Goal: Information Seeking & Learning: Find specific fact

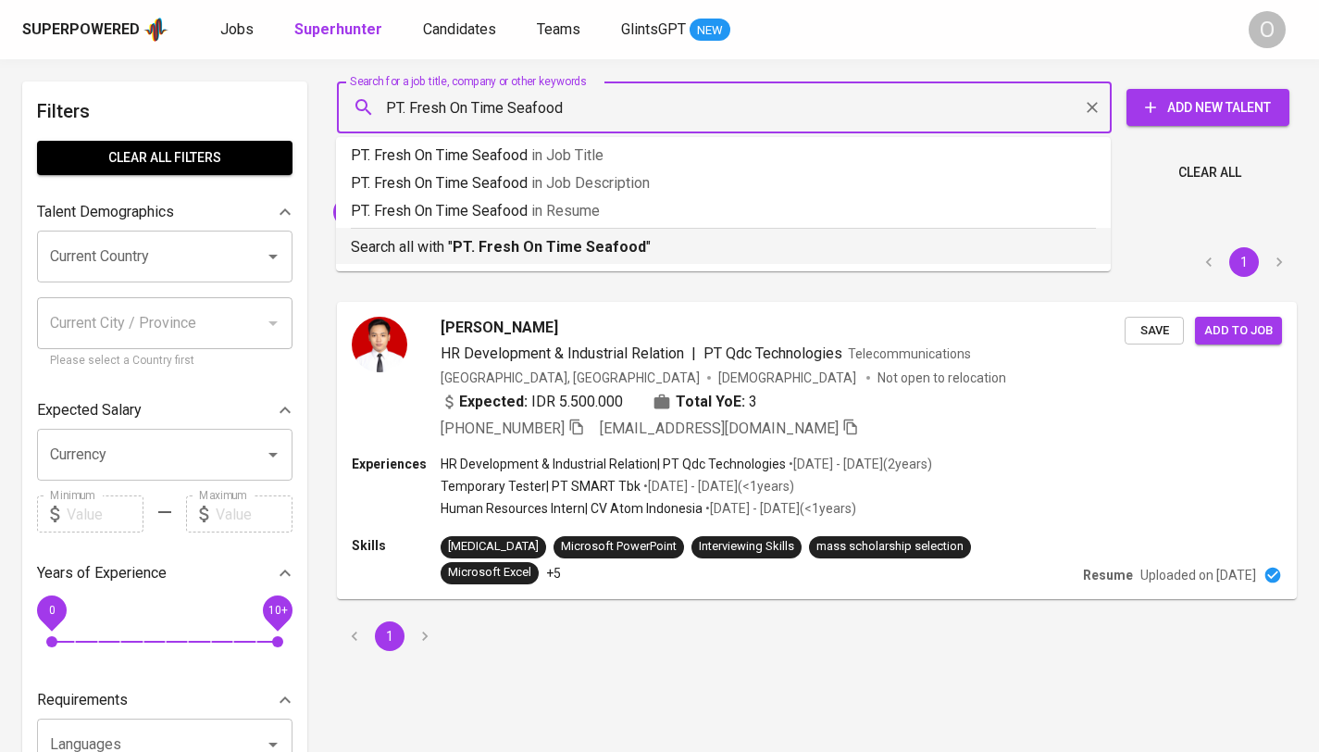
click at [491, 255] on b "PT. Fresh On Time Seafood" at bounding box center [549, 247] width 193 height 18
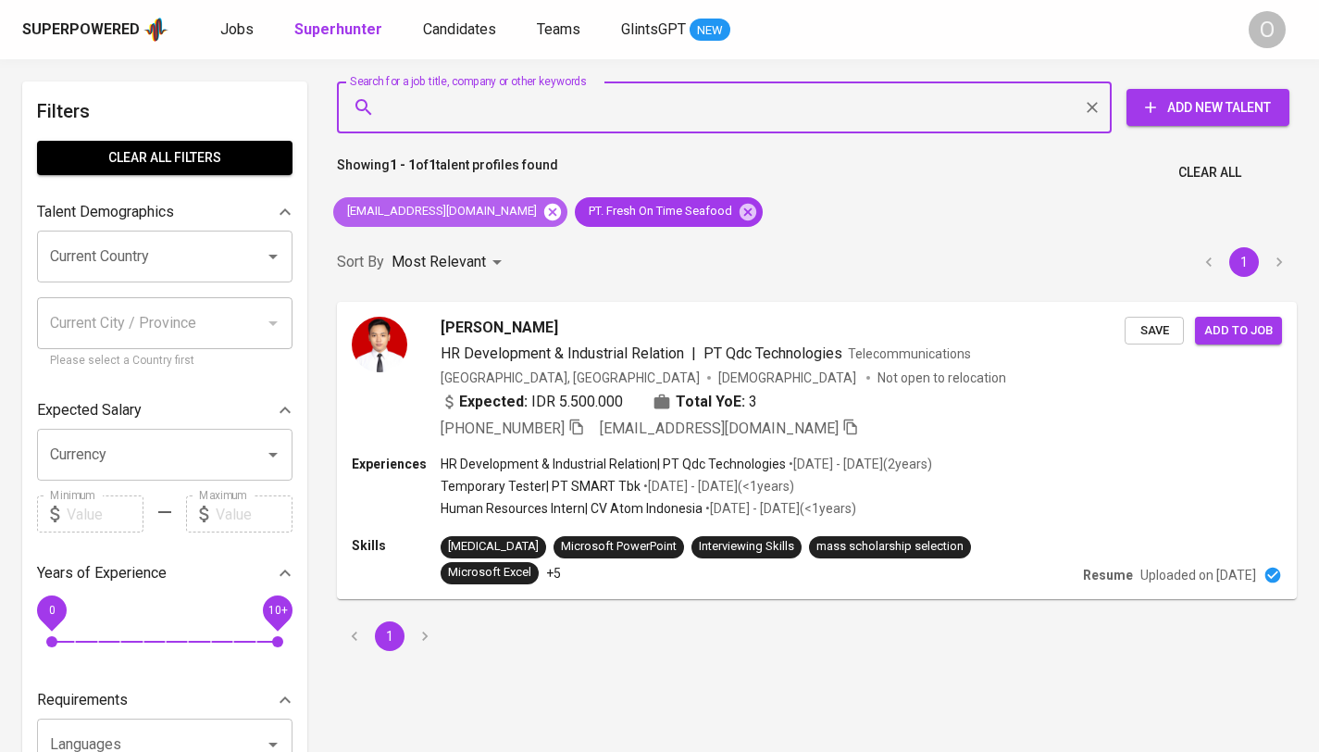
click at [542, 213] on icon at bounding box center [552, 212] width 20 height 20
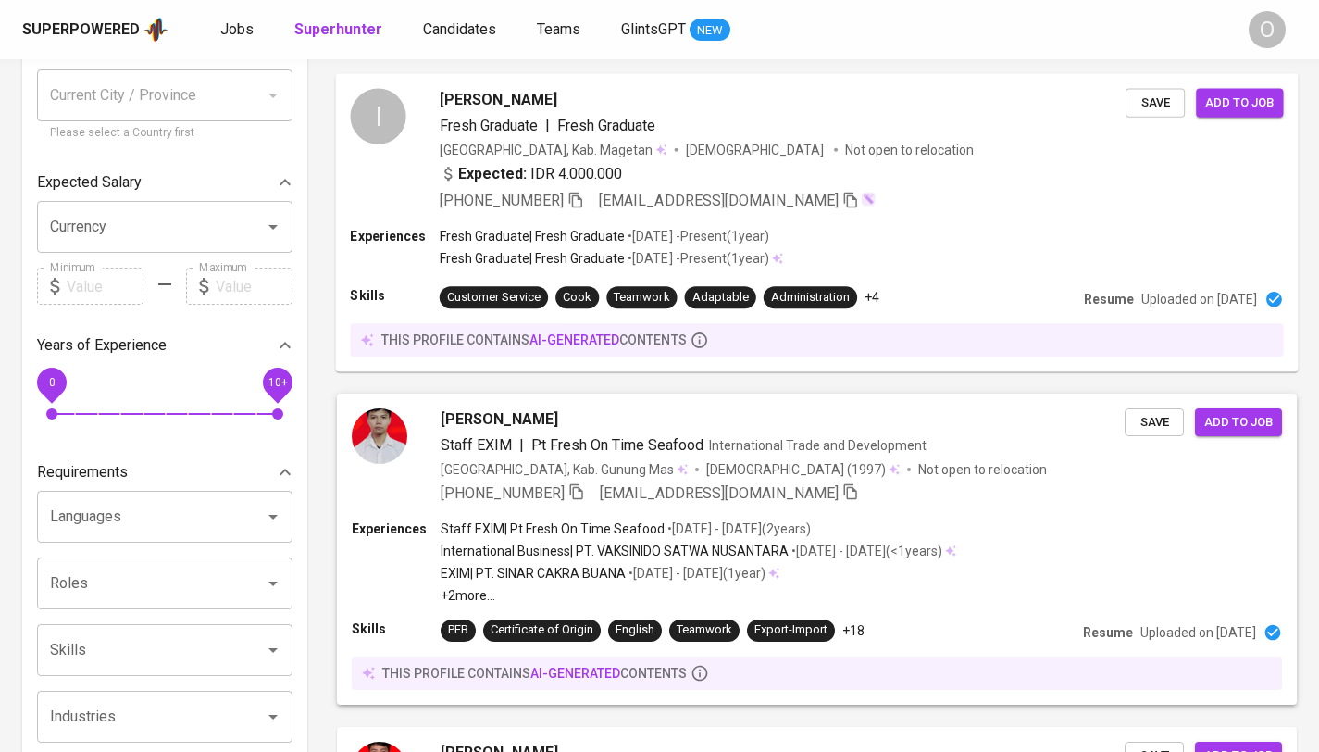
scroll to position [231, 0]
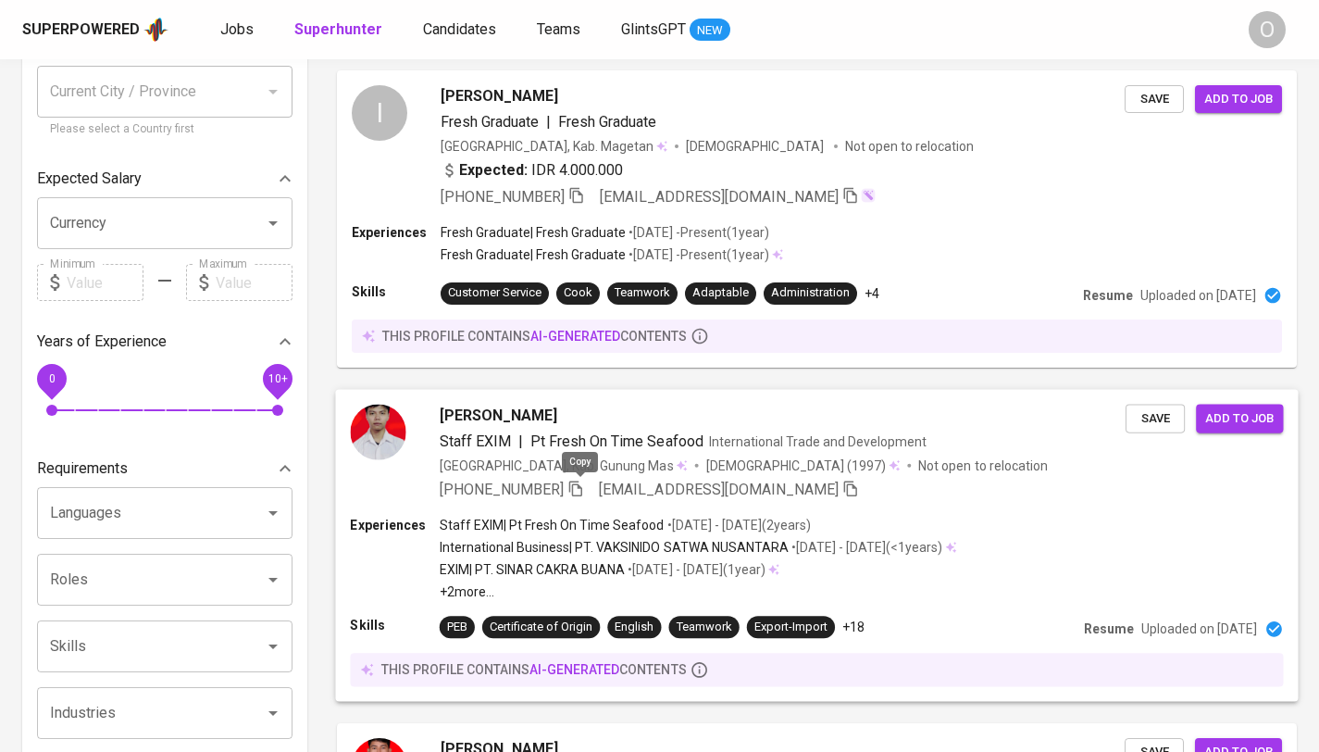
click at [582, 483] on icon "button" at bounding box center [575, 488] width 13 height 16
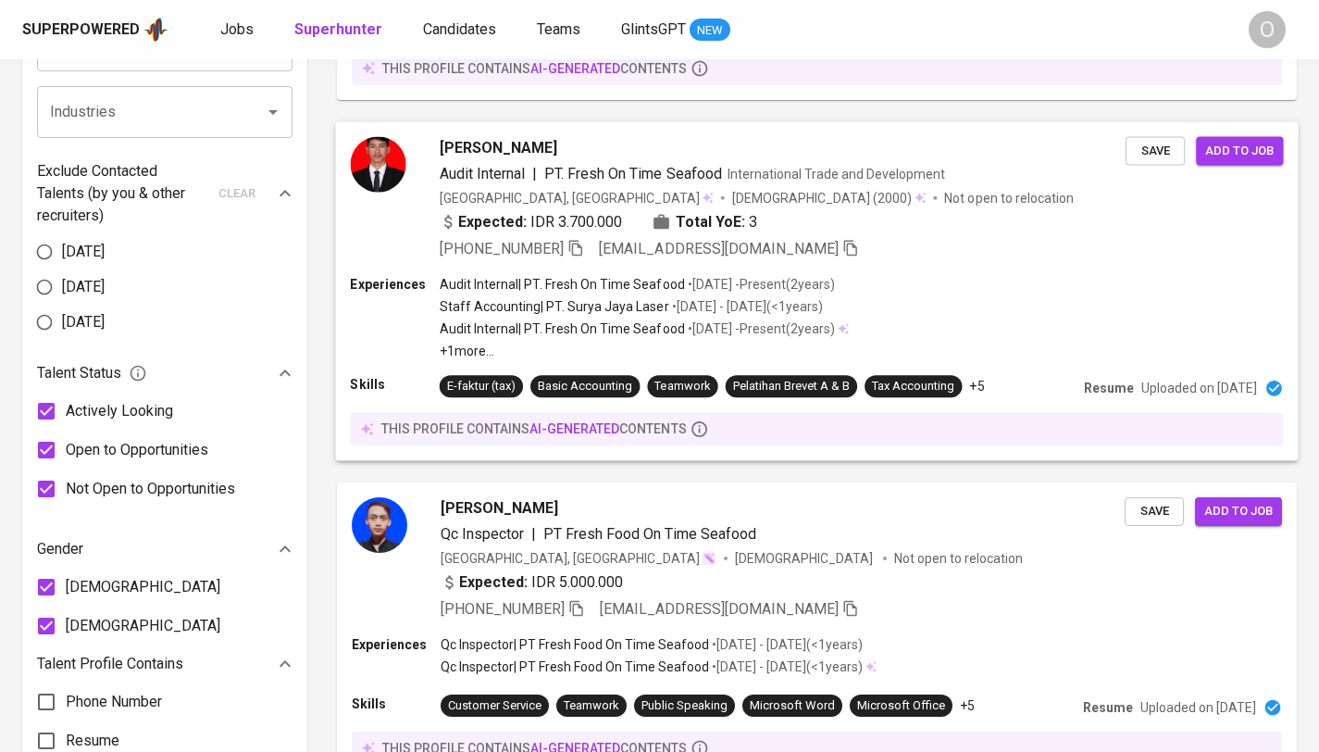
scroll to position [909, 0]
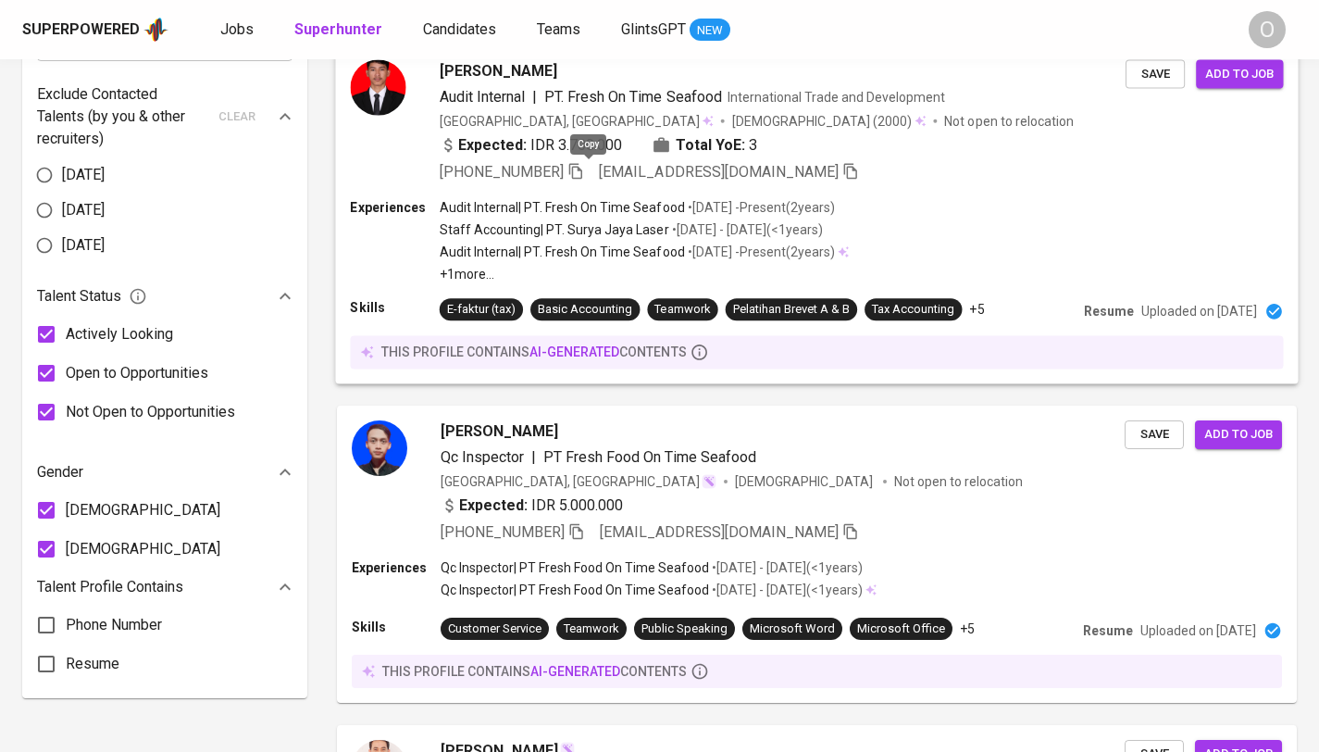
click at [581, 169] on icon "button" at bounding box center [575, 170] width 17 height 17
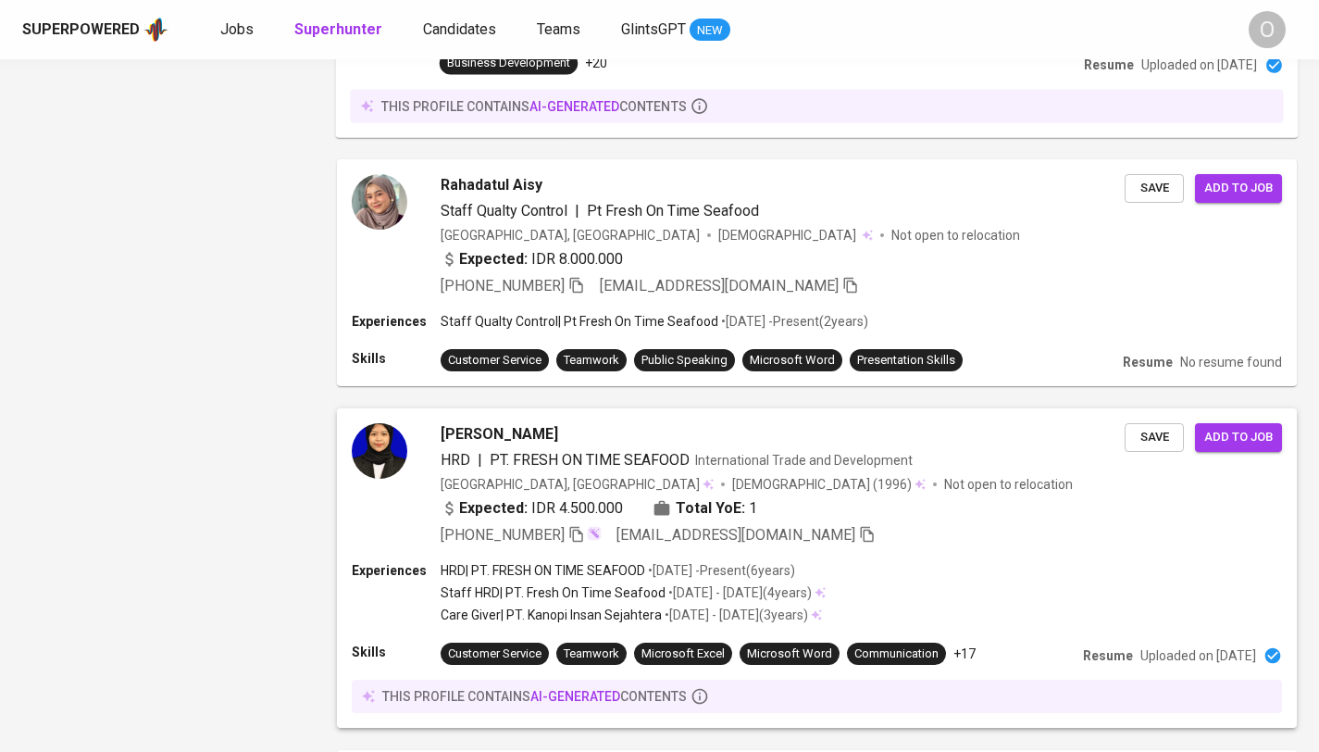
scroll to position [1927, 0]
click at [577, 532] on icon "button" at bounding box center [575, 534] width 13 height 16
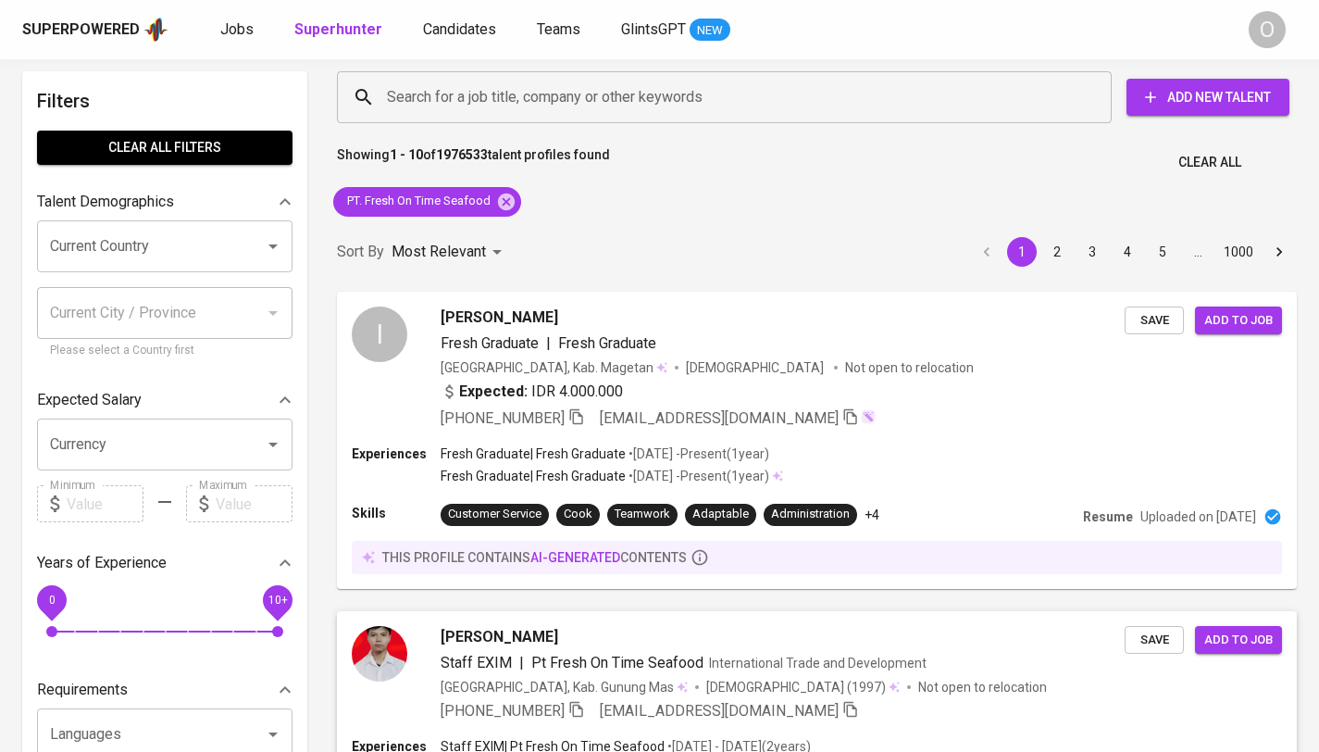
scroll to position [0, 0]
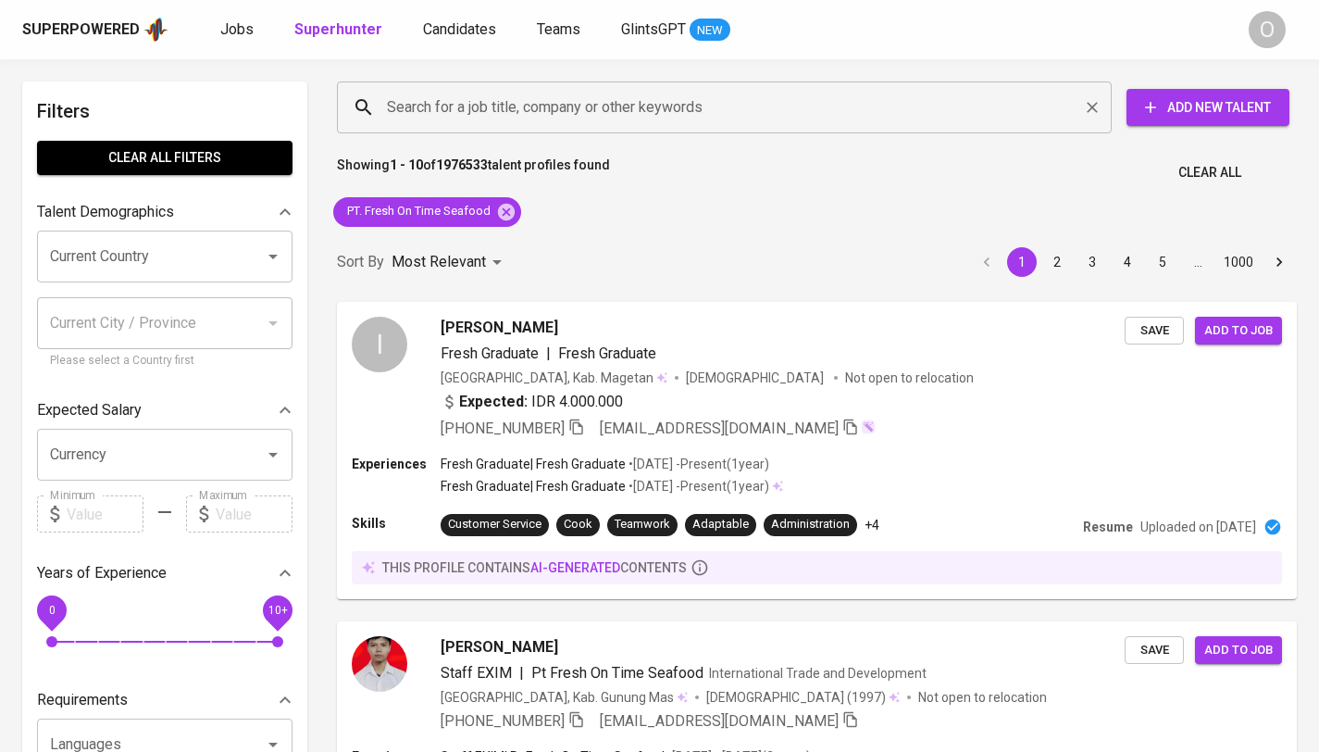
click at [571, 113] on input "Search for a job title, company or other keywords" at bounding box center [728, 107] width 693 height 35
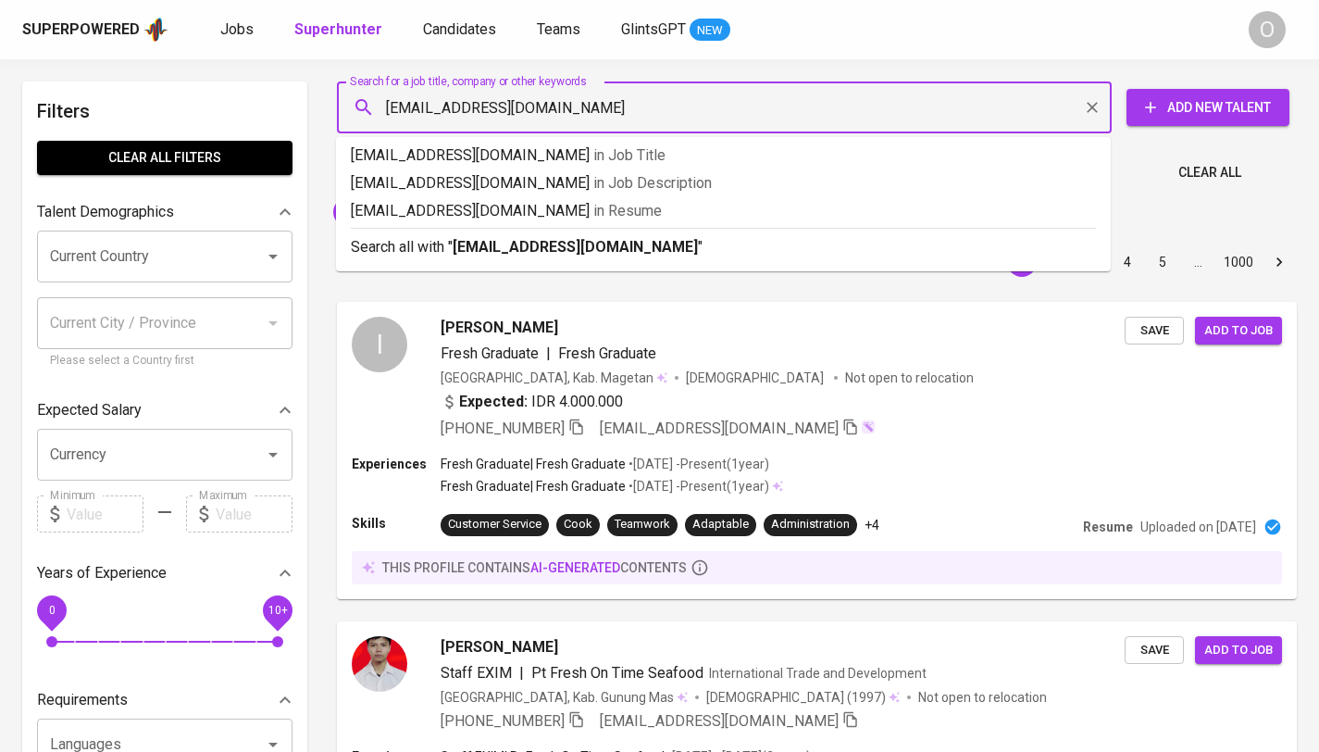
type input "TIASANTI38@GMAIL.COM"
click at [599, 245] on b "TIASANTI38@GMAIL.COM" at bounding box center [575, 247] width 245 height 18
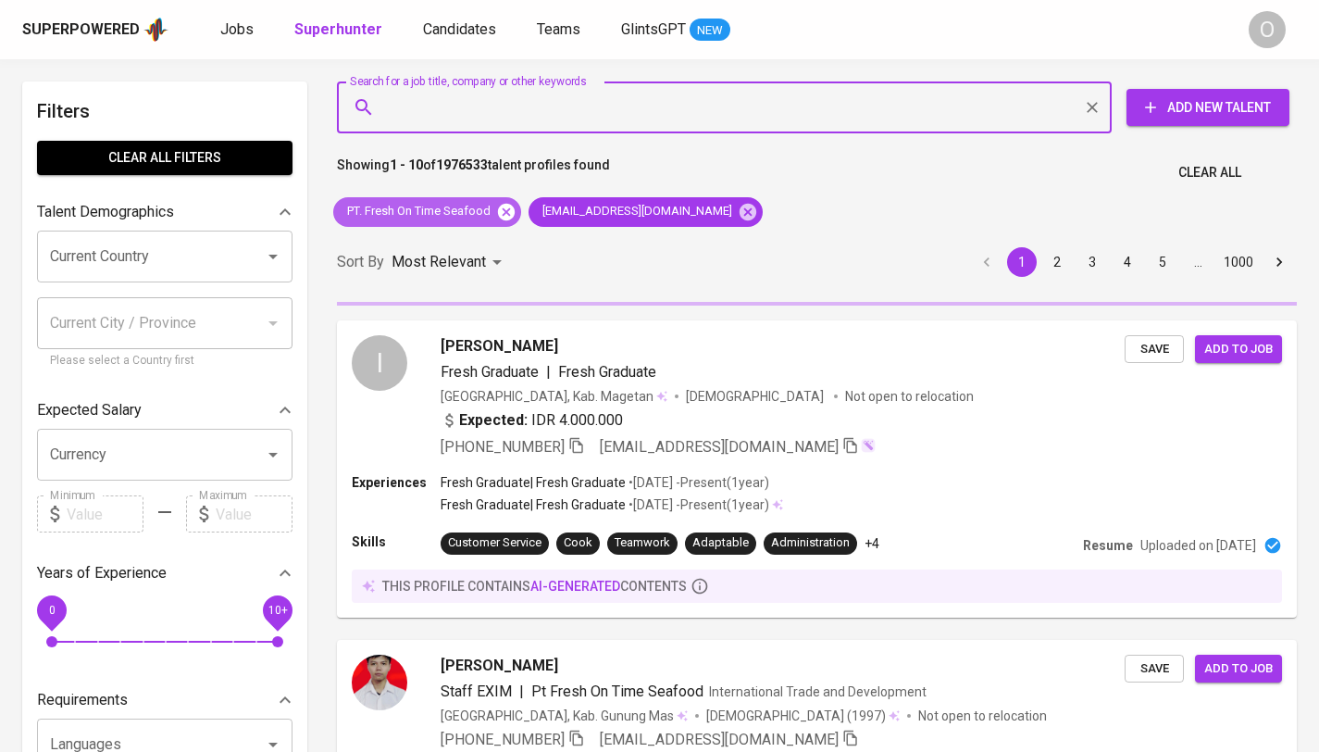
click at [505, 208] on icon at bounding box center [506, 212] width 20 height 20
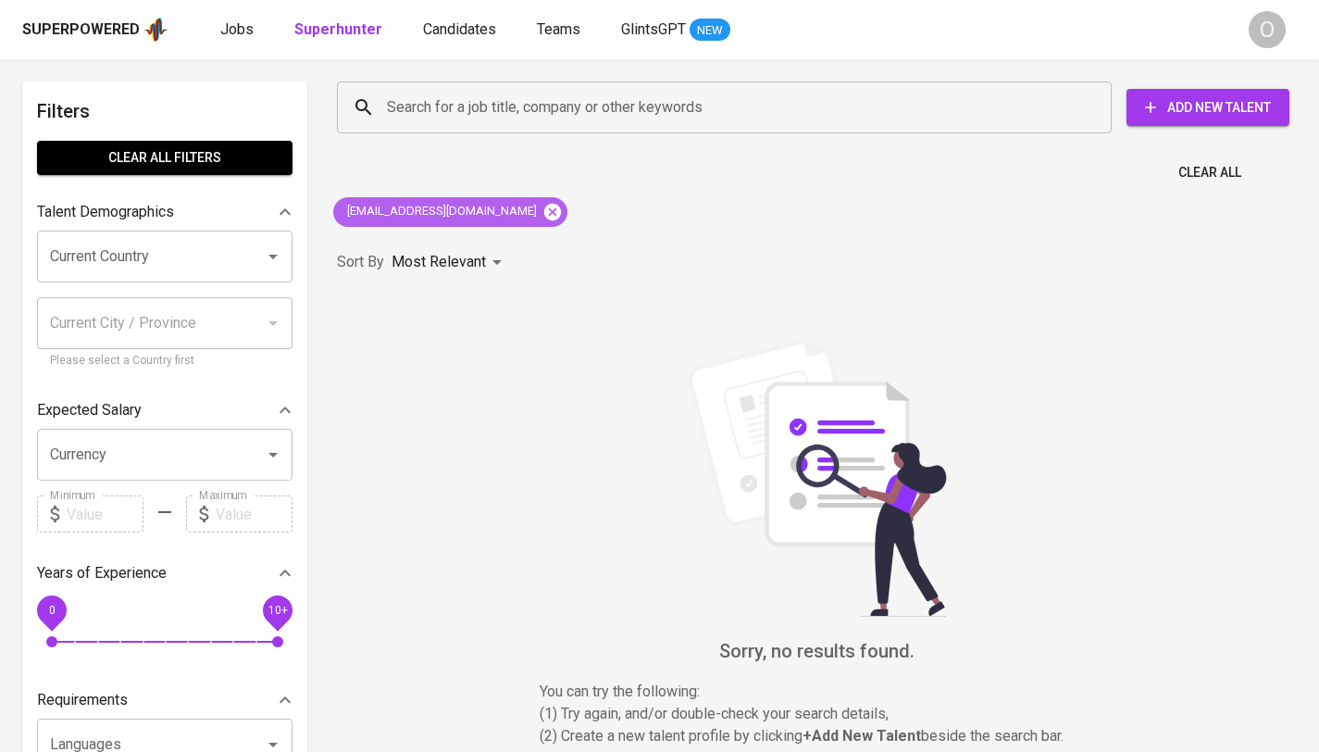
click at [542, 210] on icon at bounding box center [552, 212] width 20 height 20
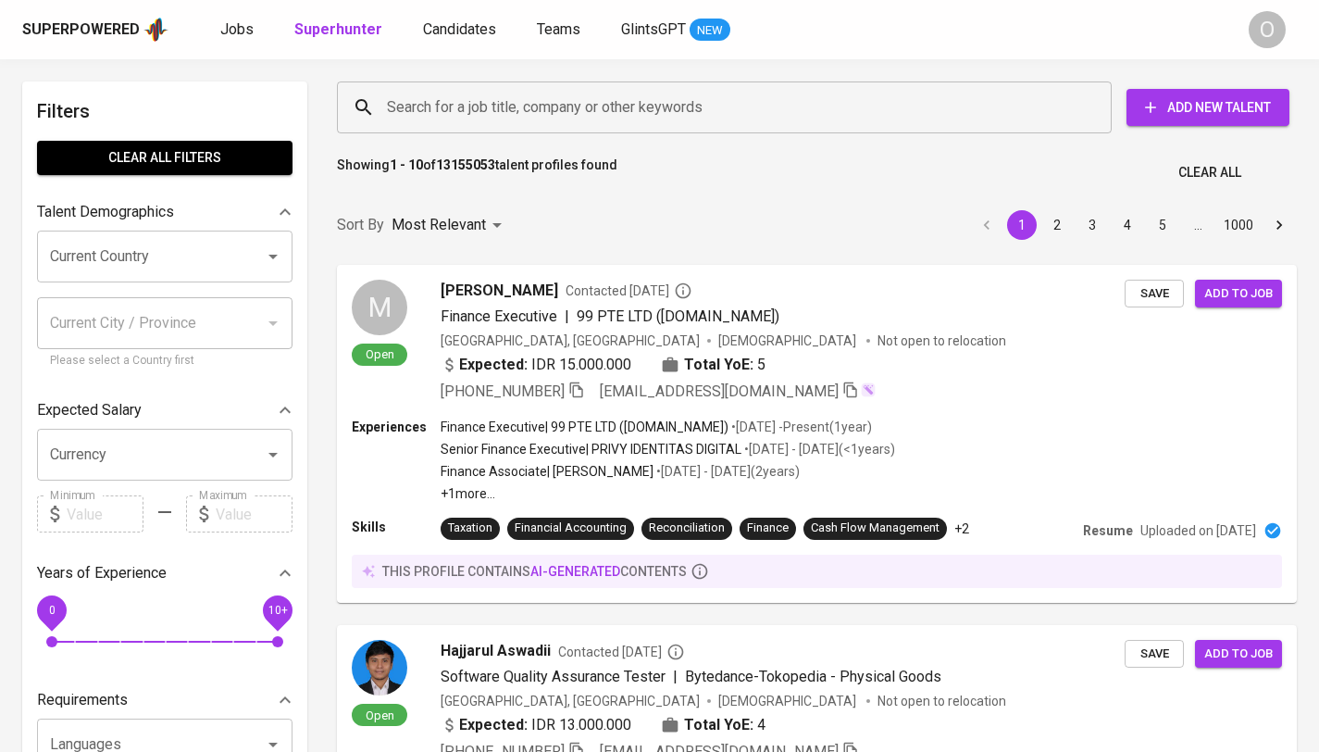
click at [524, 114] on input "Search for a job title, company or other keywords" at bounding box center [728, 107] width 693 height 35
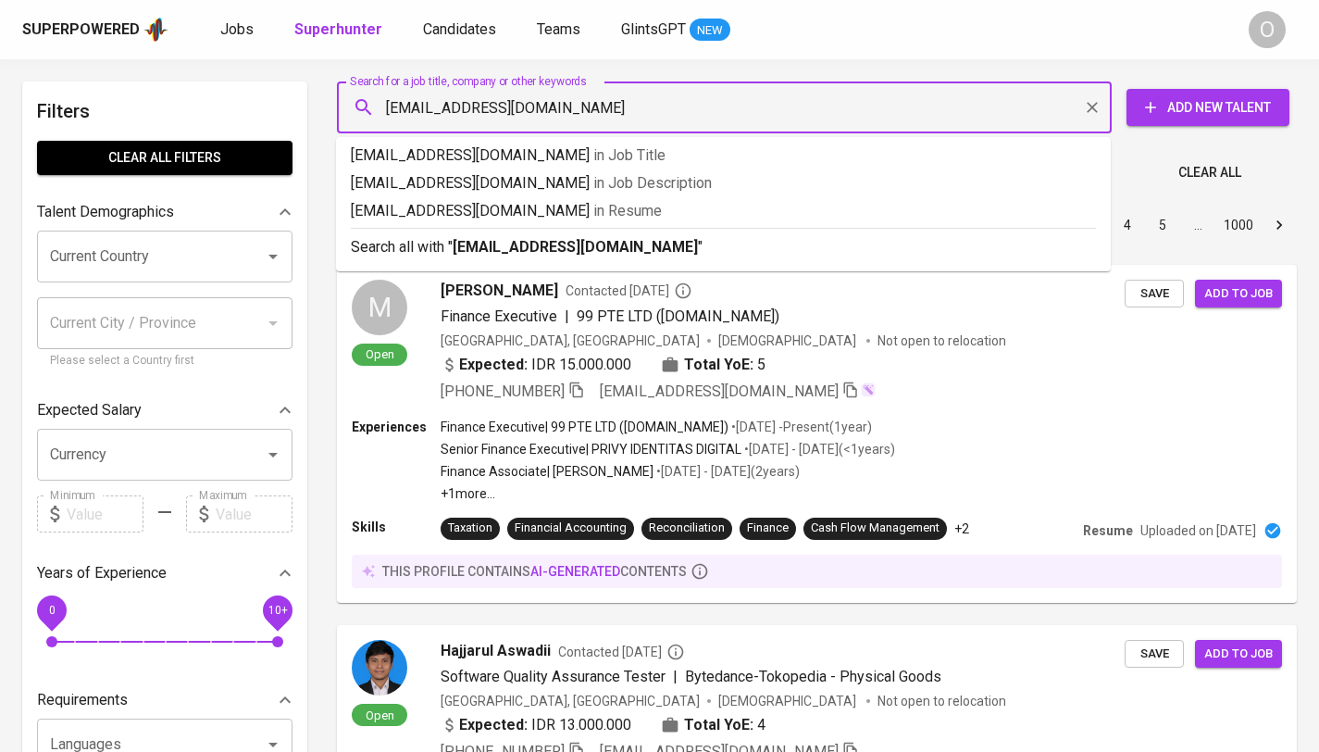
type input "TIASANTI38@GMAIL.COM"
click at [620, 250] on b "TIASANTI38@GMAIL.COM" at bounding box center [575, 247] width 245 height 18
click at [528, 106] on input "TIASANTI38@GMAIL.COM" at bounding box center [728, 107] width 693 height 35
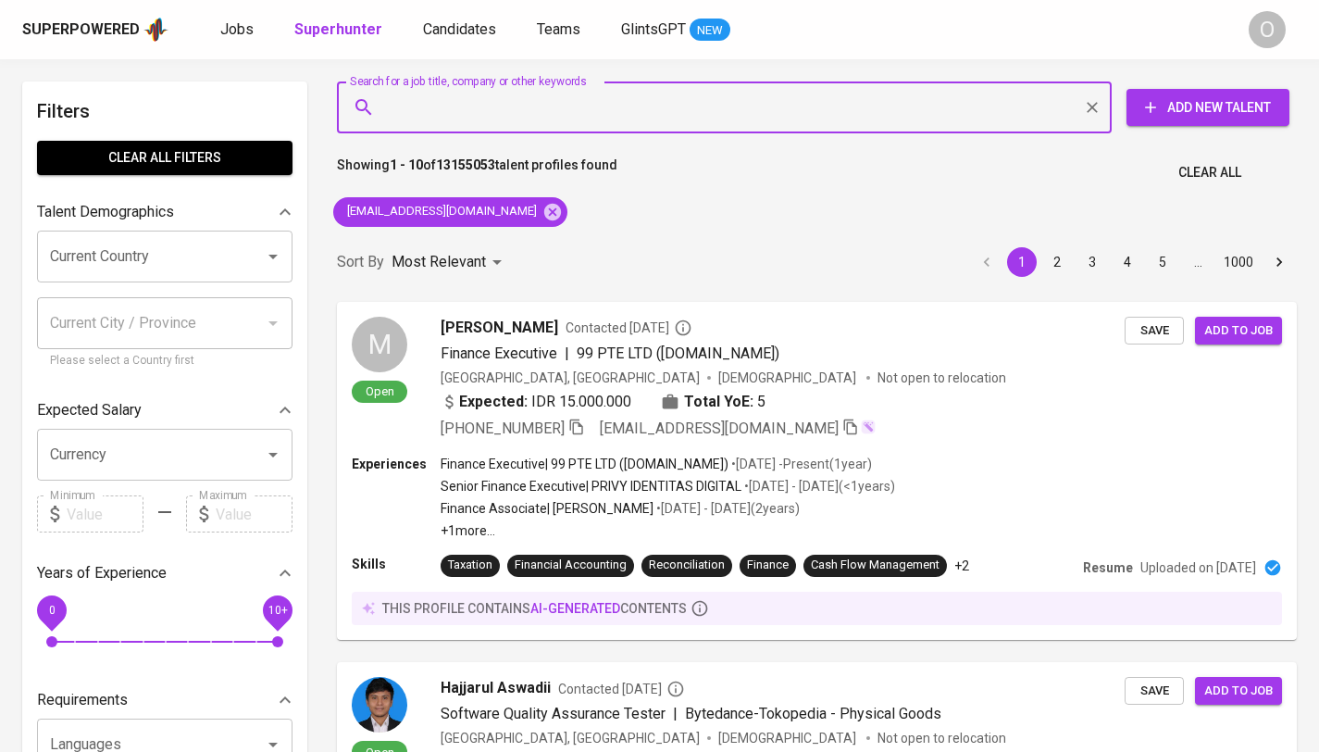
click at [528, 106] on input "Search for a job title, company or other keywords" at bounding box center [728, 107] width 693 height 35
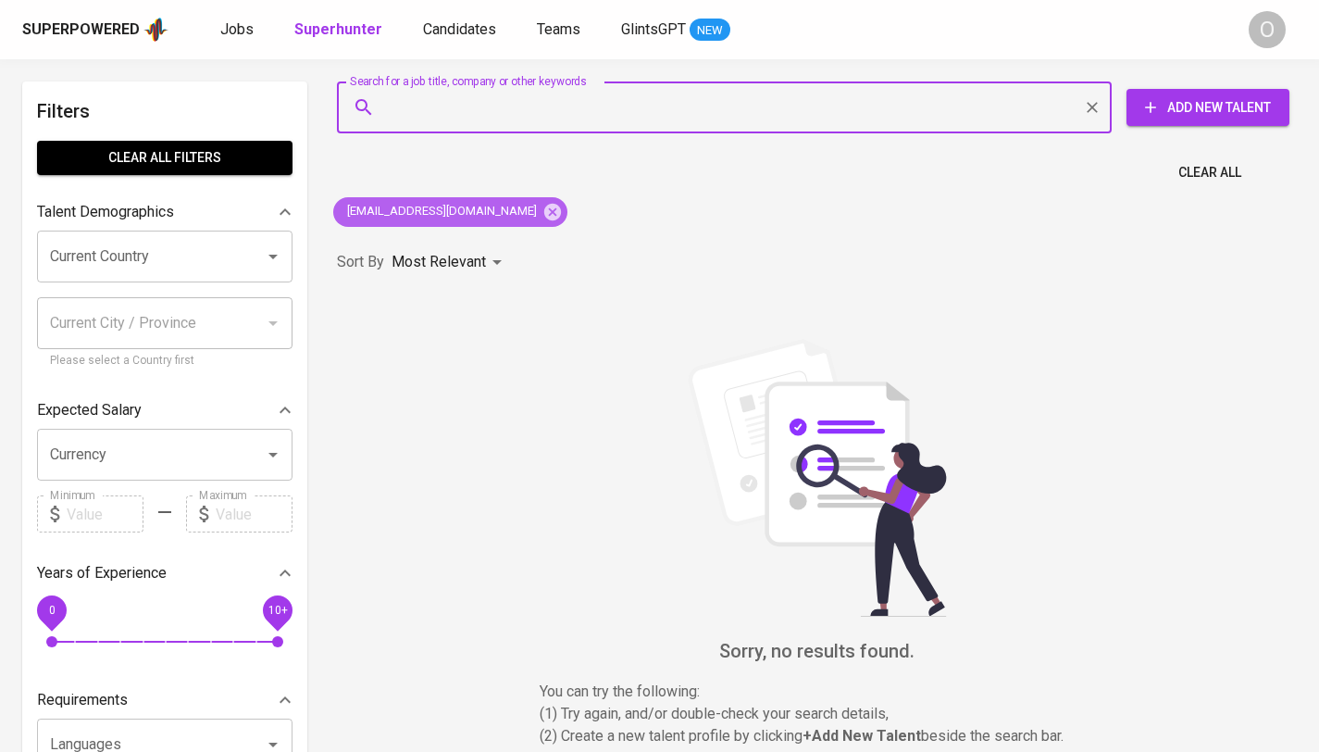
click at [422, 218] on span "TIASANTI38@GMAIL.COM" at bounding box center [440, 212] width 215 height 18
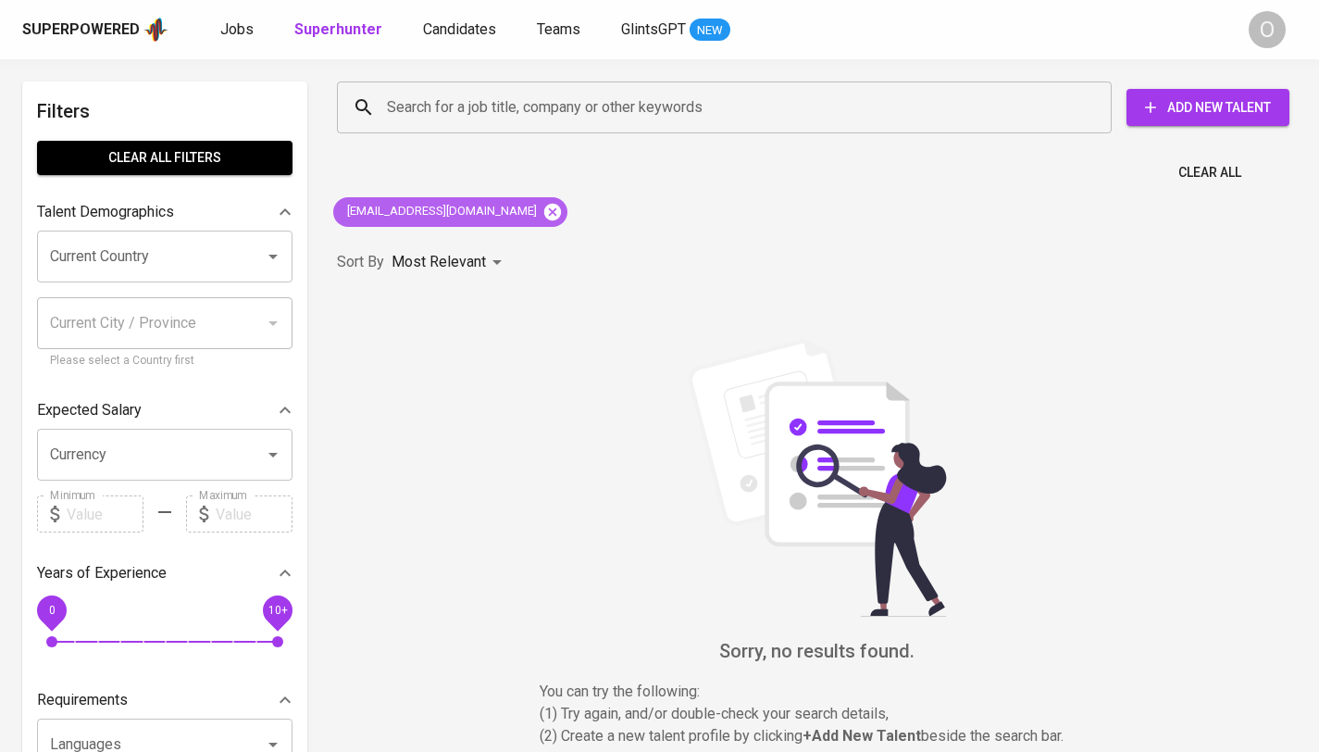
click at [542, 216] on icon at bounding box center [552, 212] width 20 height 20
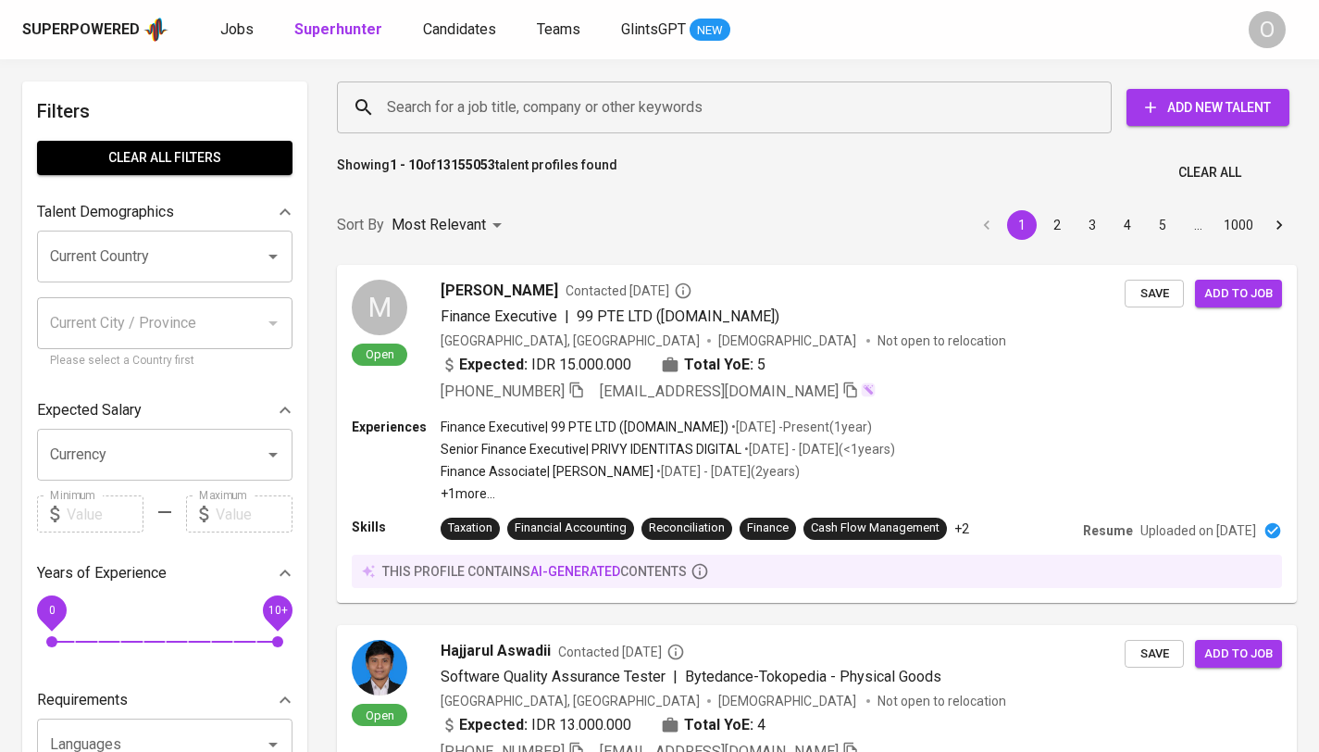
click at [558, 124] on input "Search for a job title, company or other keywords" at bounding box center [728, 107] width 693 height 35
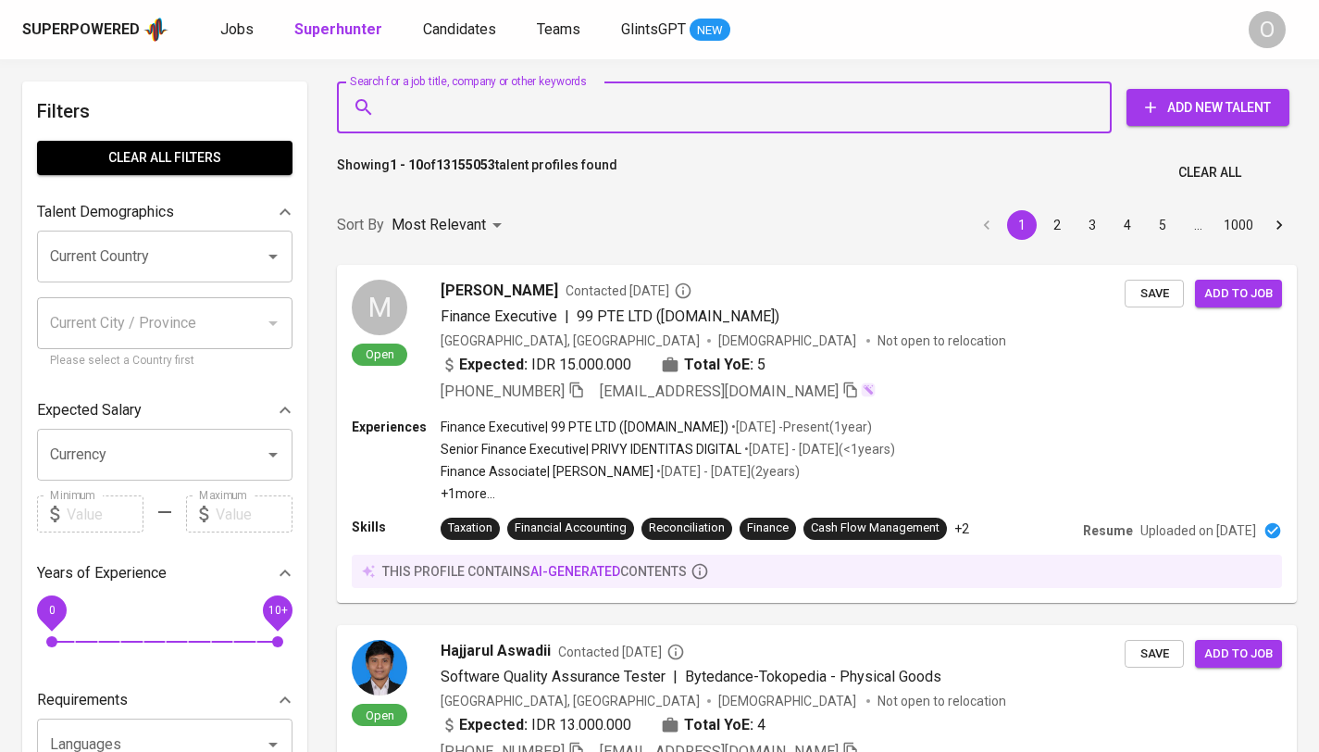
paste input "agustinus_risang@yahoo.com"
type input "agustinus_risang@yahoo.com"
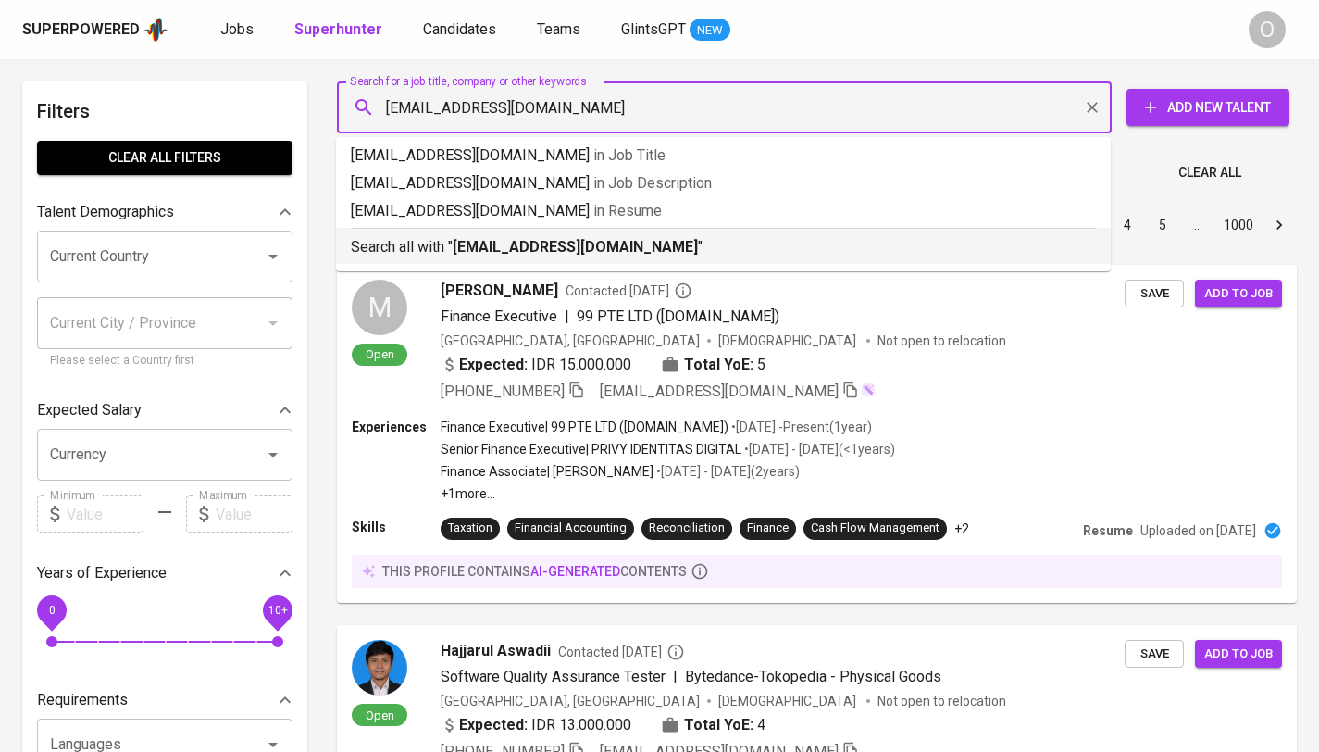
click at [542, 255] on p "Search all with " agustinus_risang@yahoo.com "" at bounding box center [723, 247] width 745 height 22
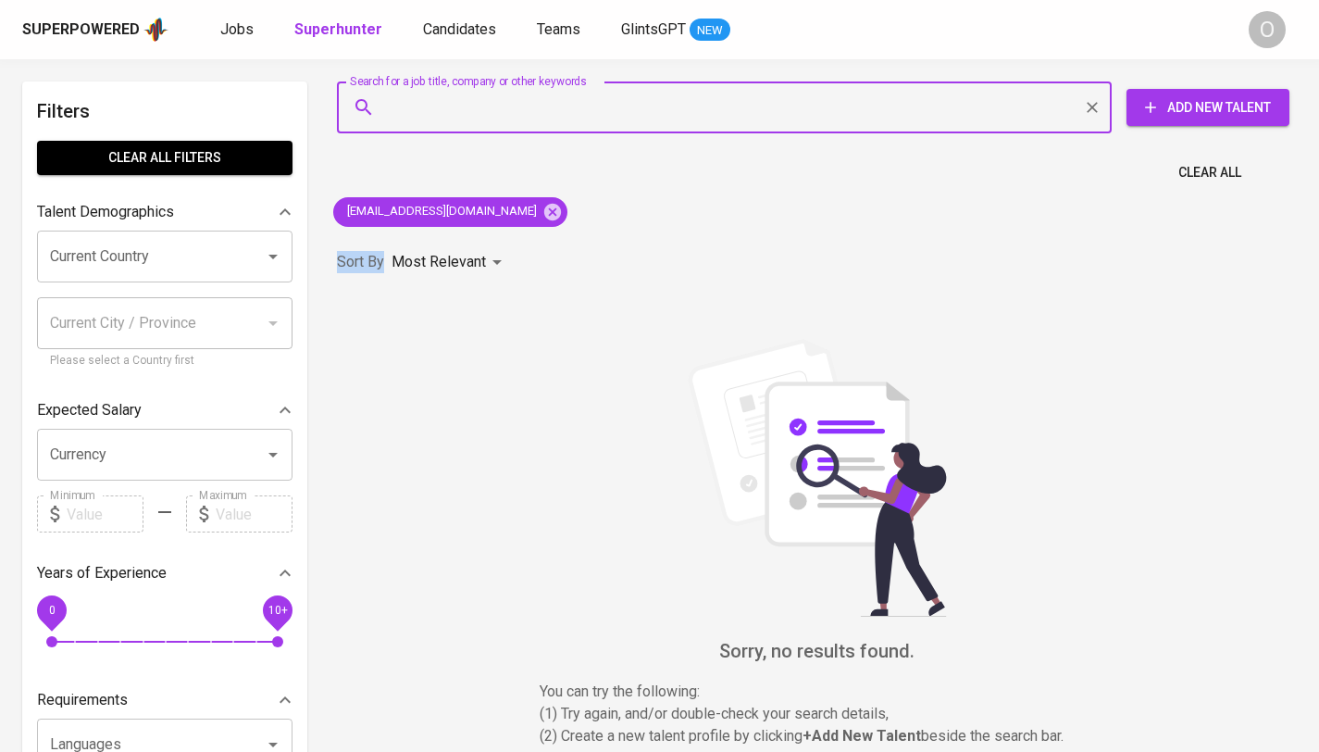
click at [527, 180] on div "Search for a job title, company or other keywords Search for a job title, compa…" at bounding box center [817, 432] width 982 height 725
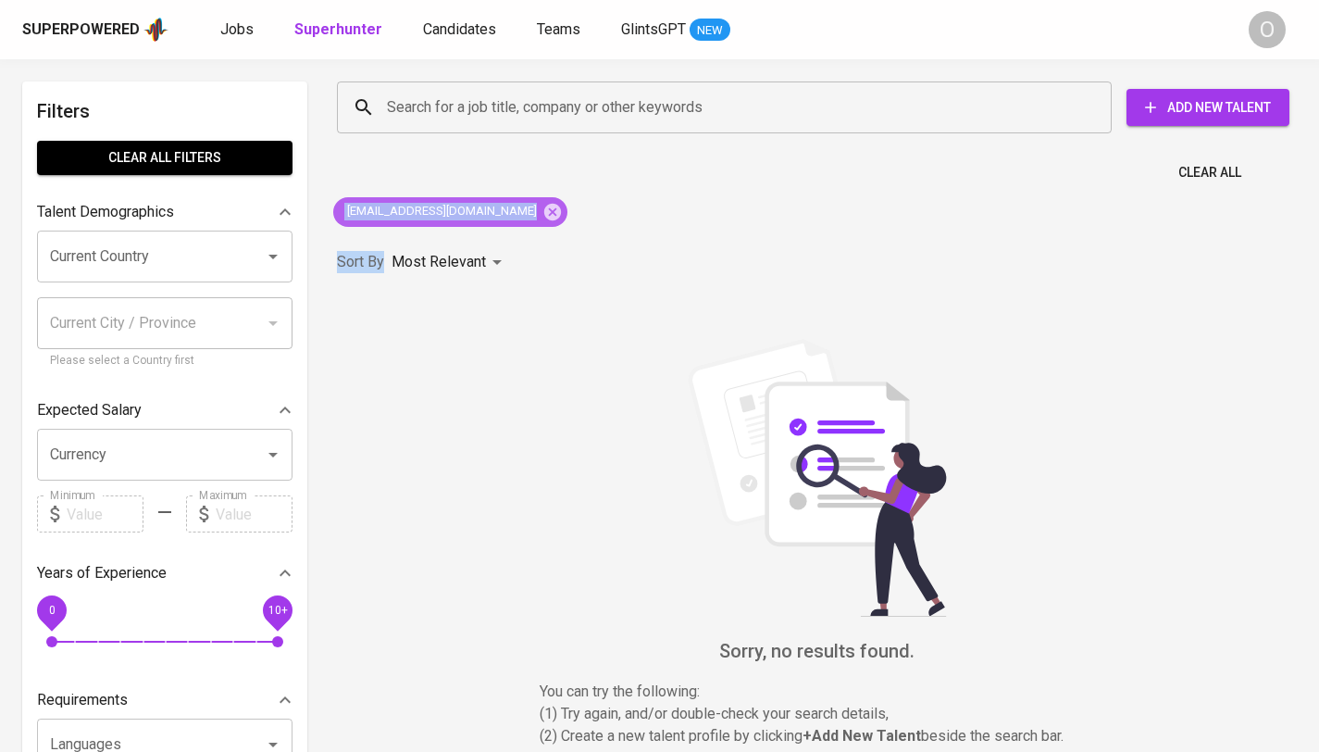
click at [509, 197] on div "agustinus_risang@yahoo.com" at bounding box center [450, 212] width 234 height 30
click at [544, 213] on icon at bounding box center [552, 211] width 17 height 17
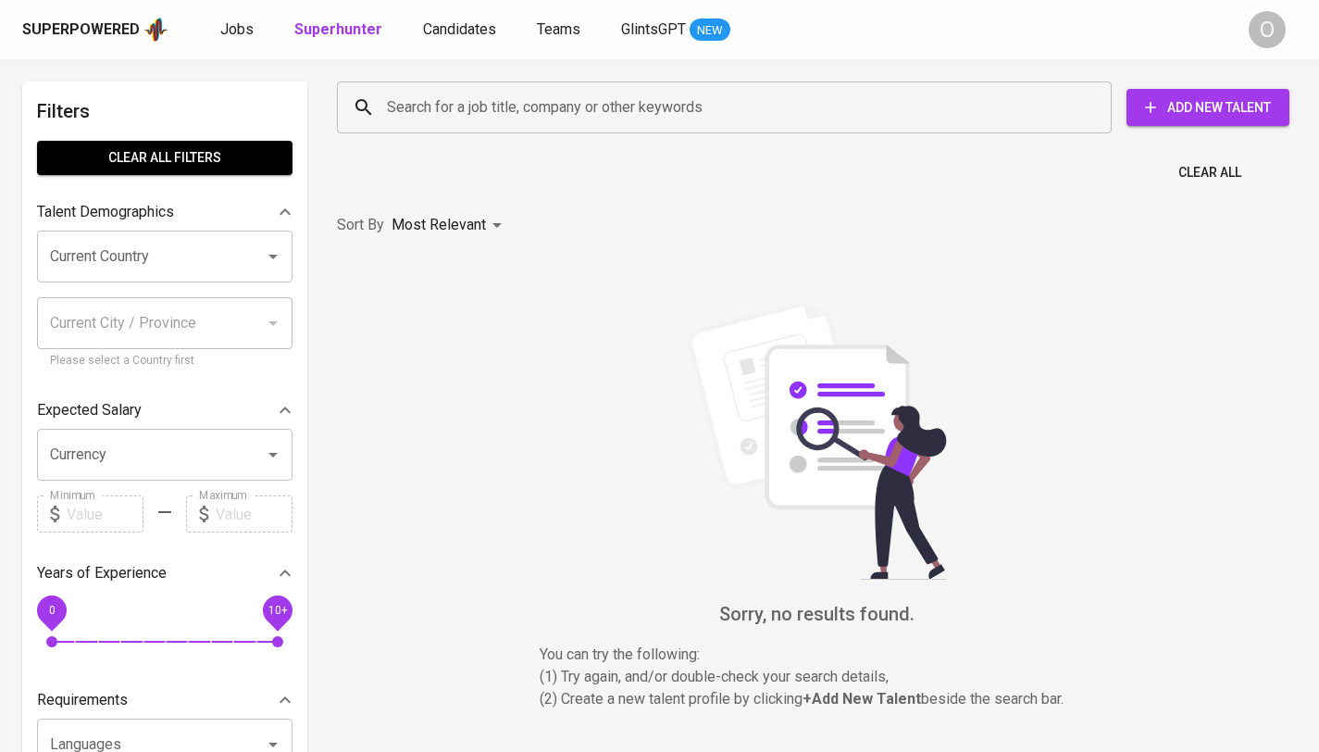
click at [504, 116] on input "Search for a job title, company or other keywords" at bounding box center [728, 107] width 693 height 35
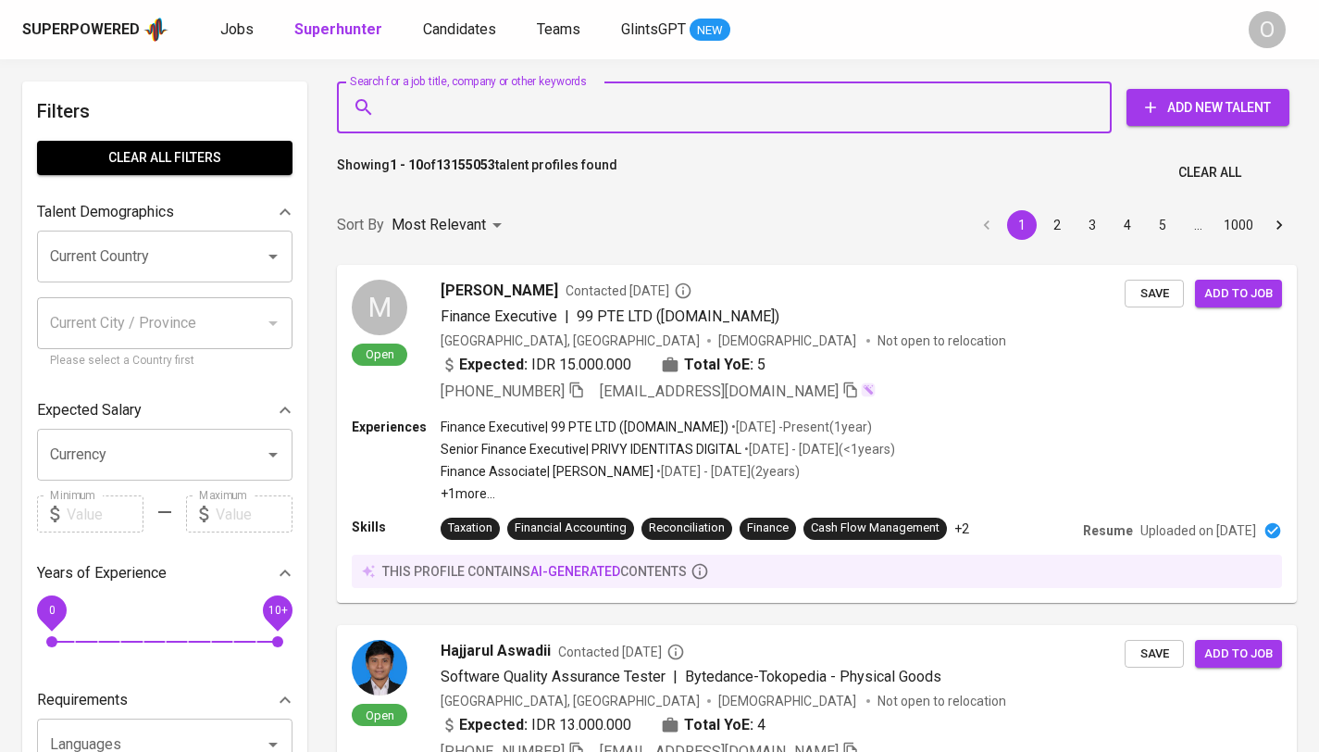
click at [504, 116] on input "Search for a job title, company or other keywords" at bounding box center [728, 107] width 693 height 35
paste input "agustinus_risang@yahoo.com"
type input "agustinus_risang@yahoo.com"
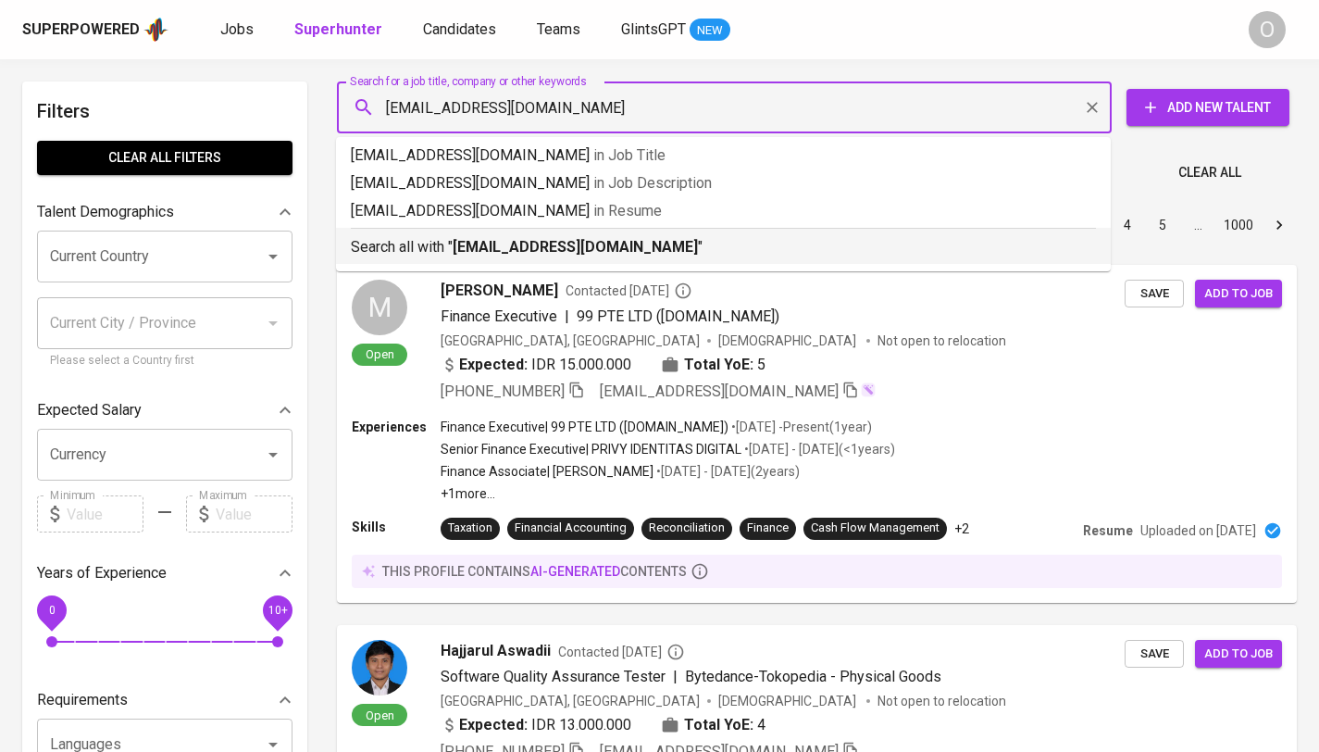
click at [479, 247] on b "agustinus_risang@yahoo.com" at bounding box center [575, 247] width 245 height 18
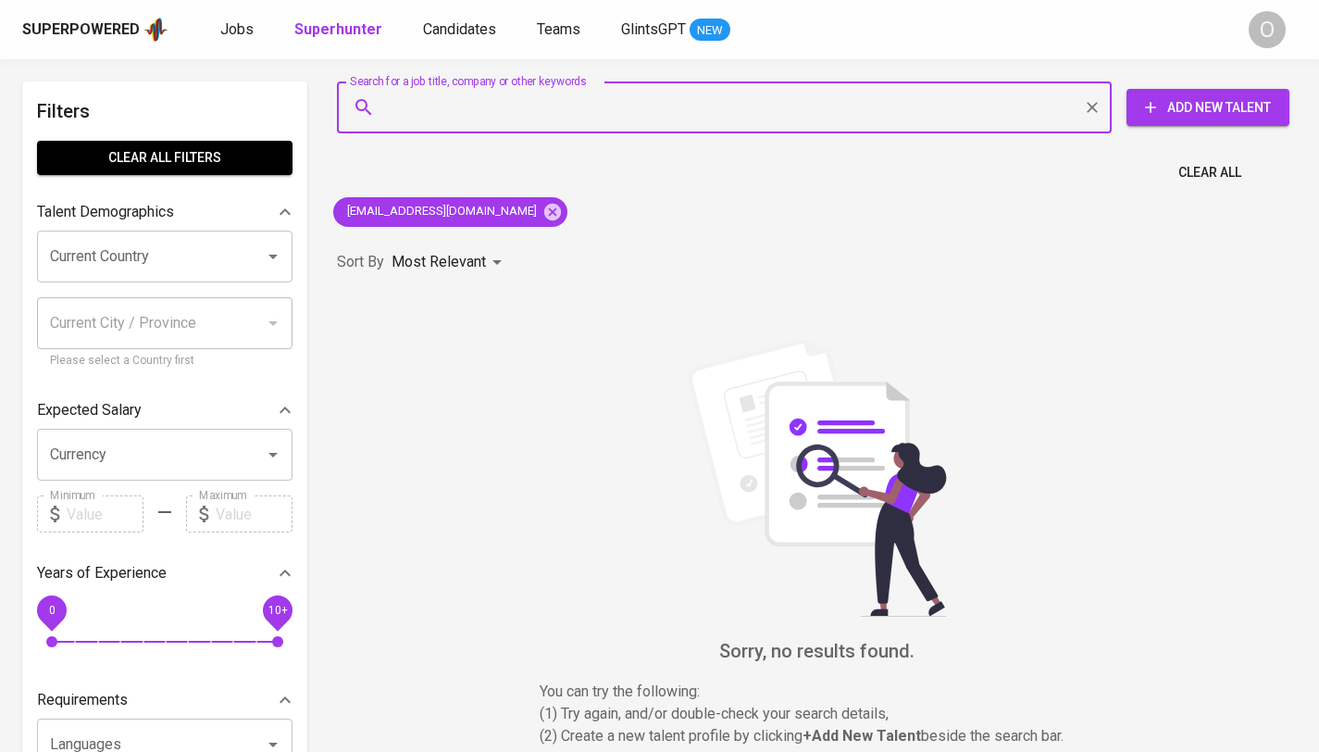
paste input "agustinus_risang@yahoo.com"
type input "agustinus_risang@yahoo.com"
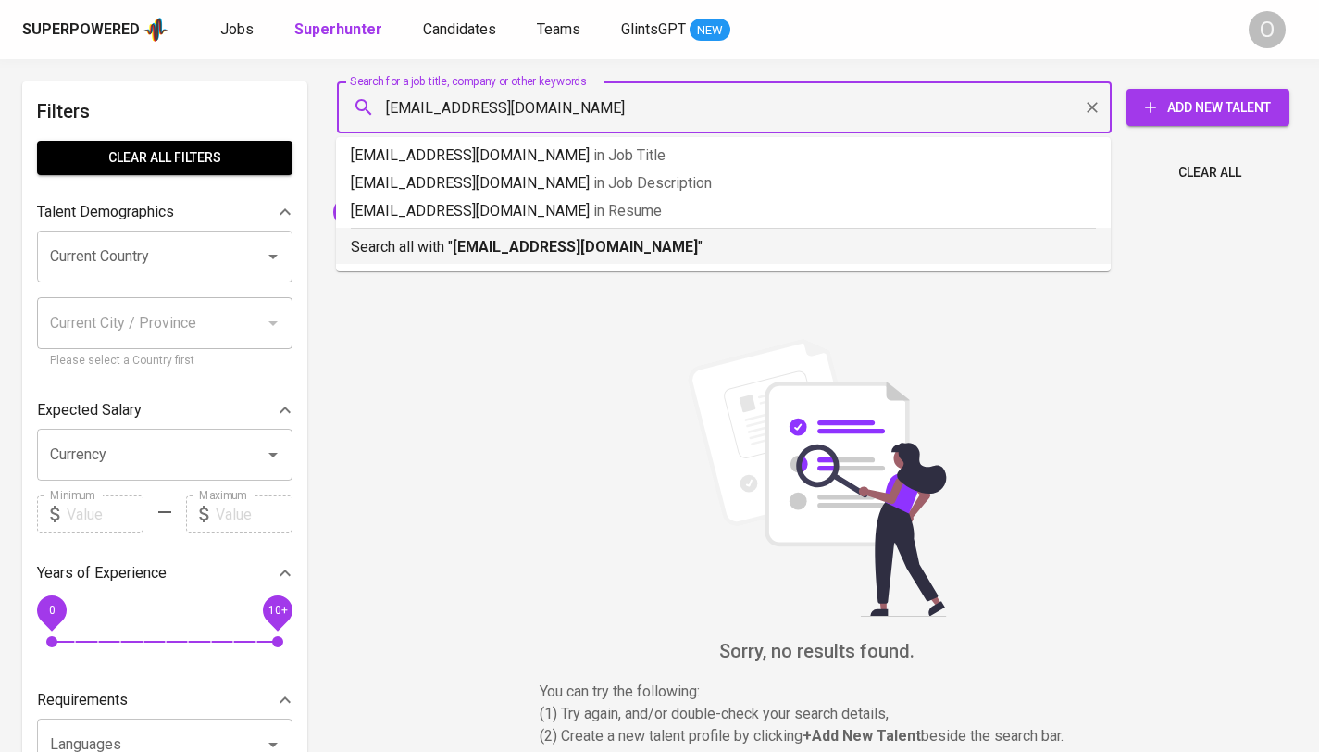
click at [534, 255] on b "agustinus_risang@yahoo.com" at bounding box center [575, 247] width 245 height 18
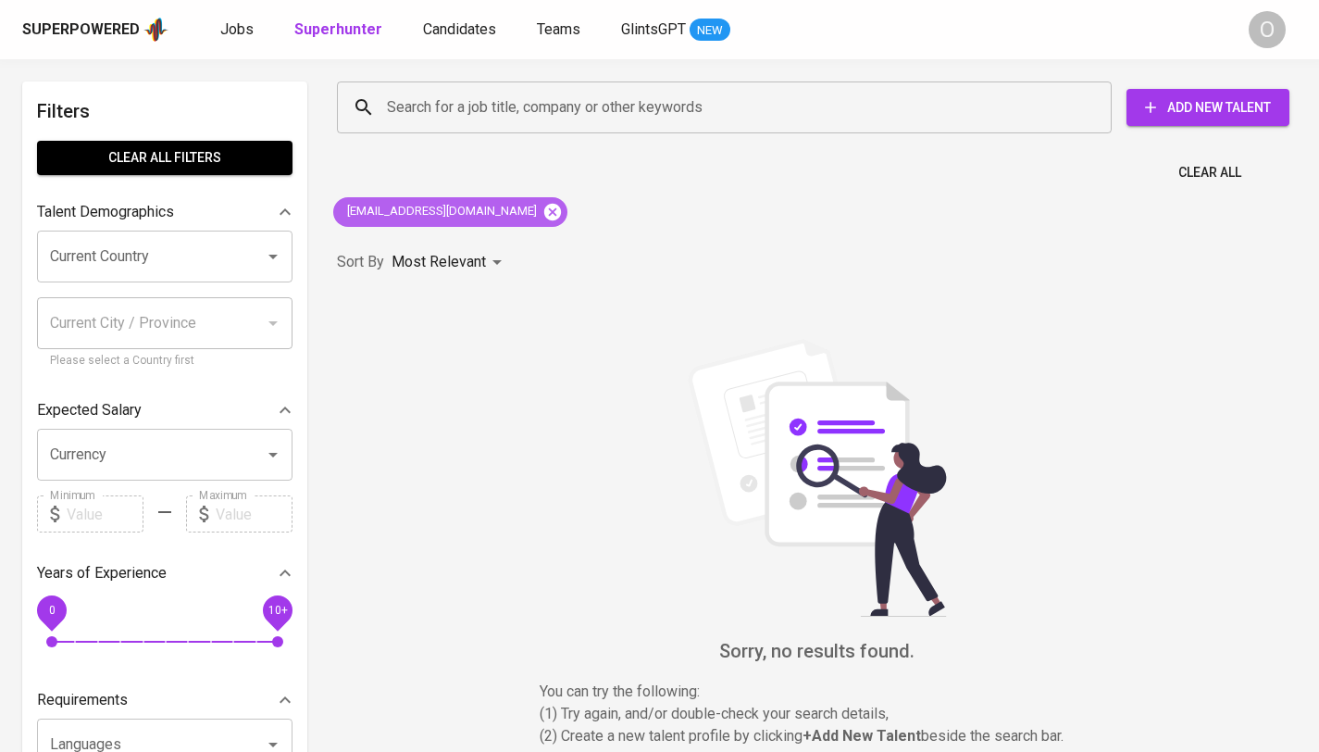
click at [542, 211] on icon at bounding box center [552, 212] width 20 height 20
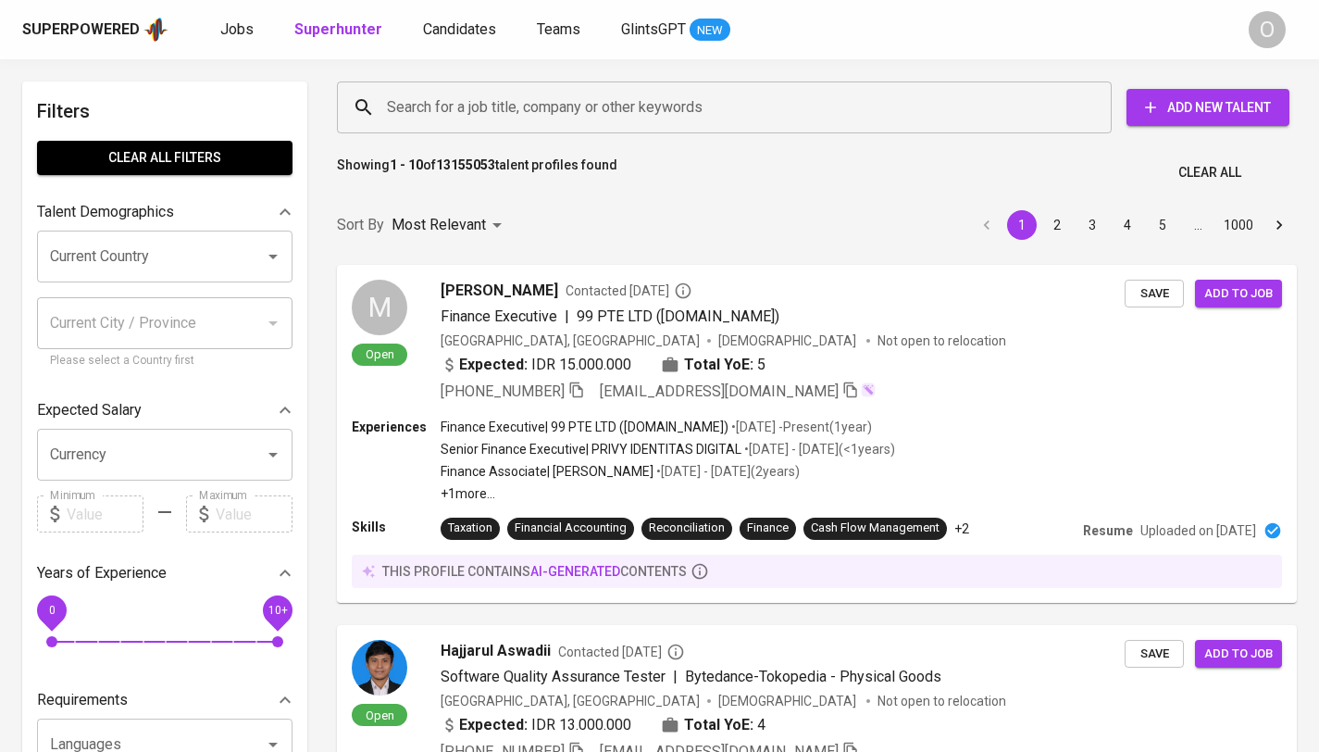
click at [547, 86] on div "Search for a job title, company or other keywords" at bounding box center [724, 107] width 775 height 52
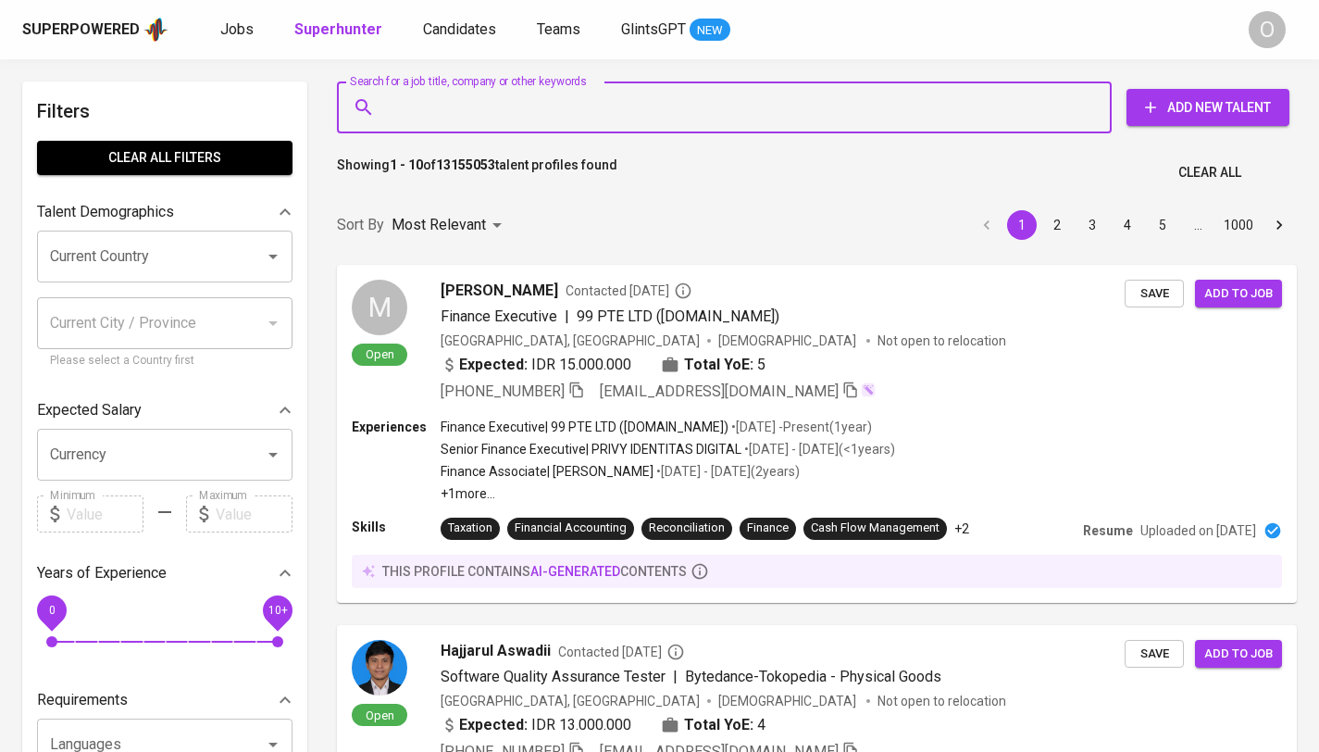
paste input "agustinus_risang@yahoo.com"
type input "agustinus_risang@yahoo.com"
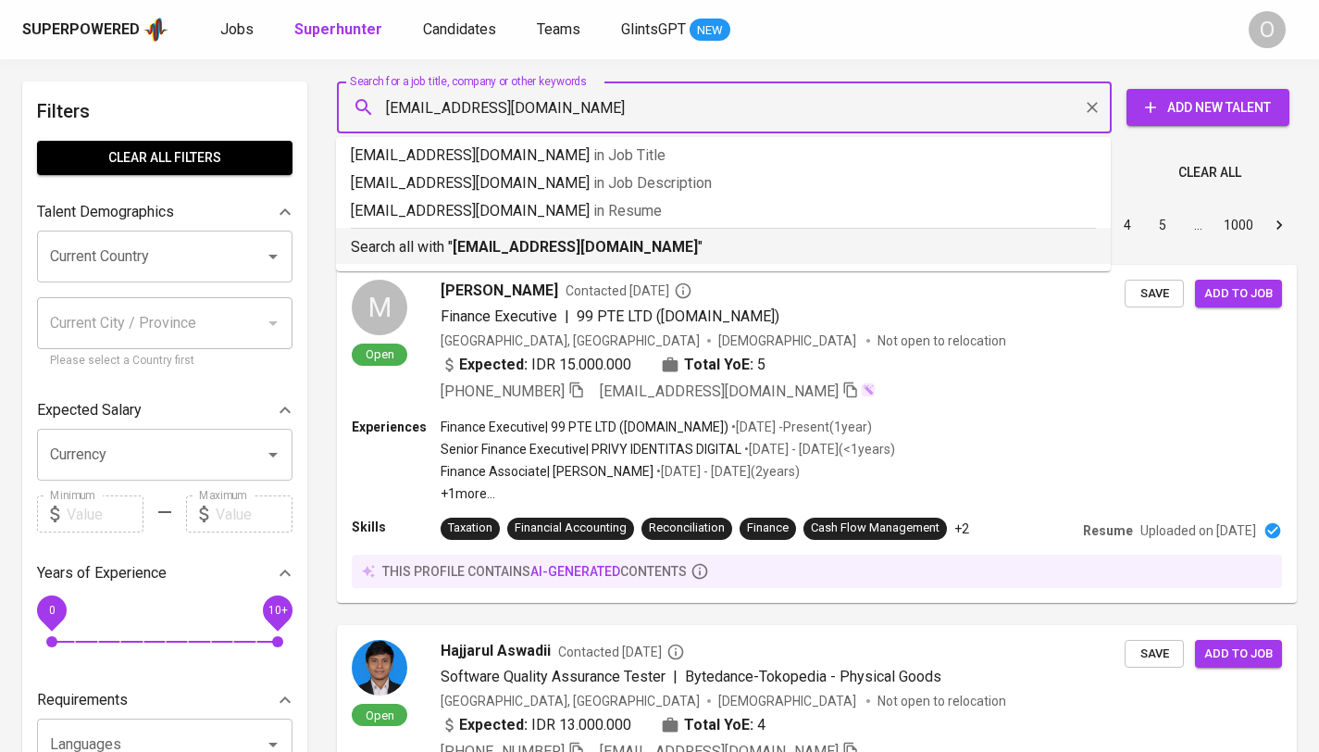
click at [509, 255] on b "agustinus_risang@yahoo.com" at bounding box center [575, 247] width 245 height 18
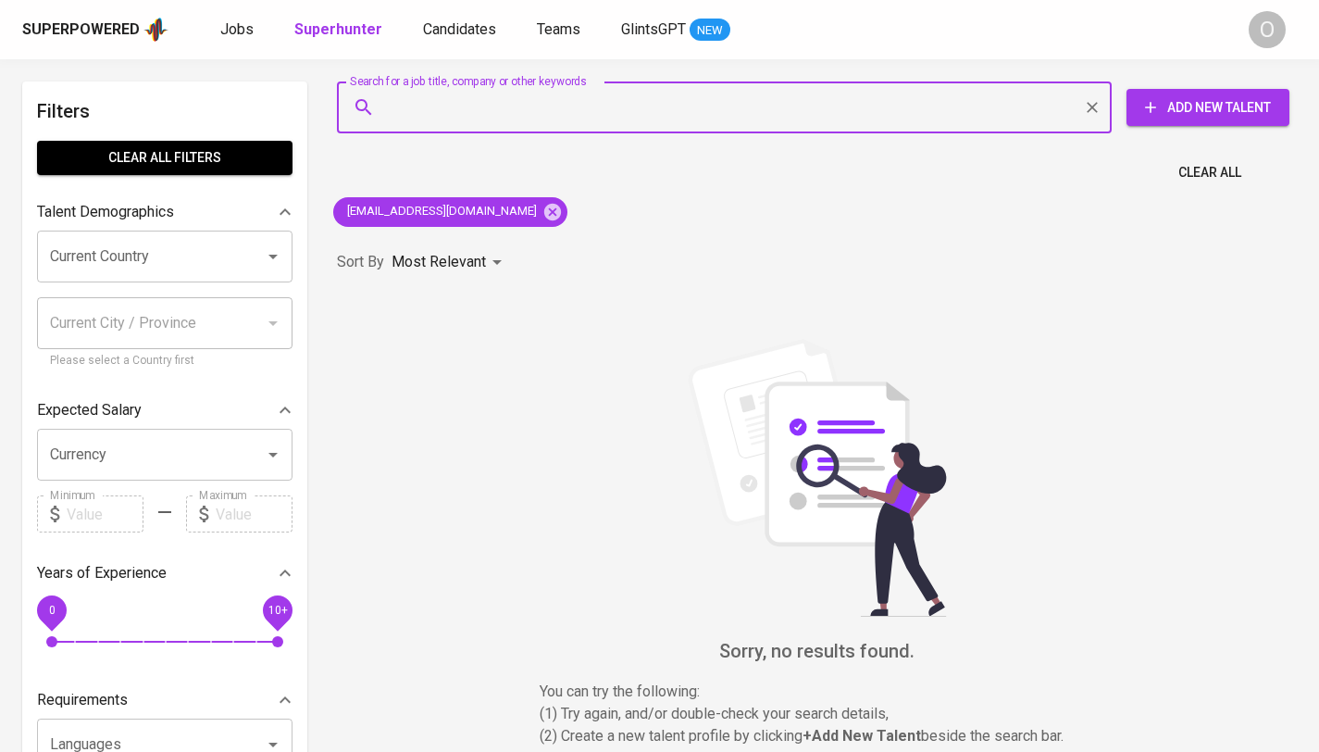
paste input "anindrawulan@yahoo.com"
type input "anindrawulan@yahoo.com"
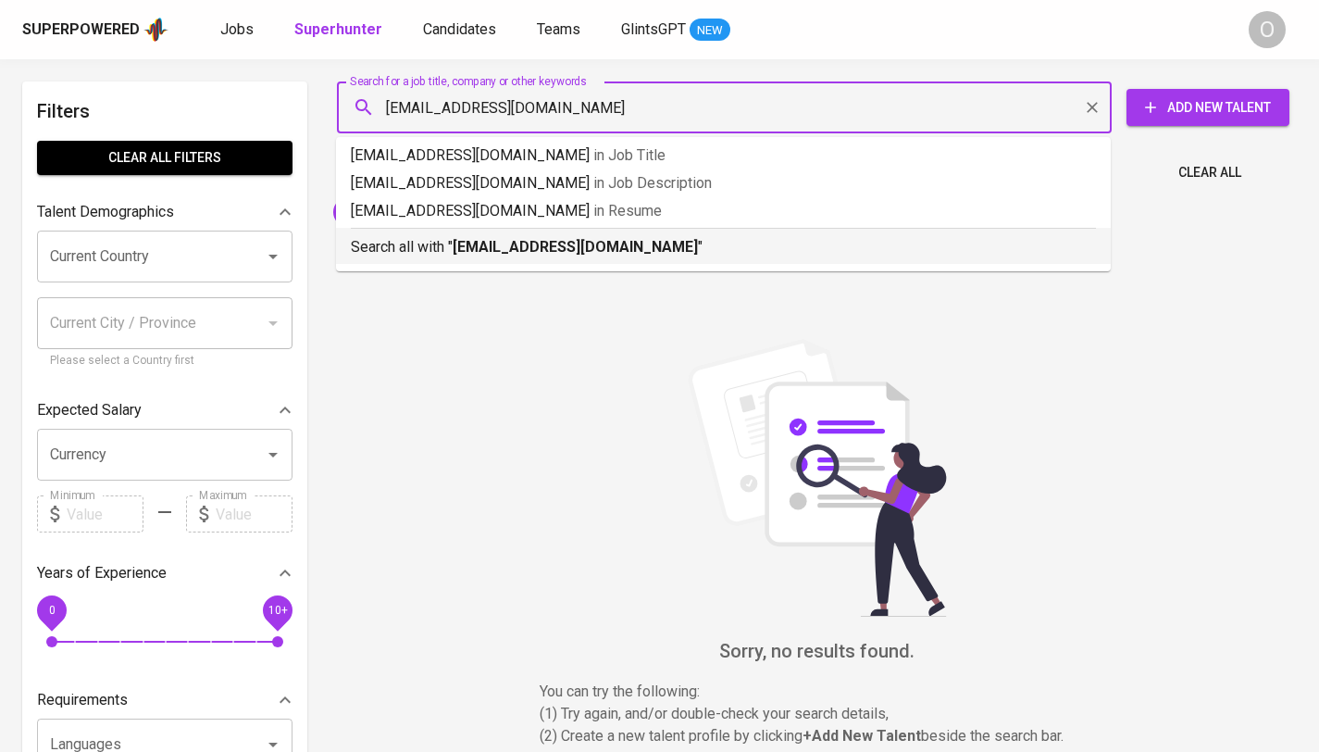
click at [484, 244] on b "anindrawulan@yahoo.com" at bounding box center [575, 247] width 245 height 18
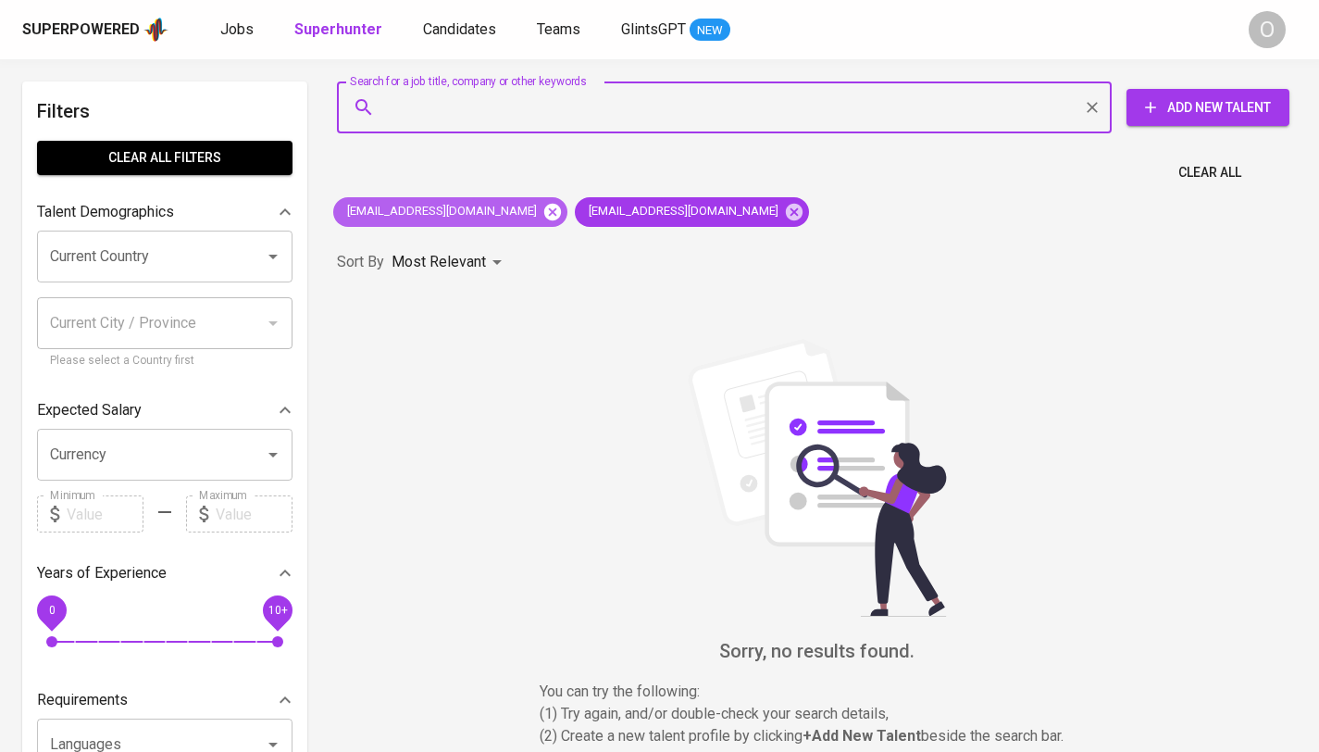
click at [544, 214] on icon at bounding box center [552, 211] width 17 height 17
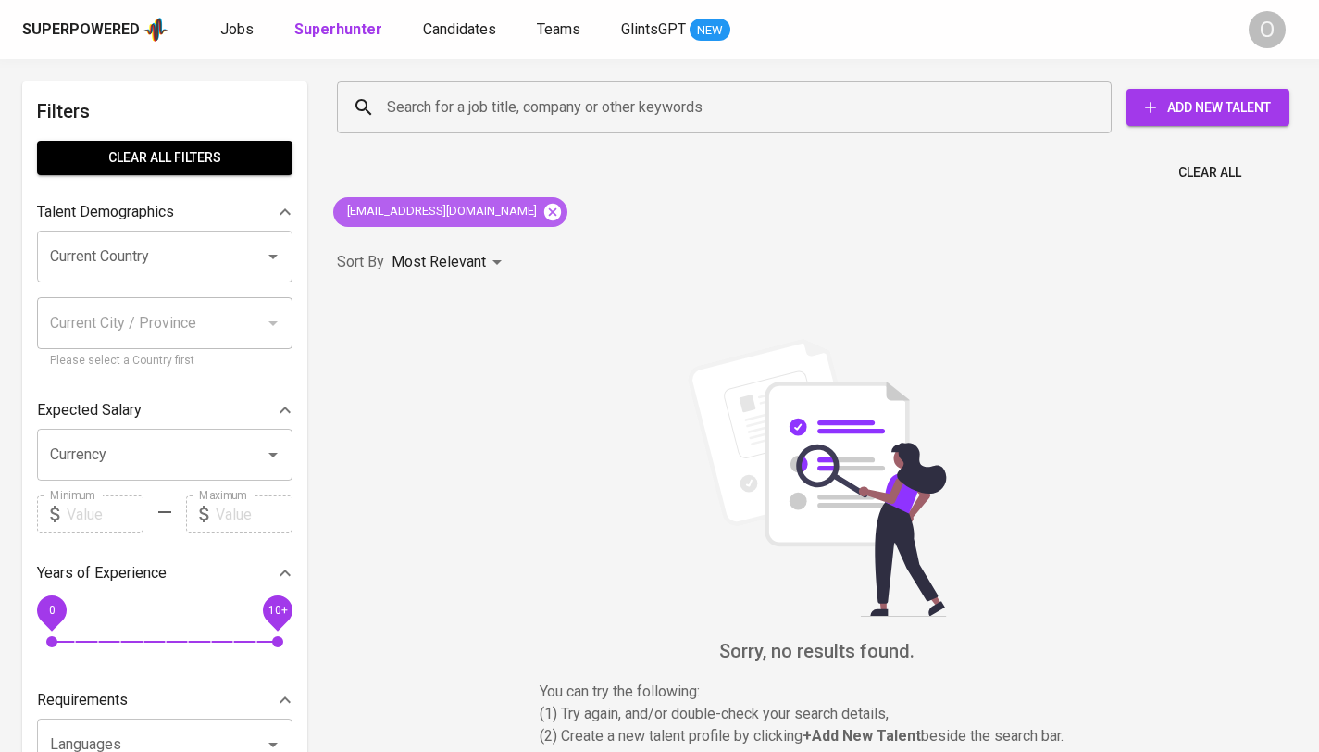
click at [542, 211] on icon at bounding box center [552, 212] width 20 height 20
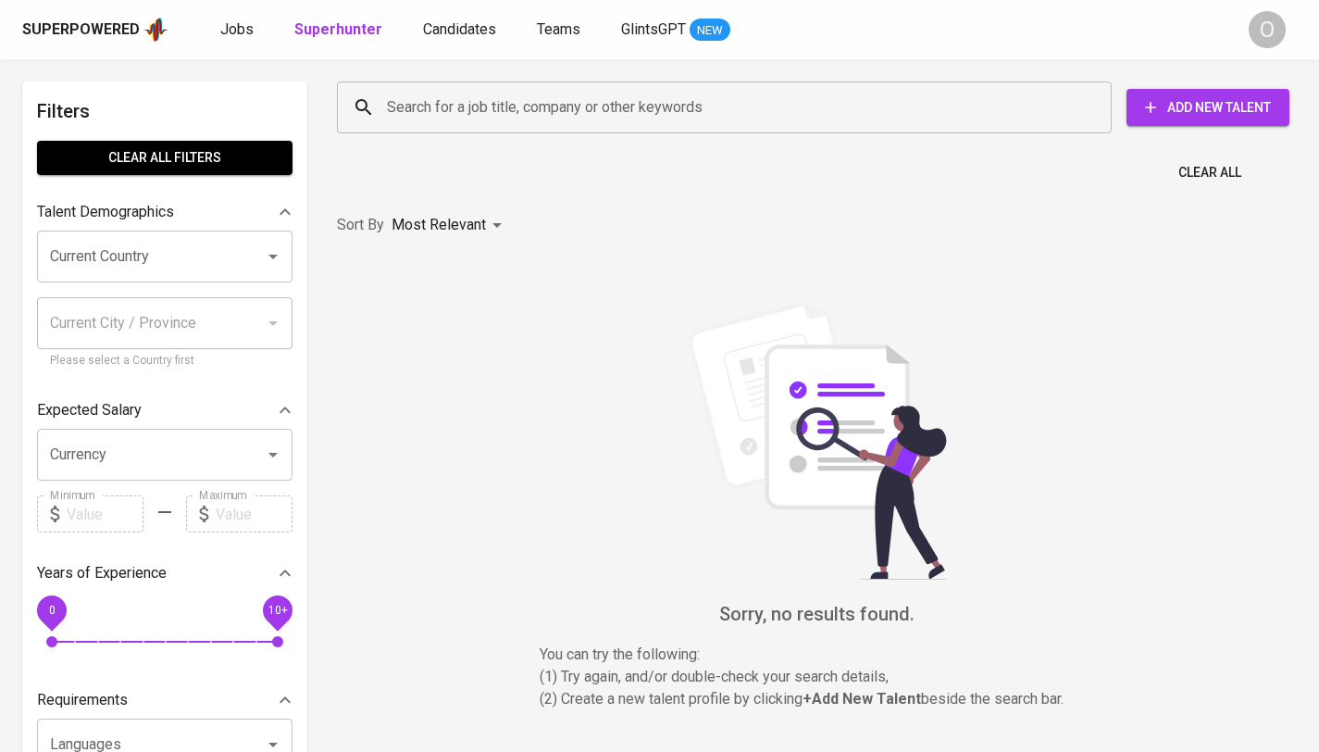
click at [497, 105] on input "Search for a job title, company or other keywords" at bounding box center [728, 107] width 693 height 35
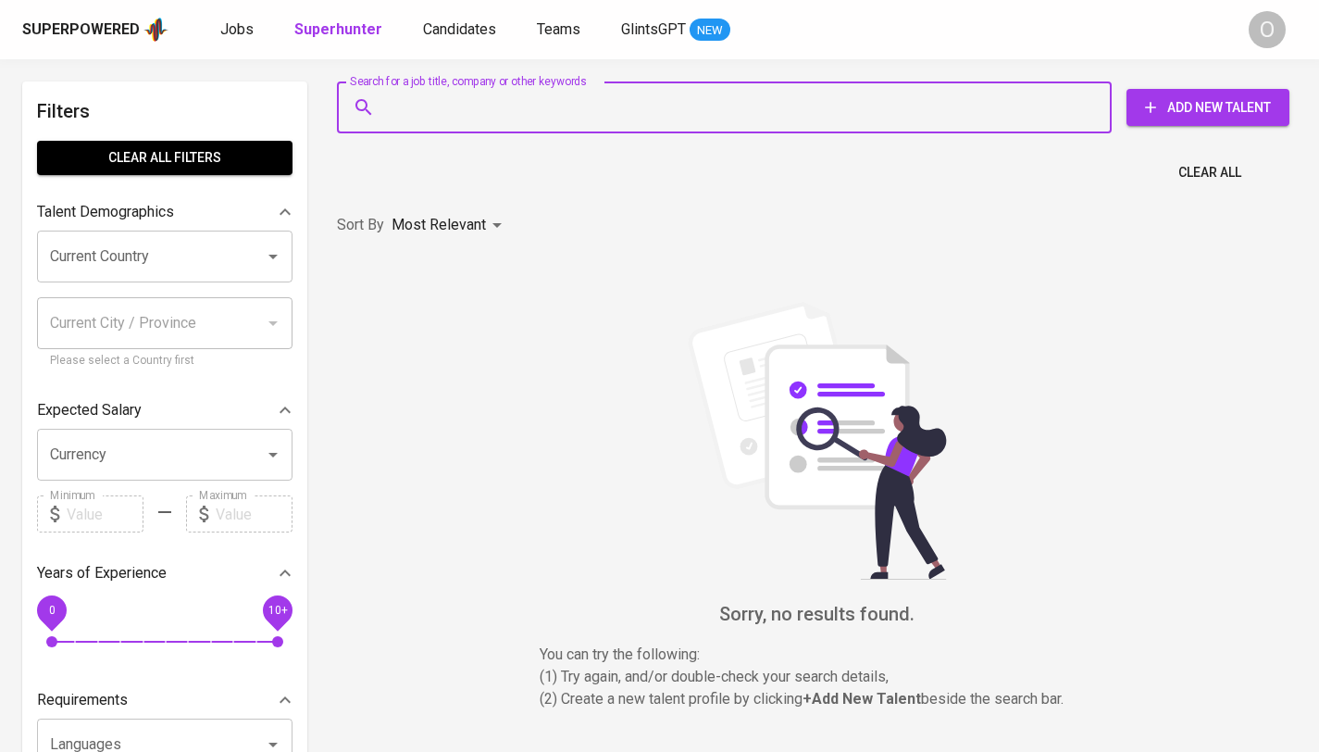
paste input "anindrawulan@yahoo.com"
type input "anindrawulan@yahoo.com"
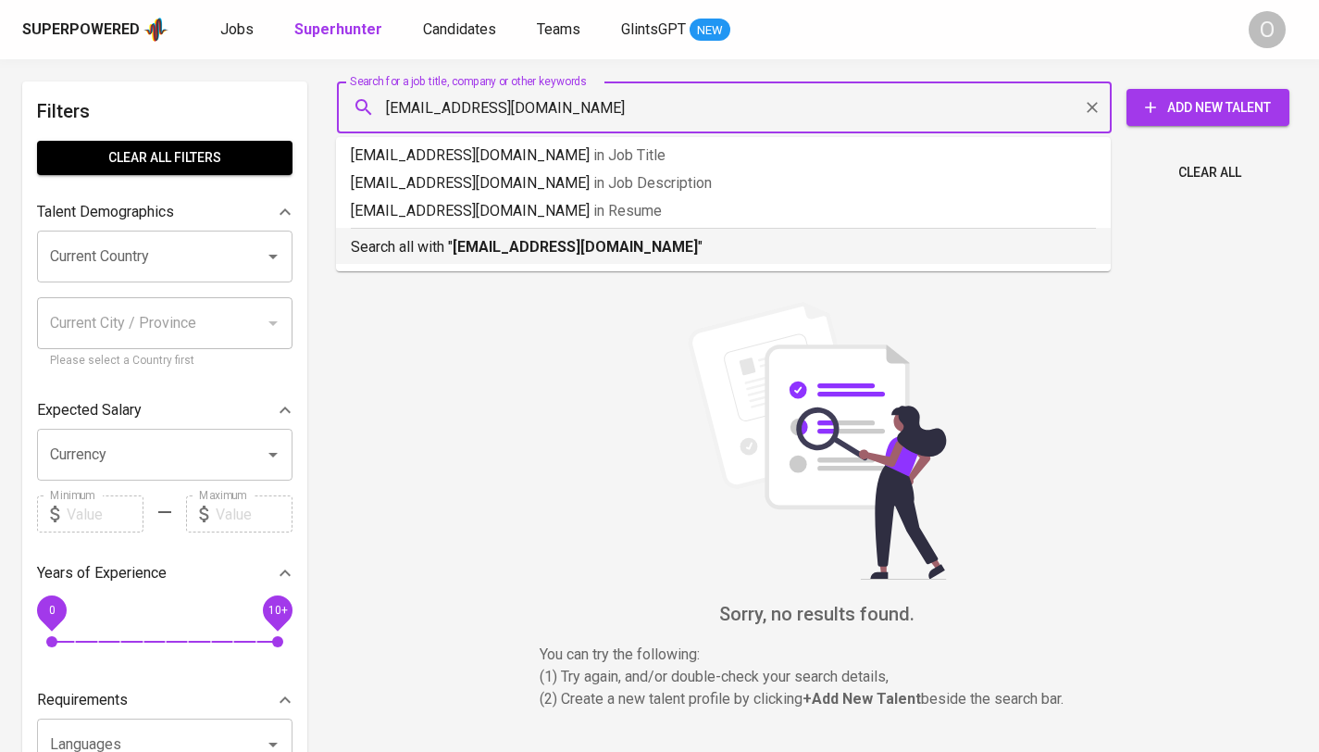
click at [504, 250] on b "anindrawulan@yahoo.com" at bounding box center [575, 247] width 245 height 18
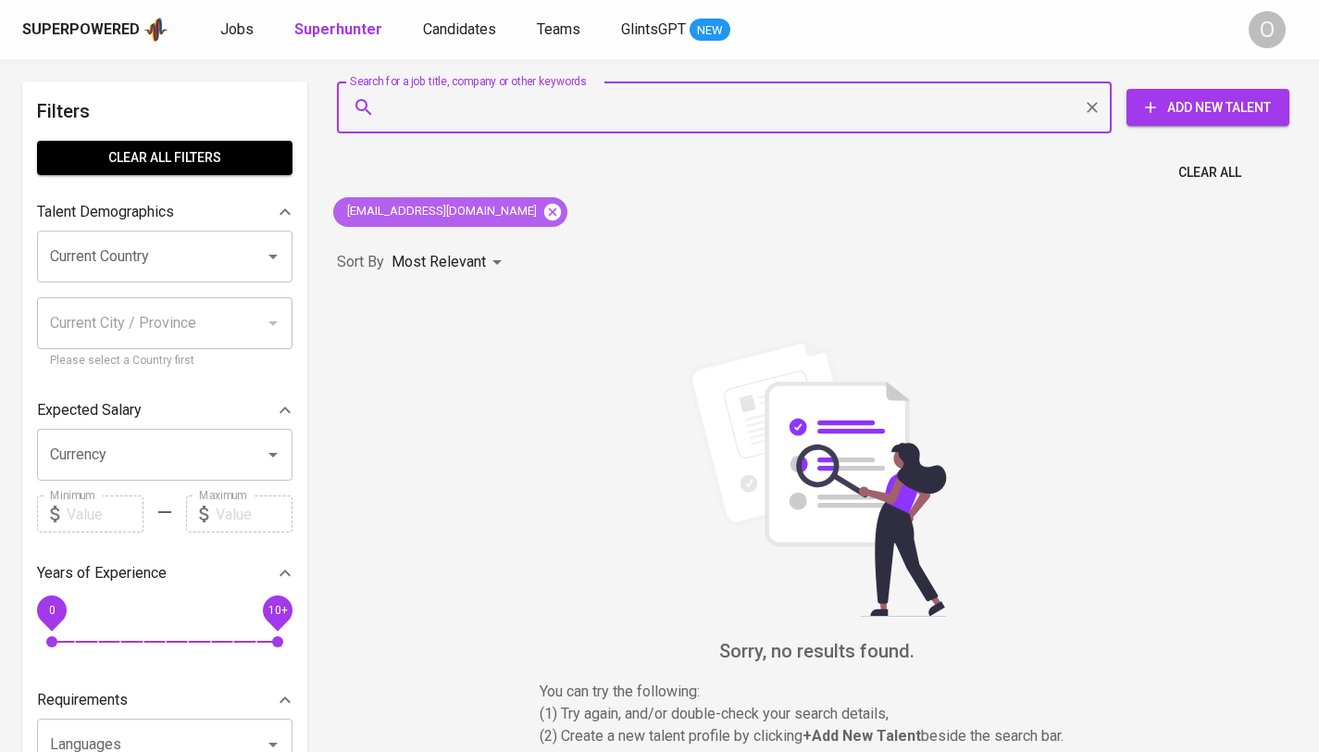
click at [542, 211] on icon at bounding box center [552, 212] width 20 height 20
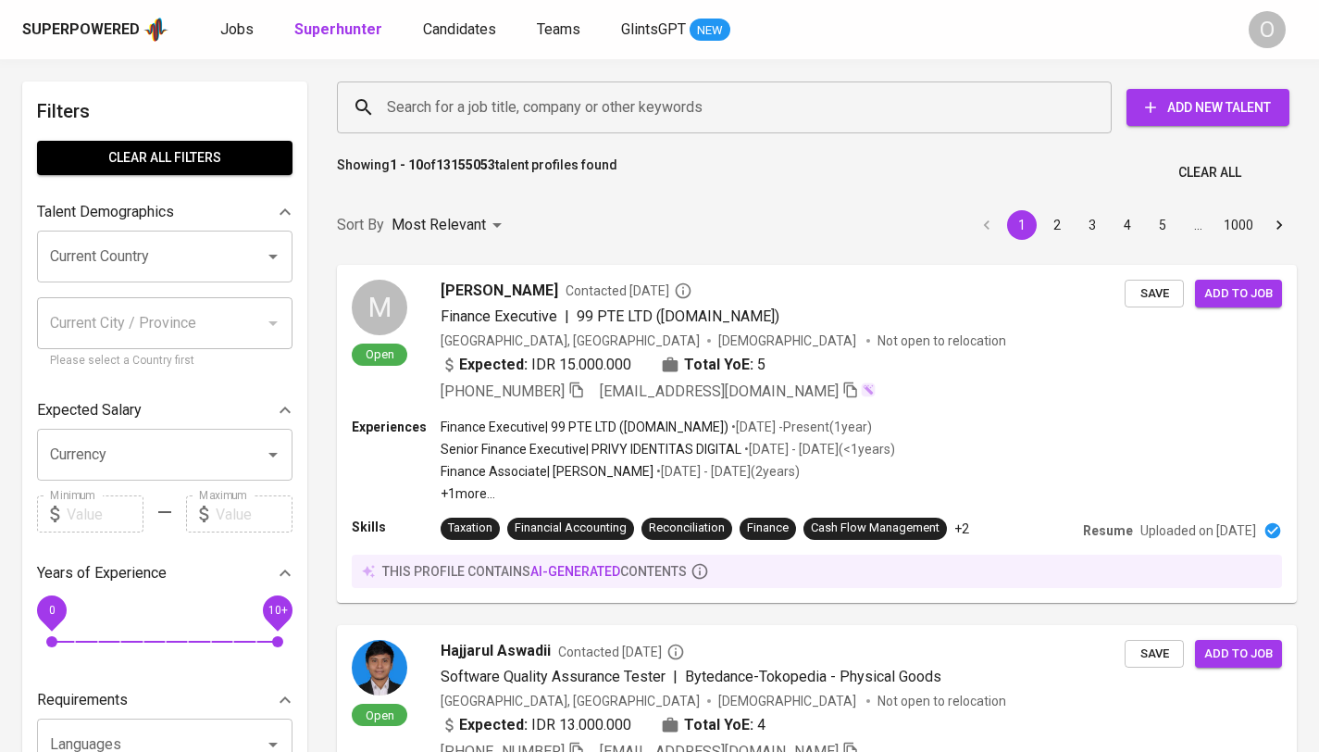
click at [517, 112] on input "Search for a job title, company or other keywords" at bounding box center [728, 107] width 693 height 35
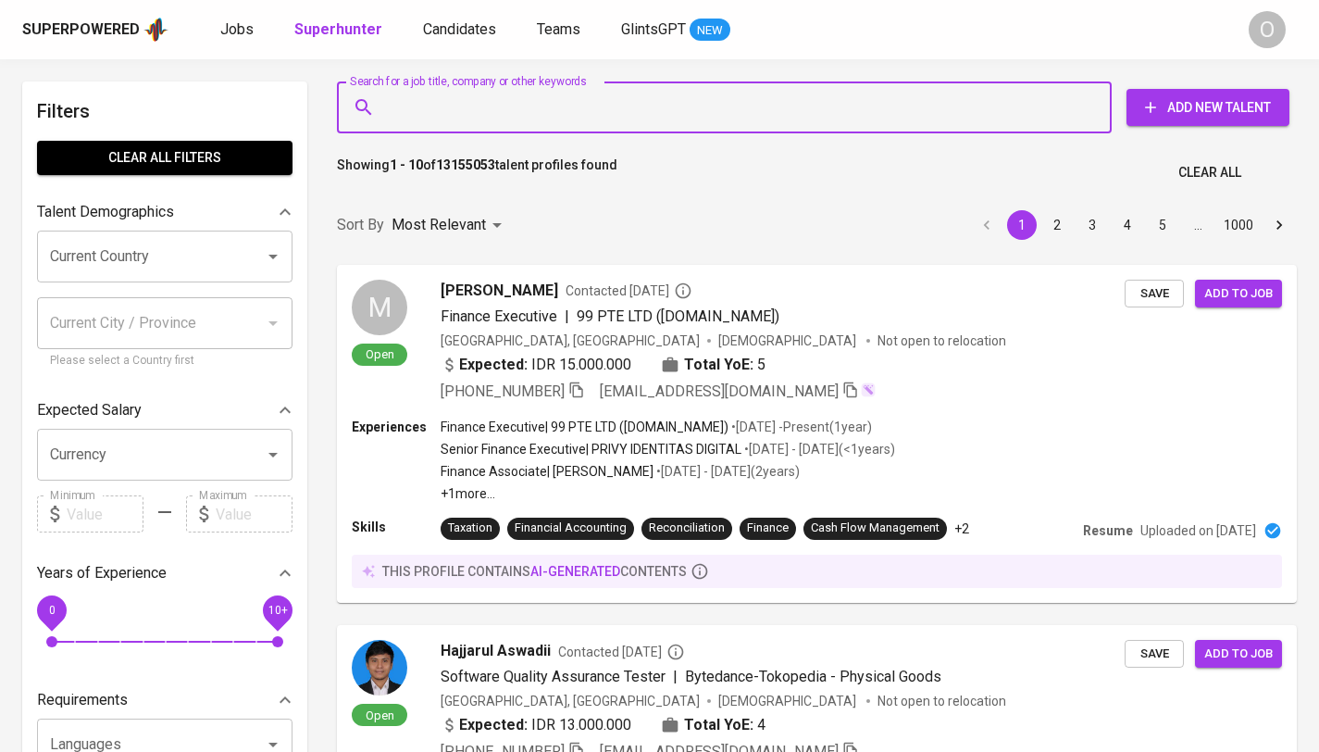
paste input "fayzahranadila@gmail.com"
type input "fayzahranadila@gmail.com"
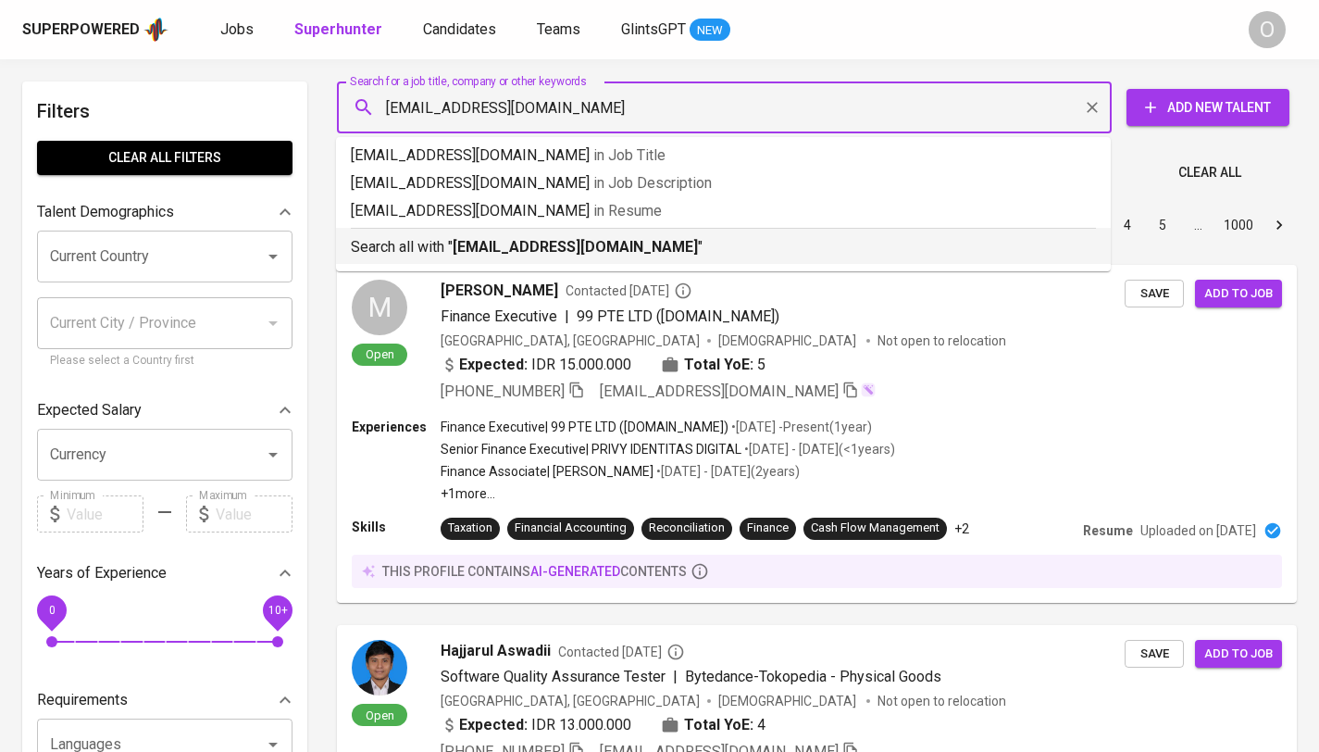
click at [496, 243] on b "fayzahranadila@gmail.com" at bounding box center [575, 247] width 245 height 18
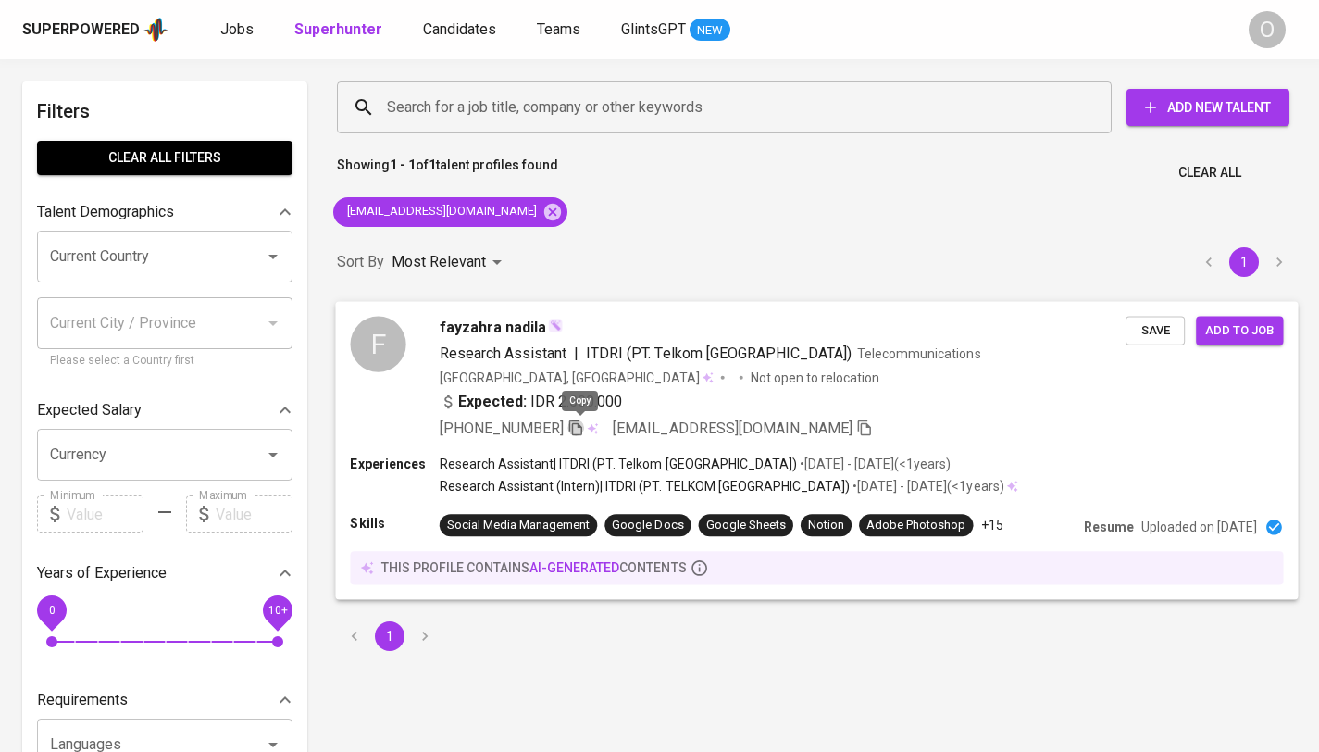
click at [578, 429] on icon "button" at bounding box center [575, 426] width 17 height 17
click at [527, 126] on div "Search for a job title, company or other keywords" at bounding box center [724, 107] width 775 height 52
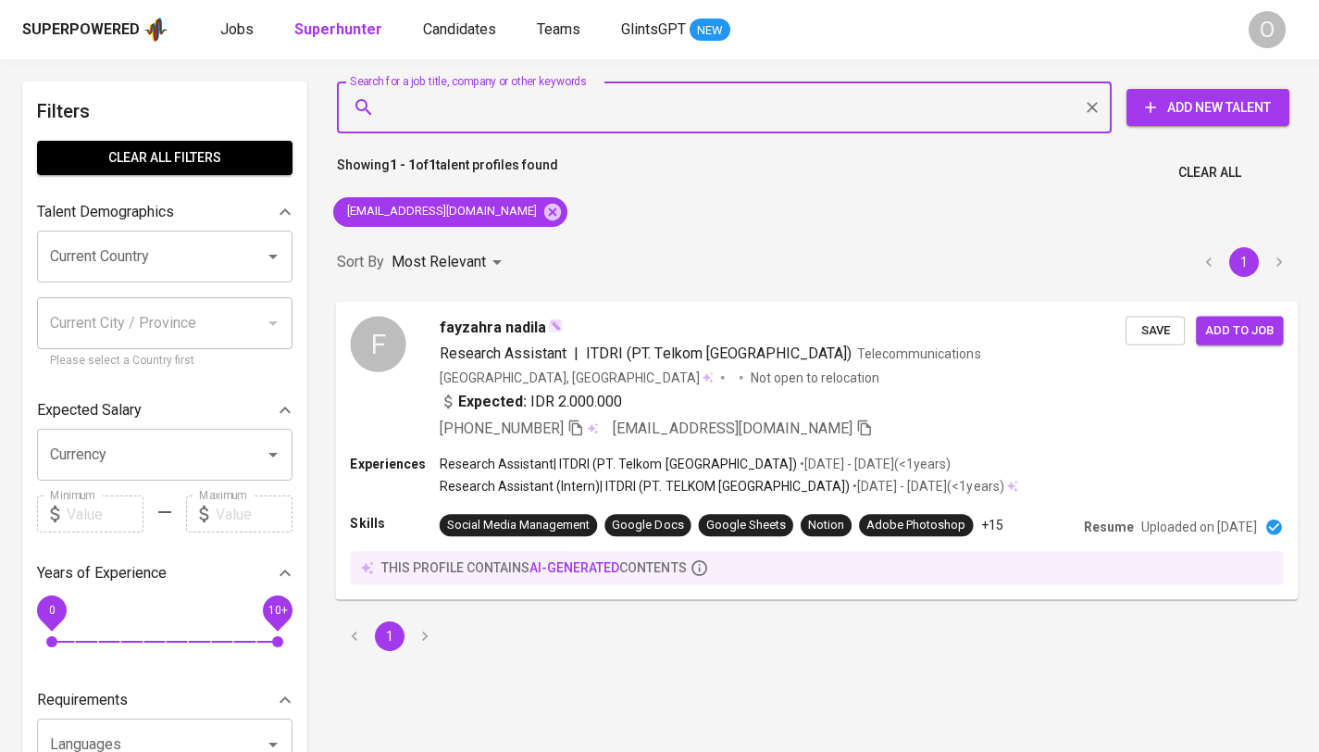
paste input "putrihandayani2425@gmail.com"
type input "putrihandayani2425@gmail.com"
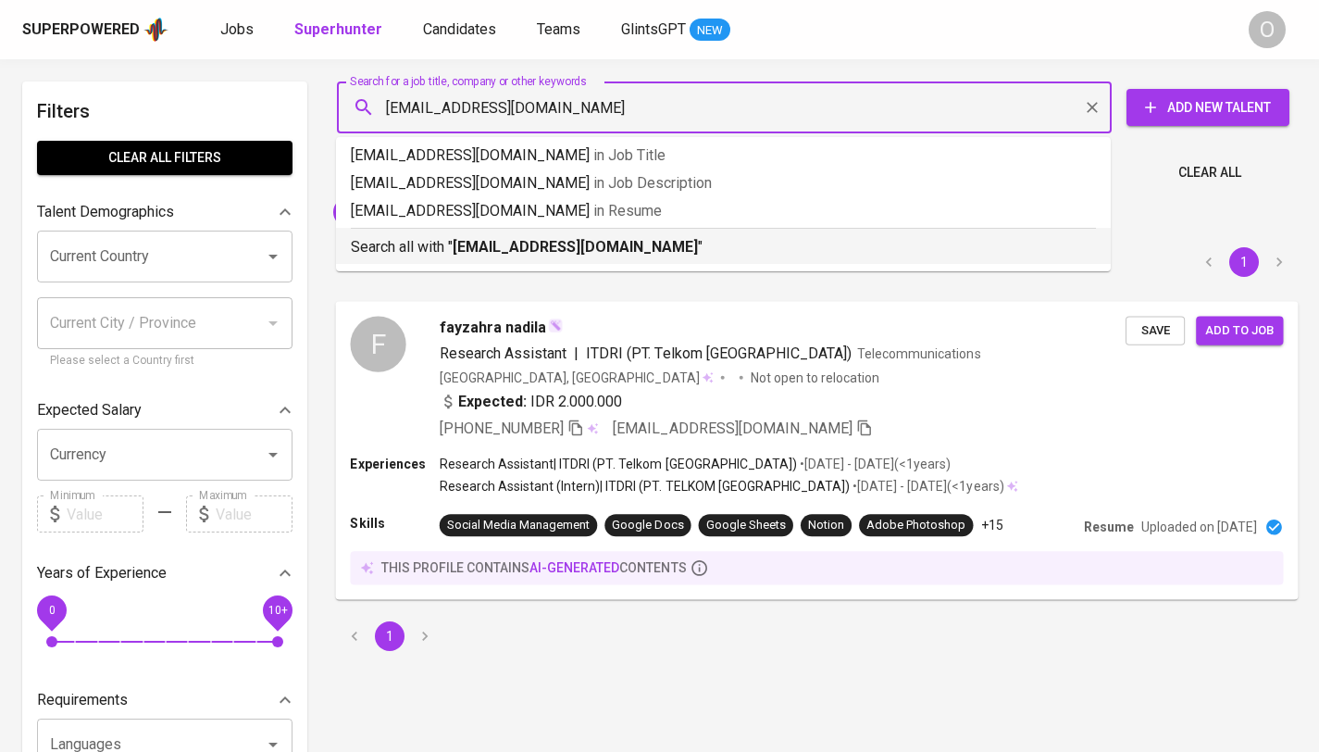
click at [551, 240] on b "putrihandayani2425@gmail.com" at bounding box center [575, 247] width 245 height 18
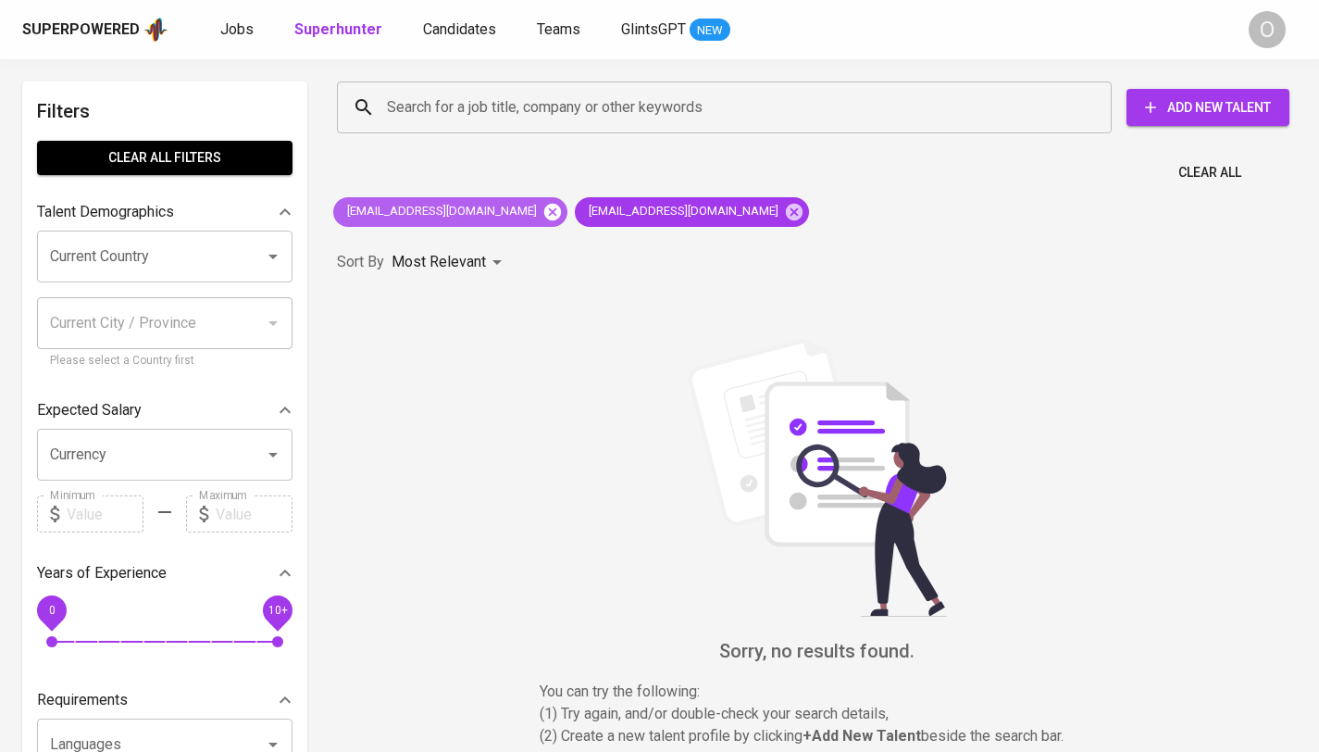
click at [544, 207] on icon at bounding box center [552, 211] width 17 height 17
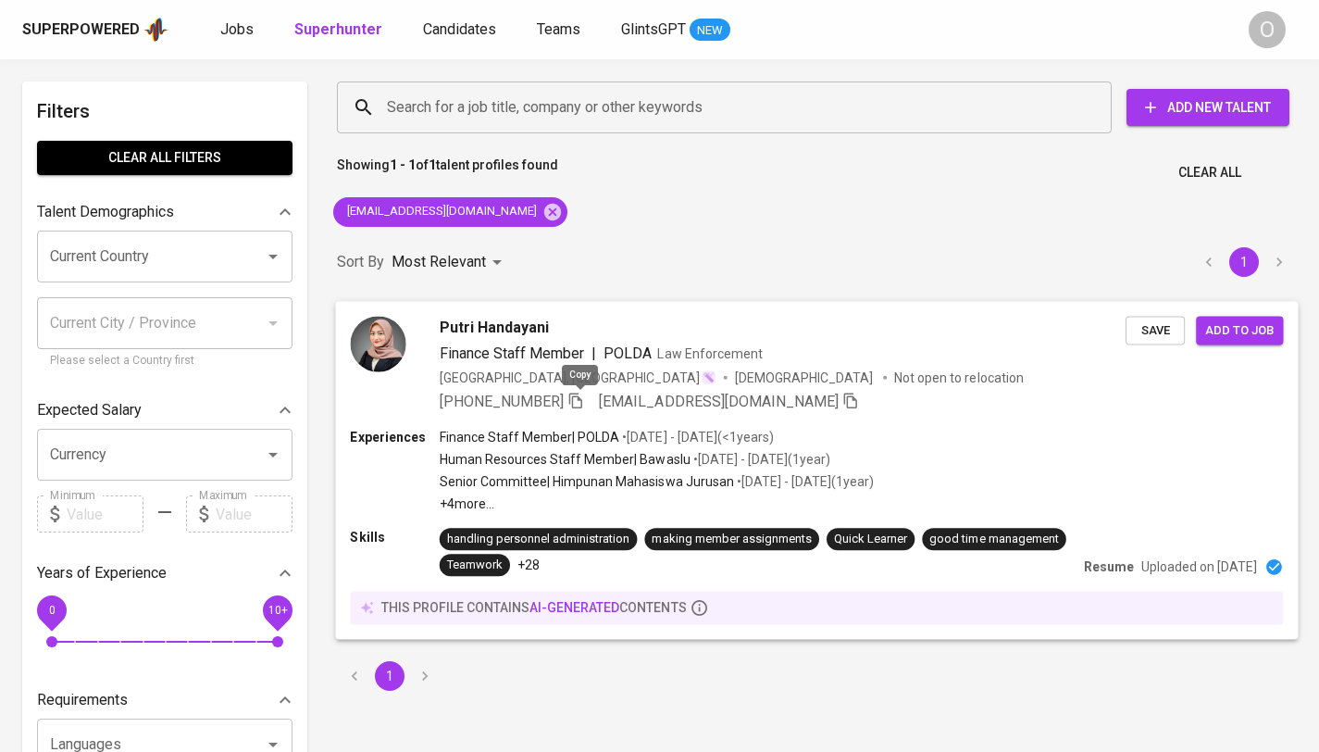
click at [581, 400] on icon "button" at bounding box center [575, 400] width 13 height 16
click at [442, 101] on input "Search for a job title, company or other keywords" at bounding box center [728, 107] width 693 height 35
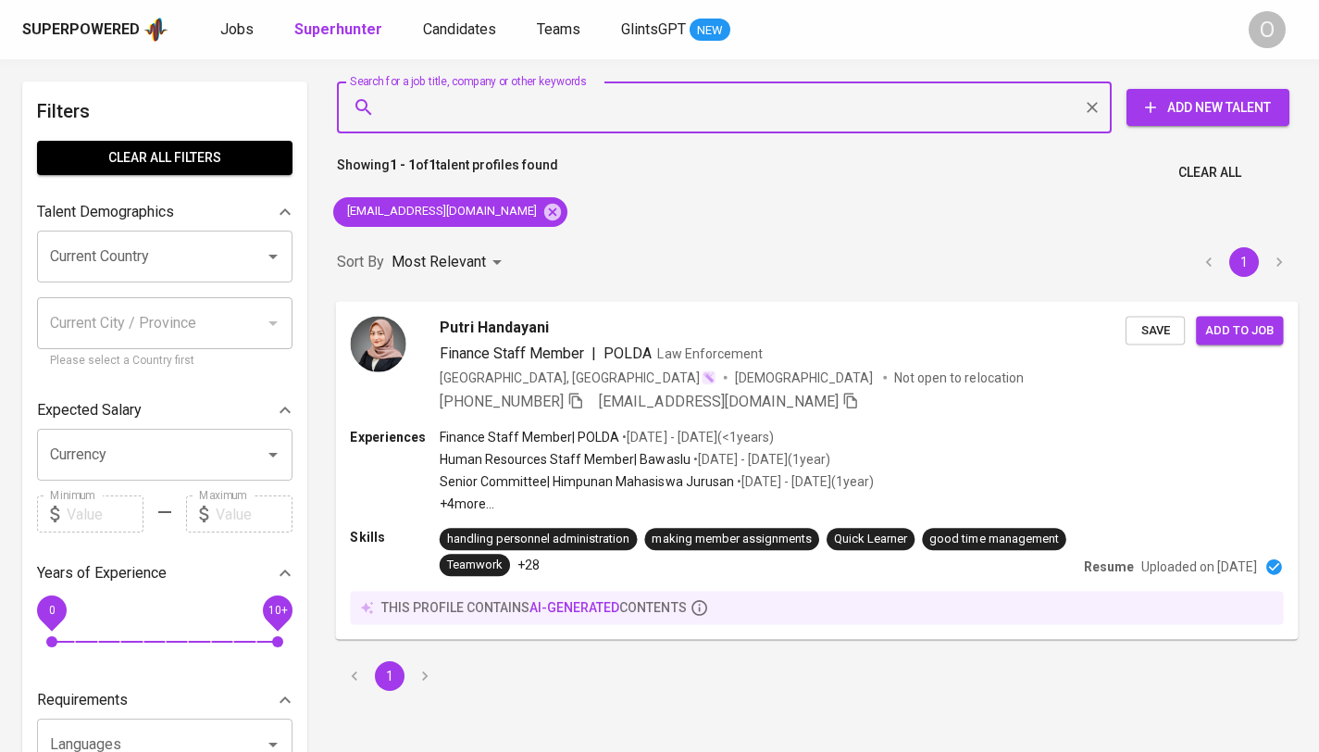
paste input "Dapur Cokelat"
type input "Dapur Cokelat"
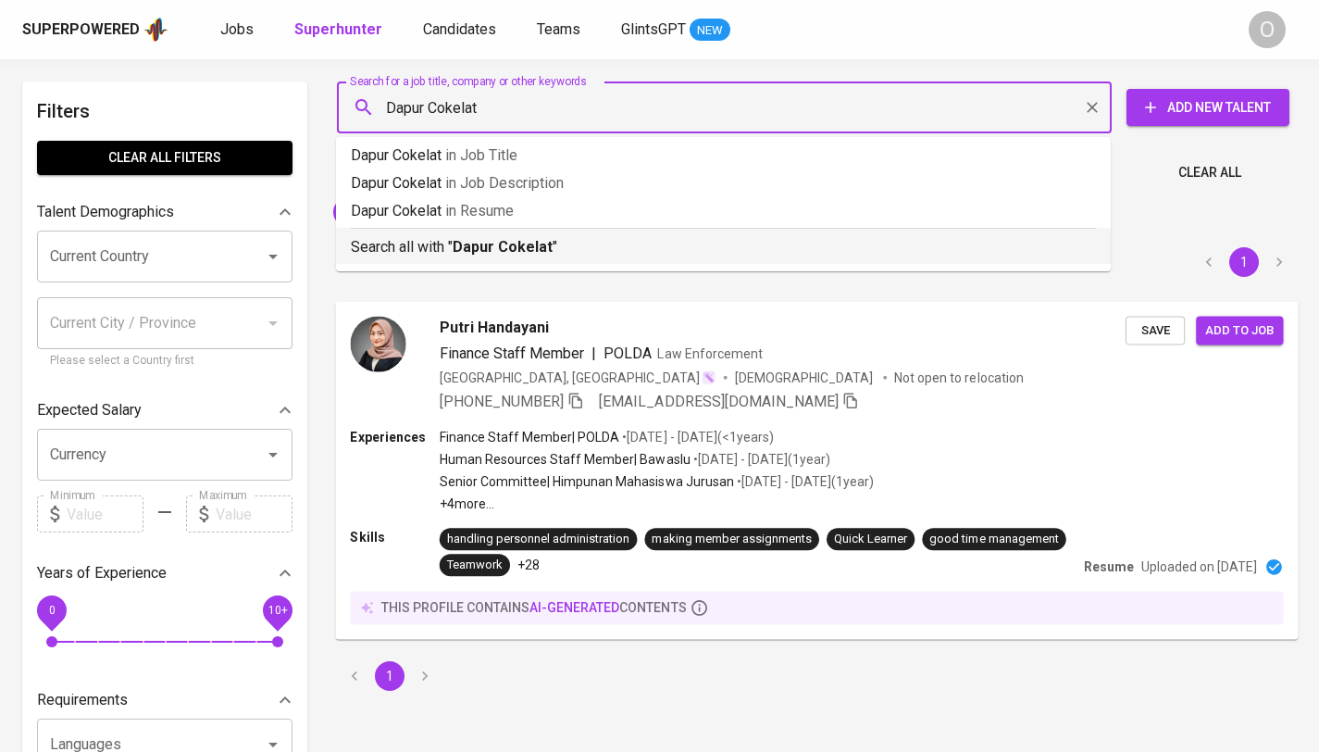
click at [457, 242] on b "Dapur Cokelat" at bounding box center [503, 247] width 100 height 18
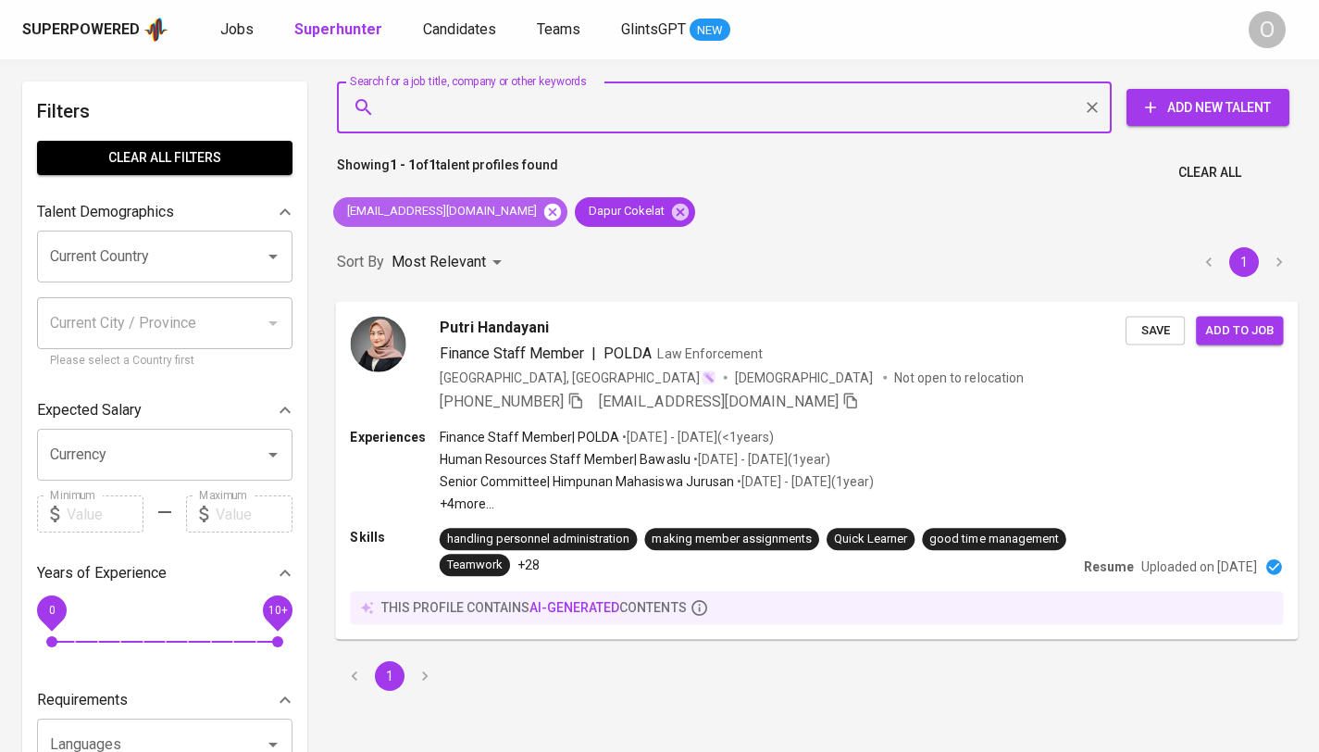
click at [544, 218] on icon at bounding box center [552, 211] width 17 height 17
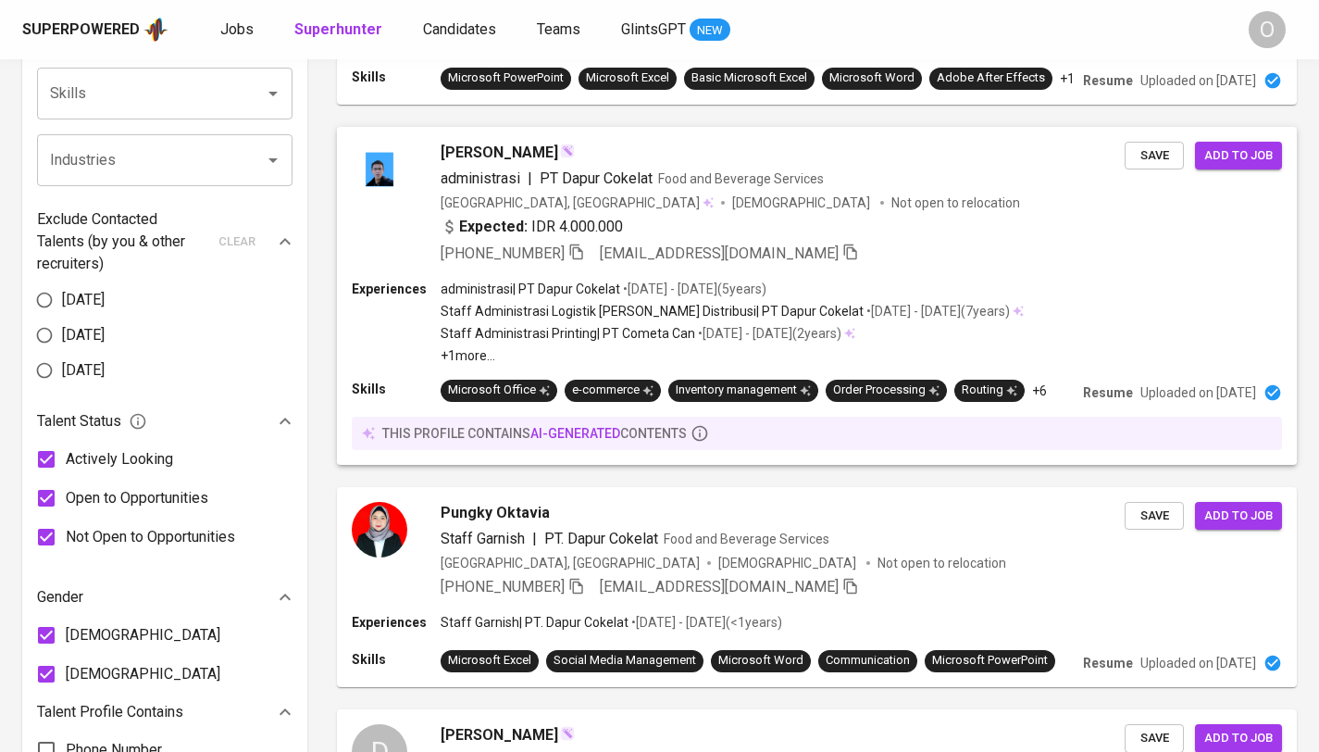
scroll to position [816, 0]
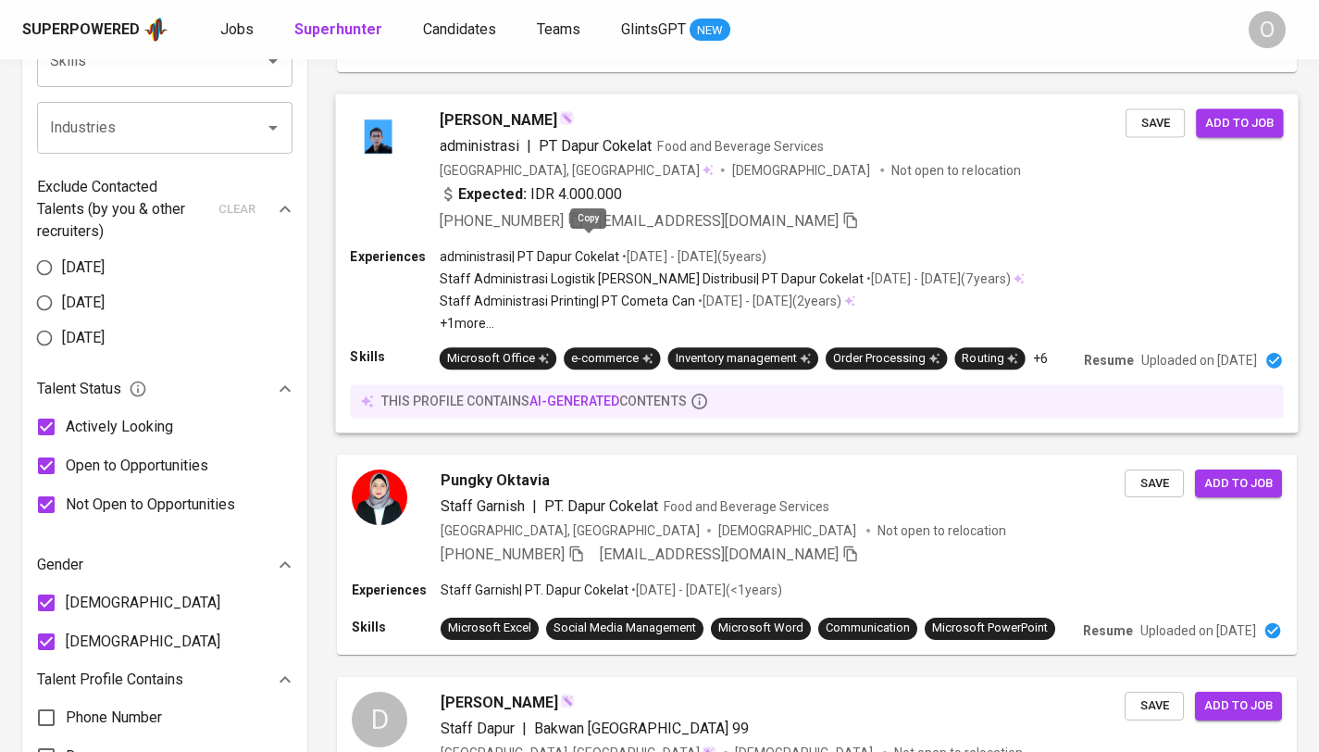
click at [582, 228] on icon "button" at bounding box center [575, 220] width 13 height 16
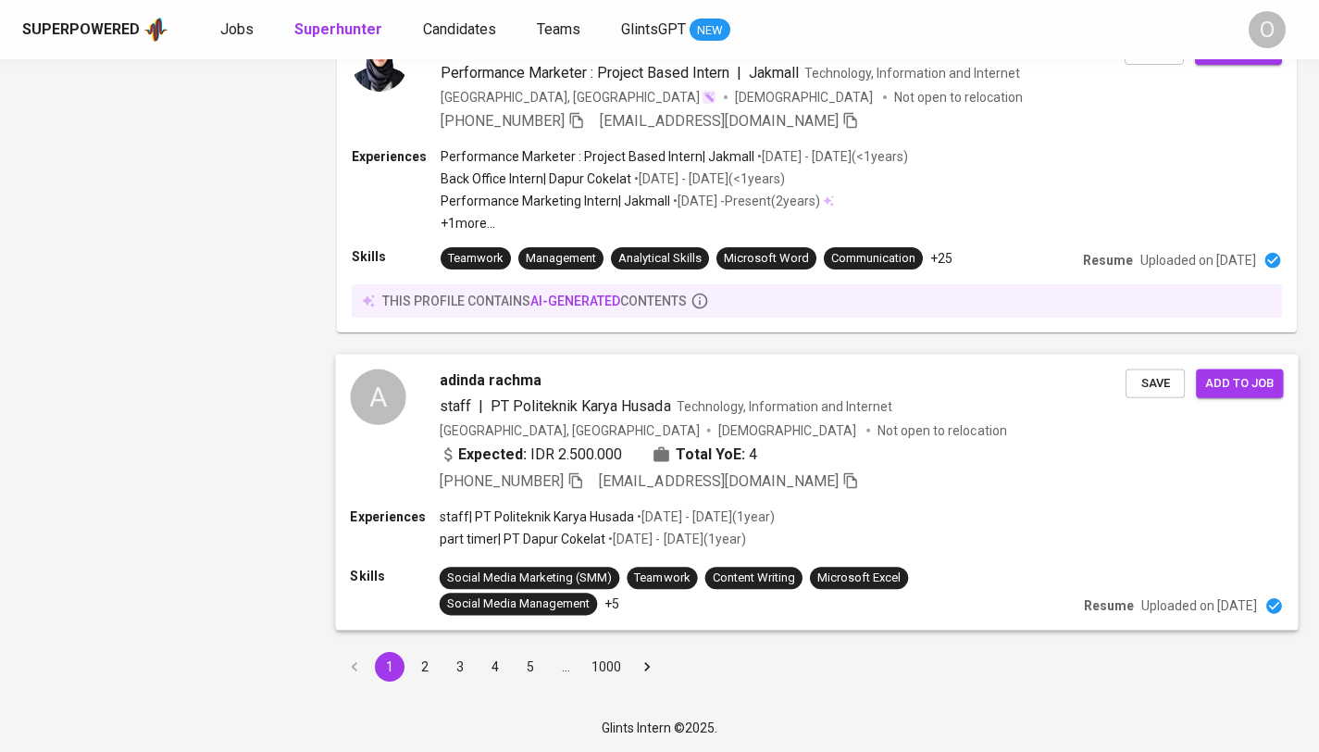
scroll to position [2742, 0]
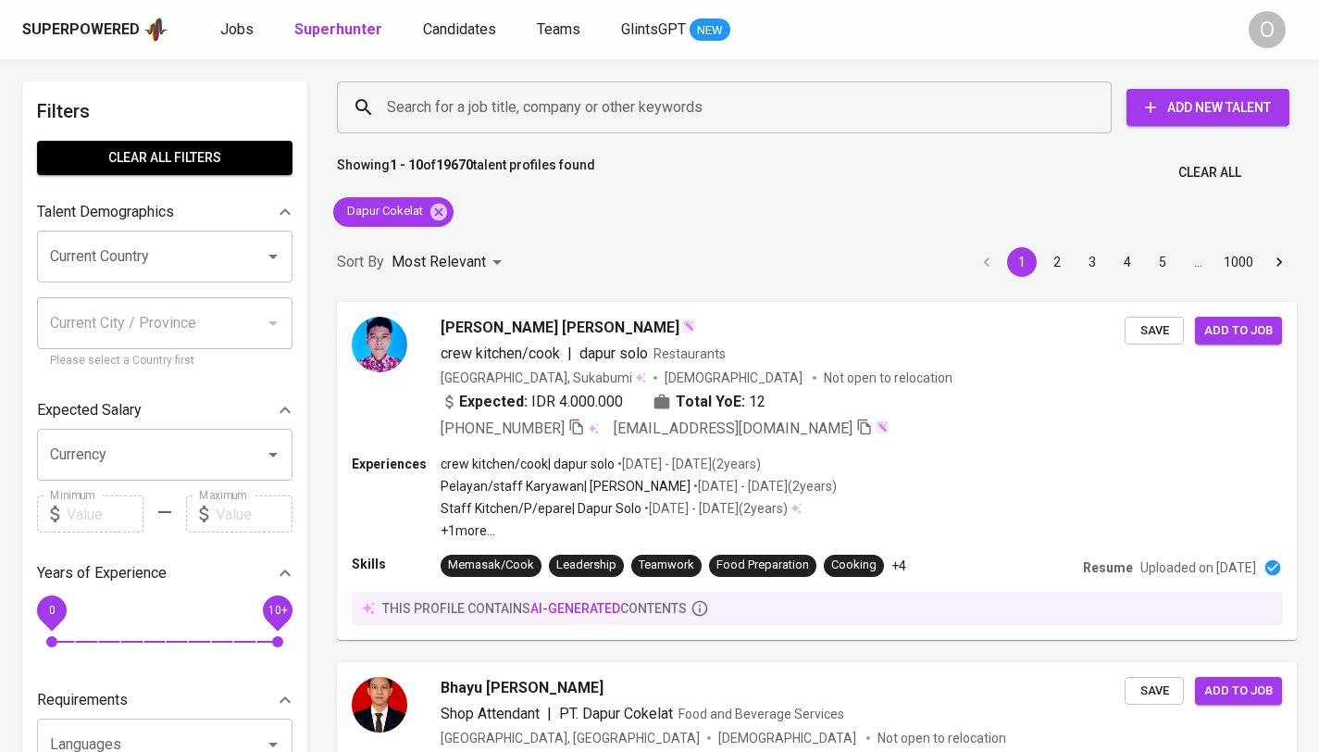
scroll to position [2742, 0]
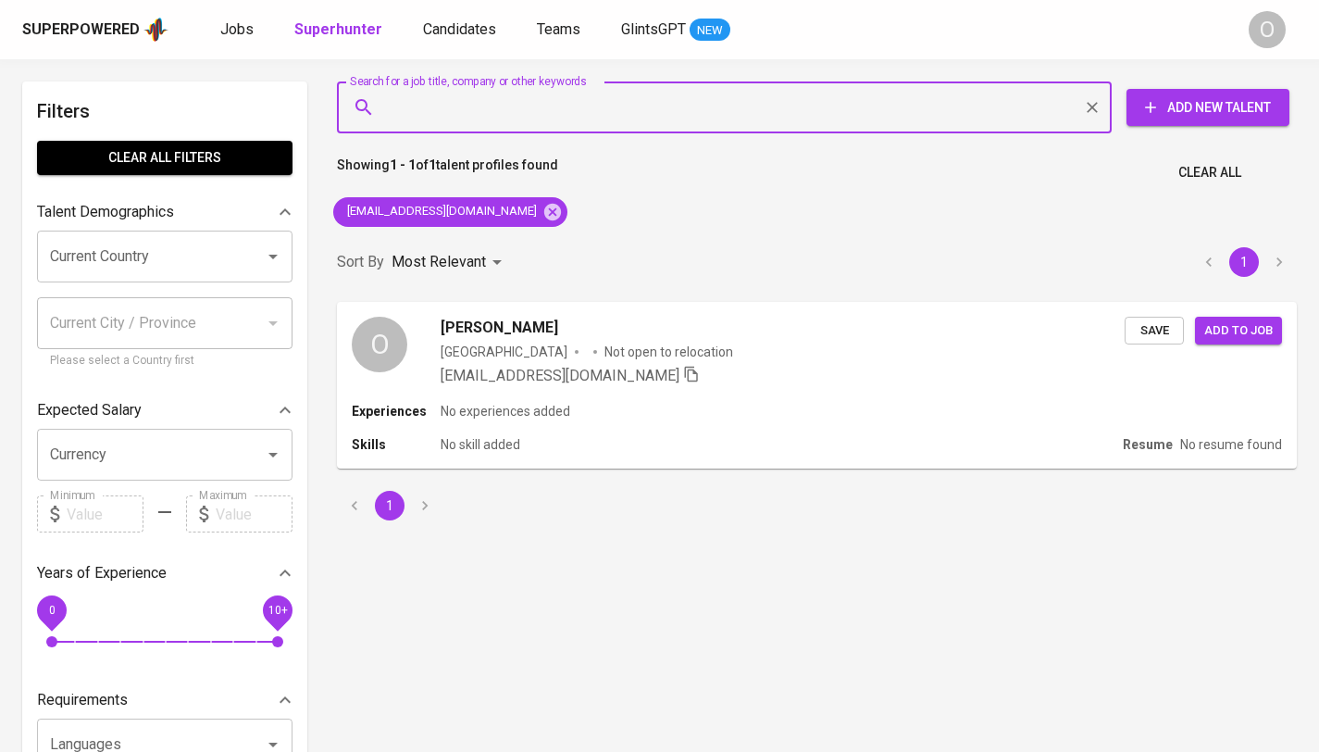
click at [555, 116] on input "Search for a job title, company or other keywords" at bounding box center [728, 107] width 693 height 35
paste input "metrodata electronics"
type input "metrodata electronics"
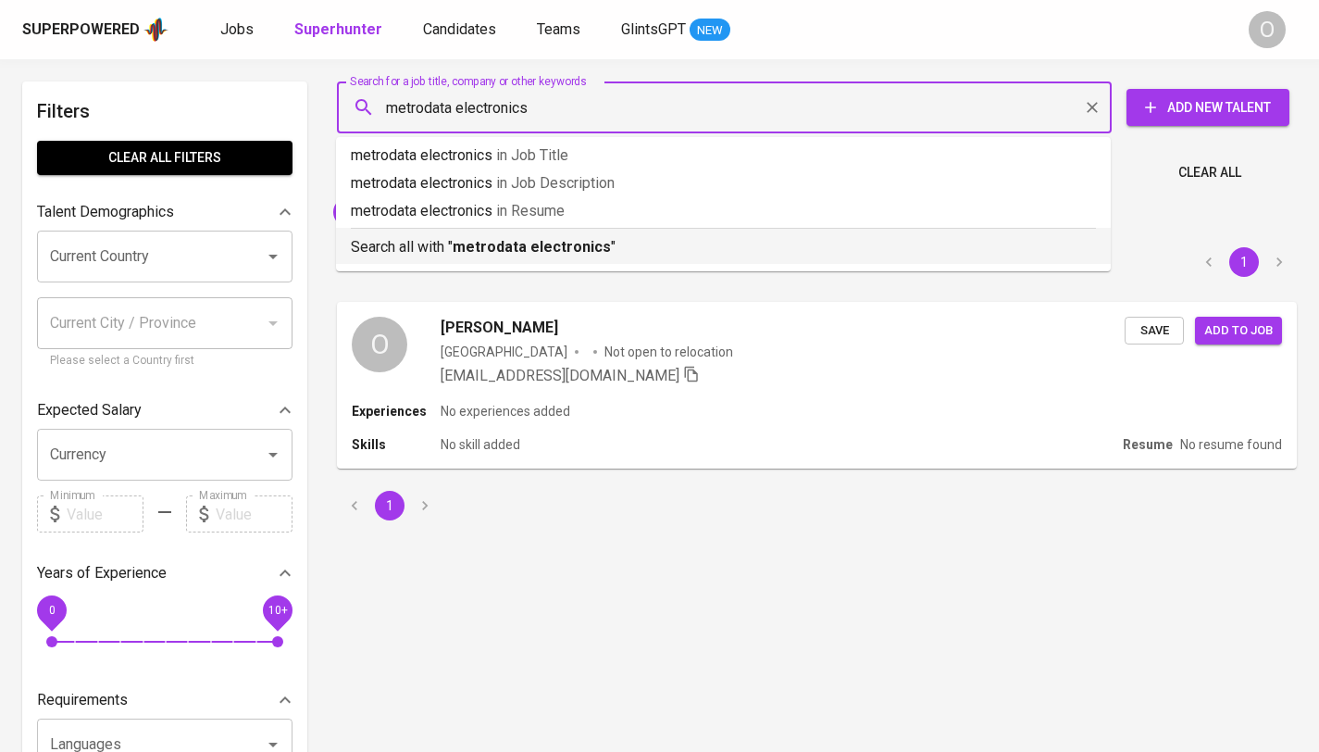
click at [496, 242] on b "metrodata electronics" at bounding box center [532, 247] width 158 height 18
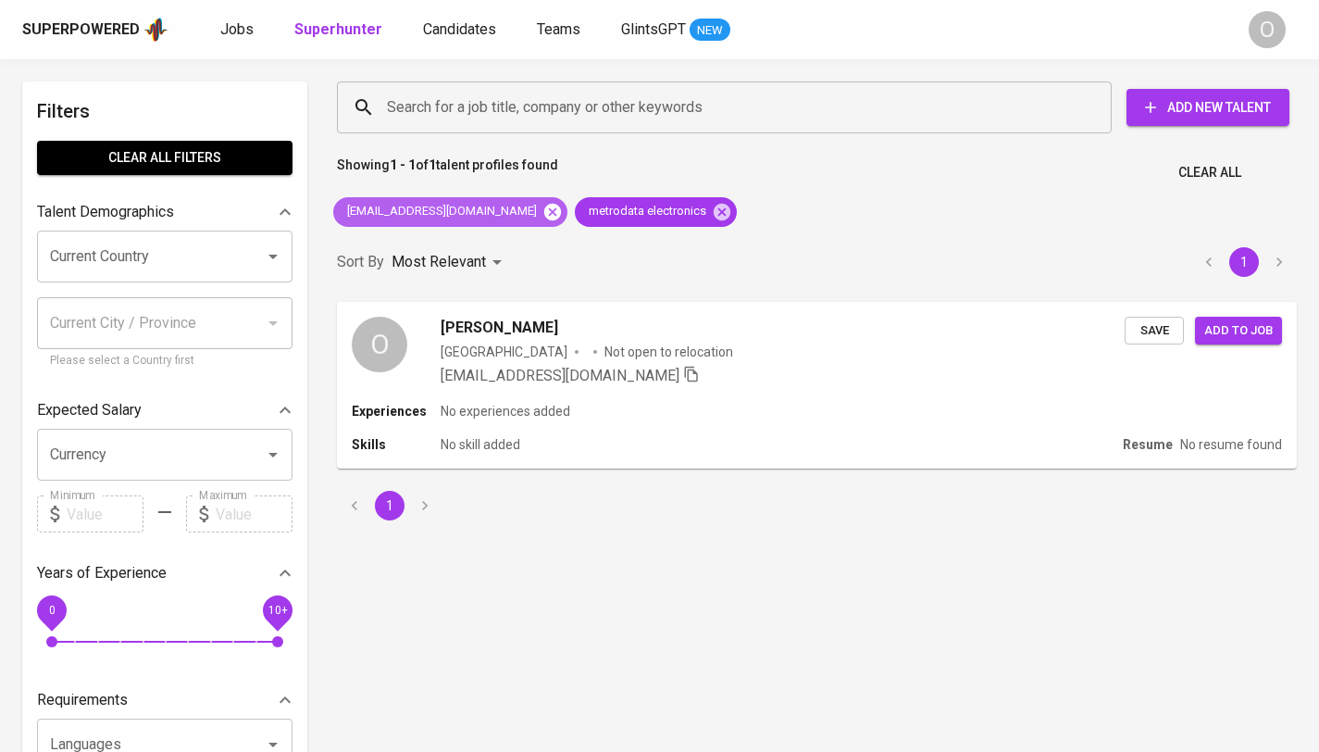
click at [542, 214] on icon at bounding box center [552, 212] width 20 height 20
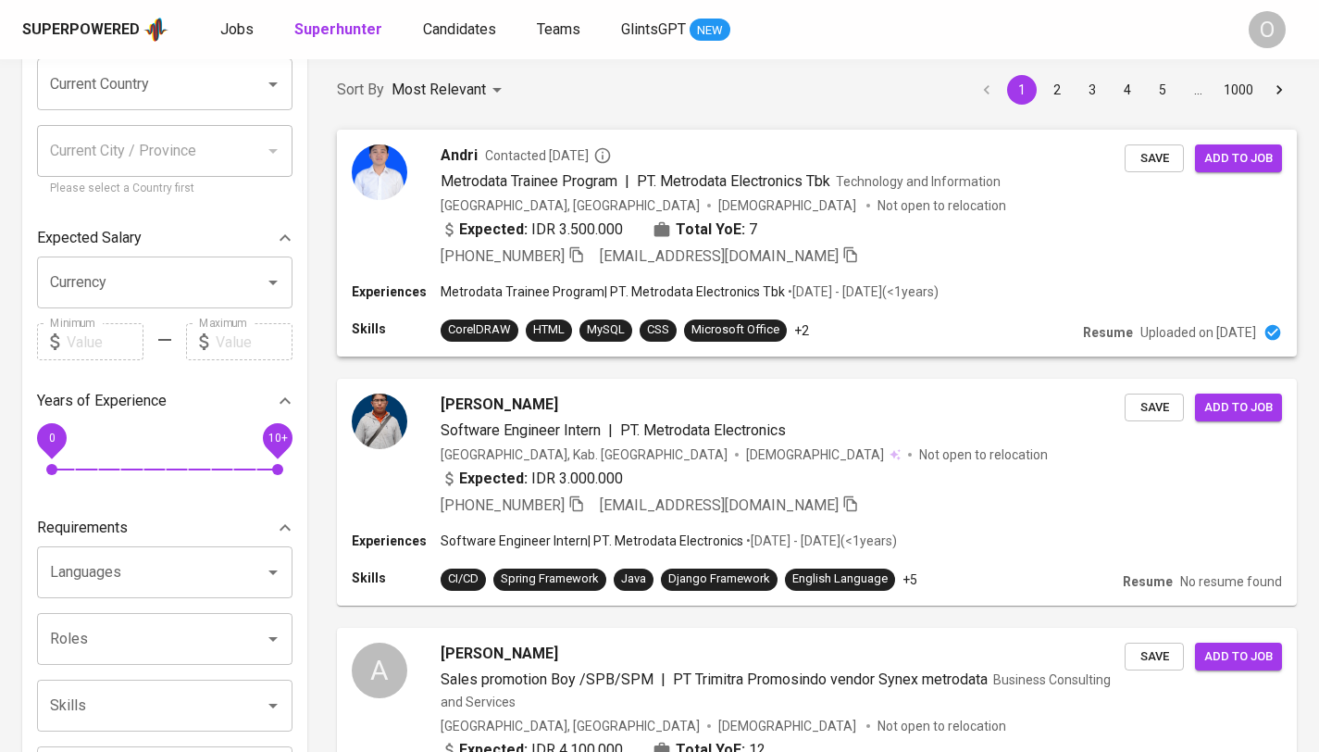
scroll to position [304, 0]
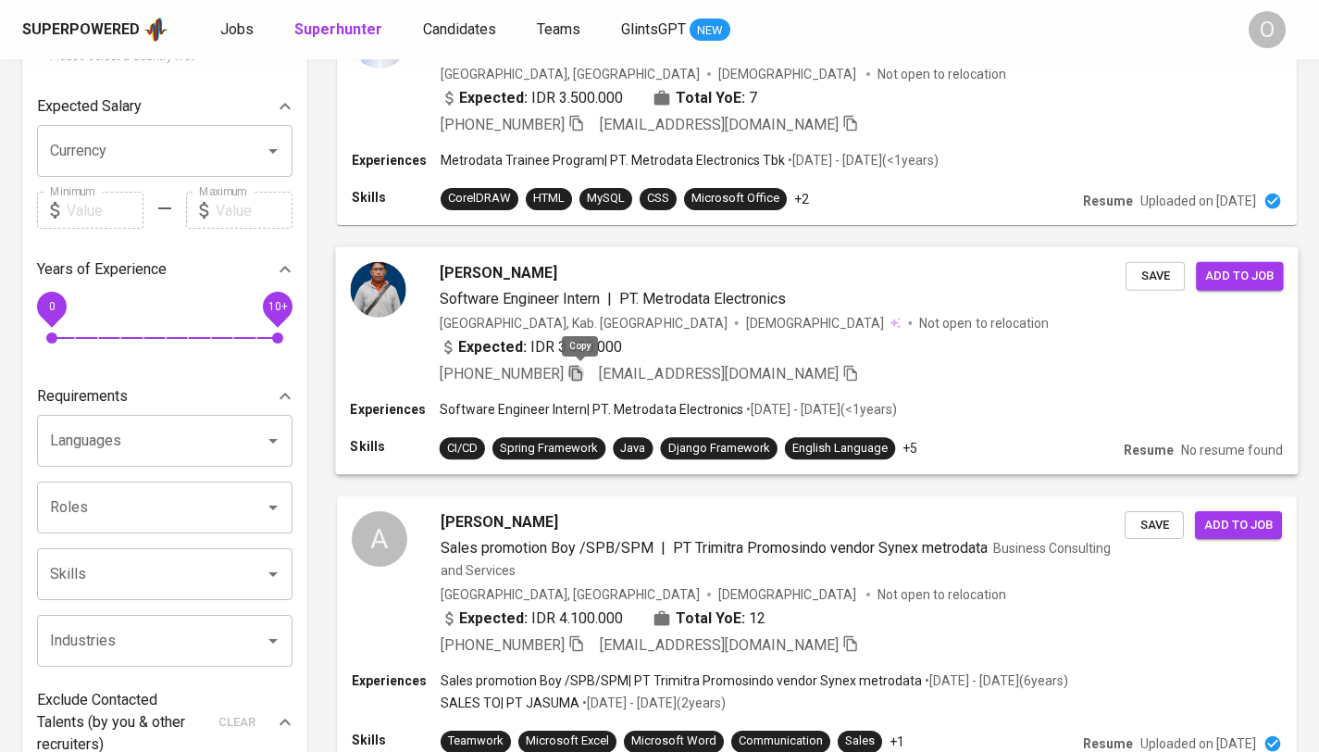
click at [572, 367] on icon "button" at bounding box center [575, 372] width 17 height 17
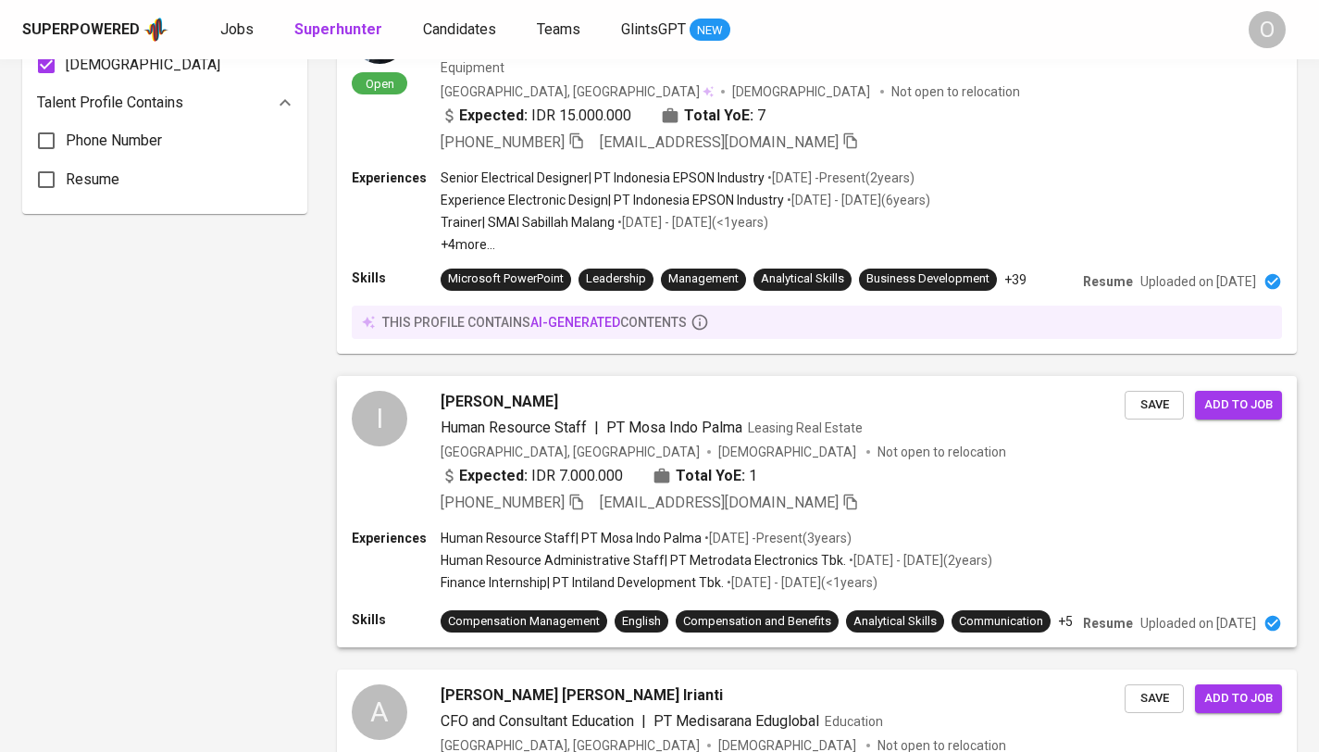
scroll to position [1393, 0]
click at [584, 495] on icon "button" at bounding box center [575, 500] width 17 height 17
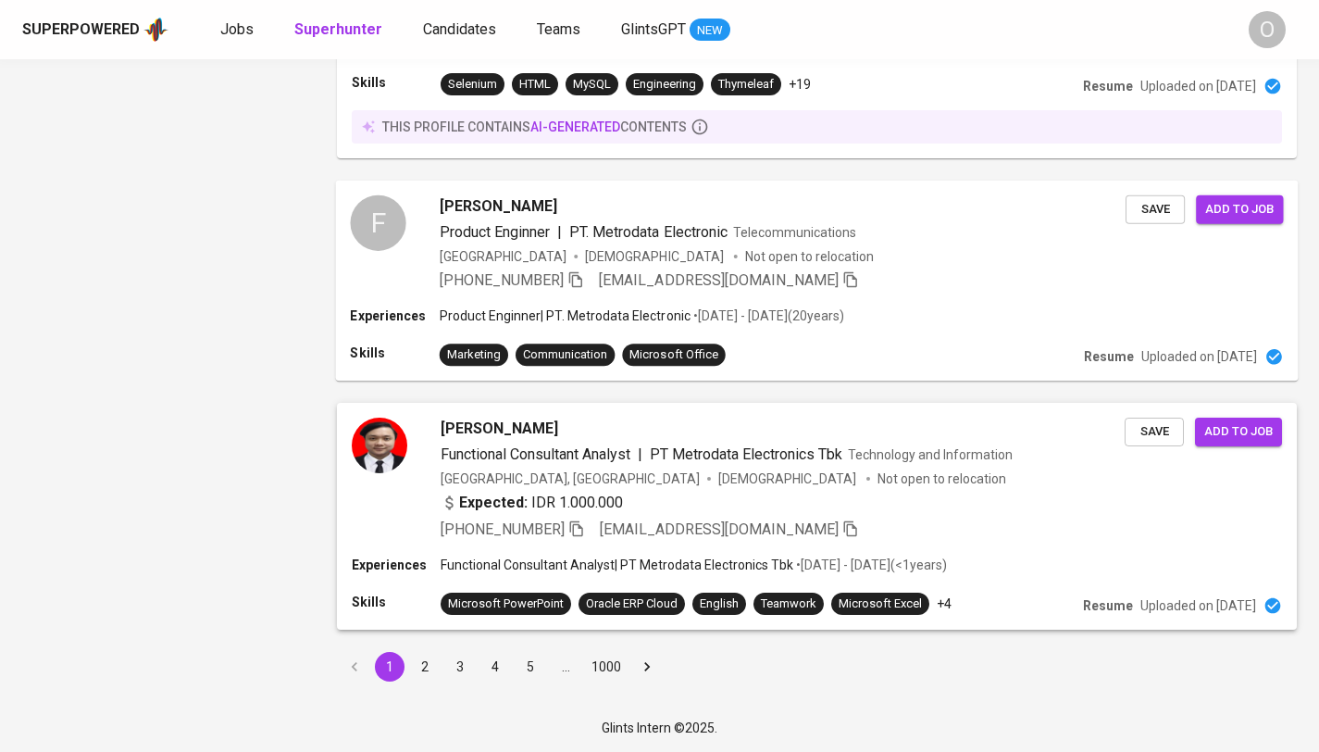
scroll to position [2482, 0]
drag, startPoint x: 422, startPoint y: 661, endPoint x: 599, endPoint y: 255, distance: 443.1
click at [422, 661] on button "2" at bounding box center [425, 667] width 30 height 30
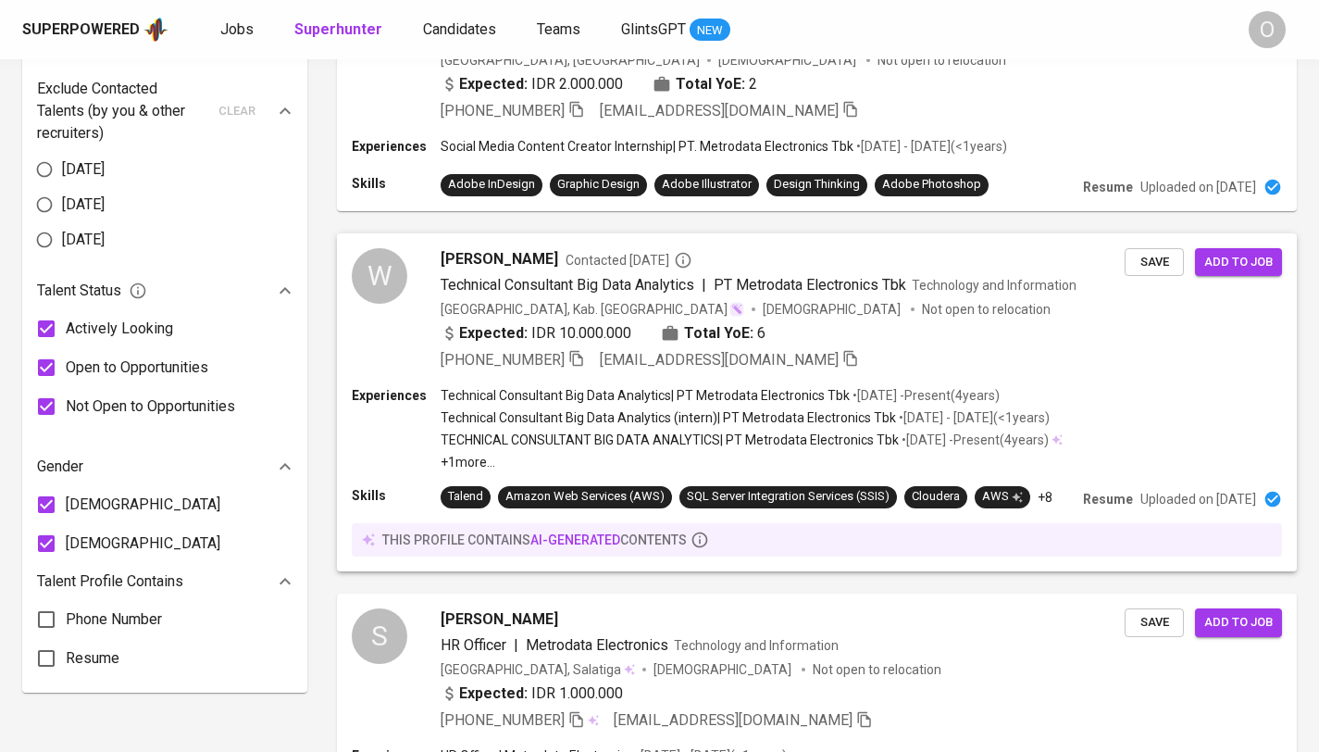
scroll to position [1267, 0]
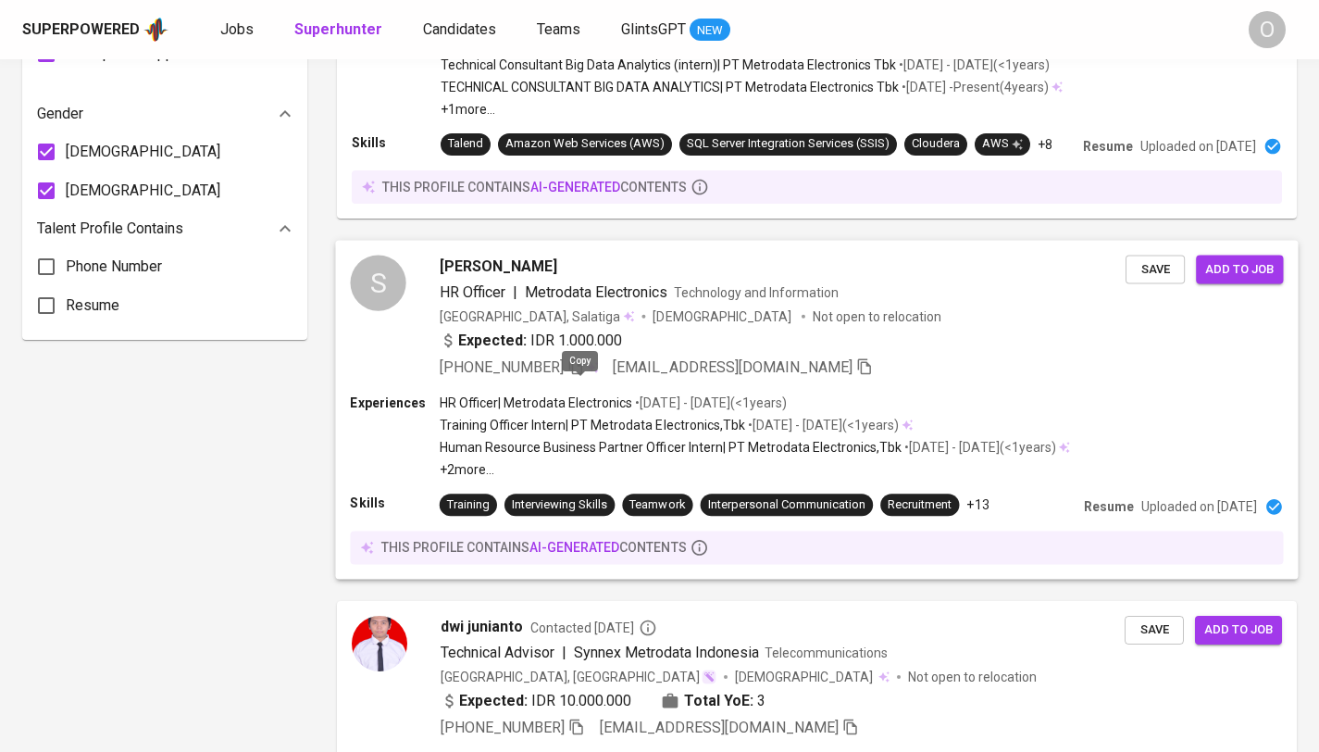
click at [579, 374] on icon "button" at bounding box center [575, 365] width 17 height 17
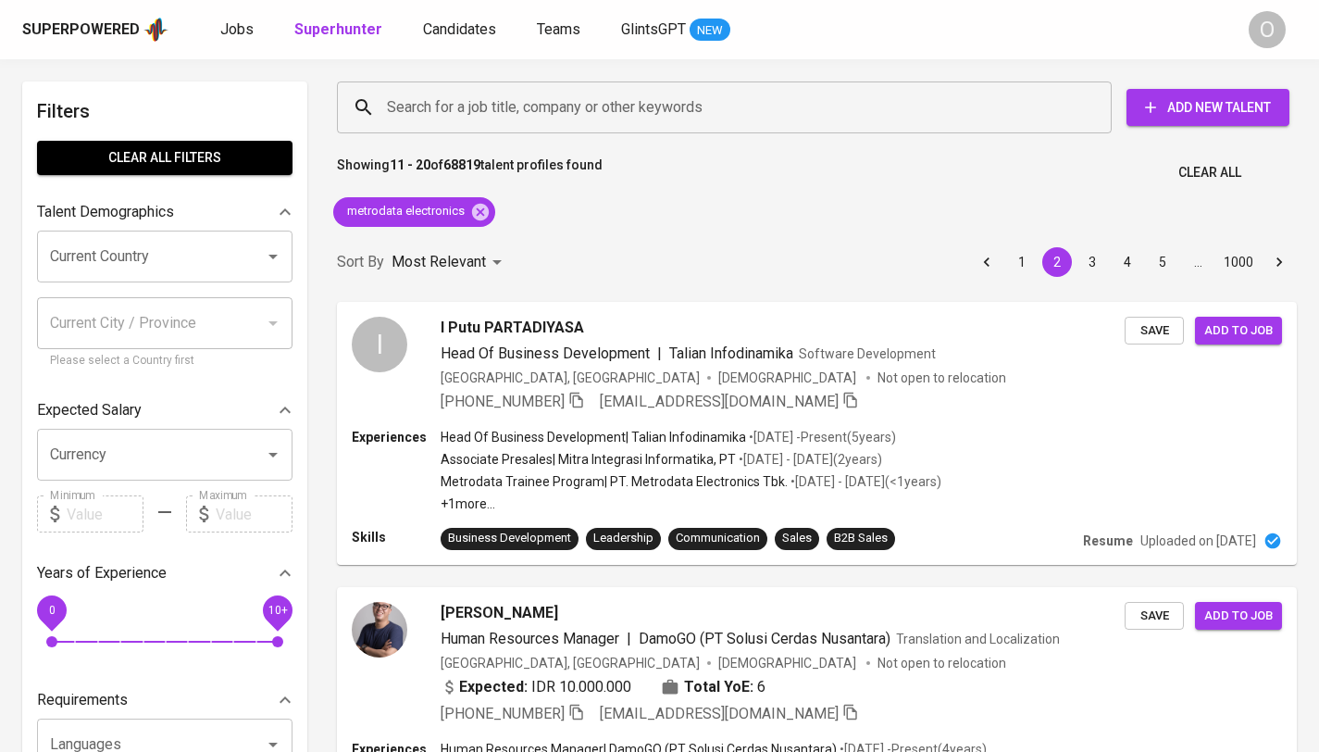
click at [582, 106] on input "Search for a job title, company or other keywords" at bounding box center [728, 107] width 693 height 35
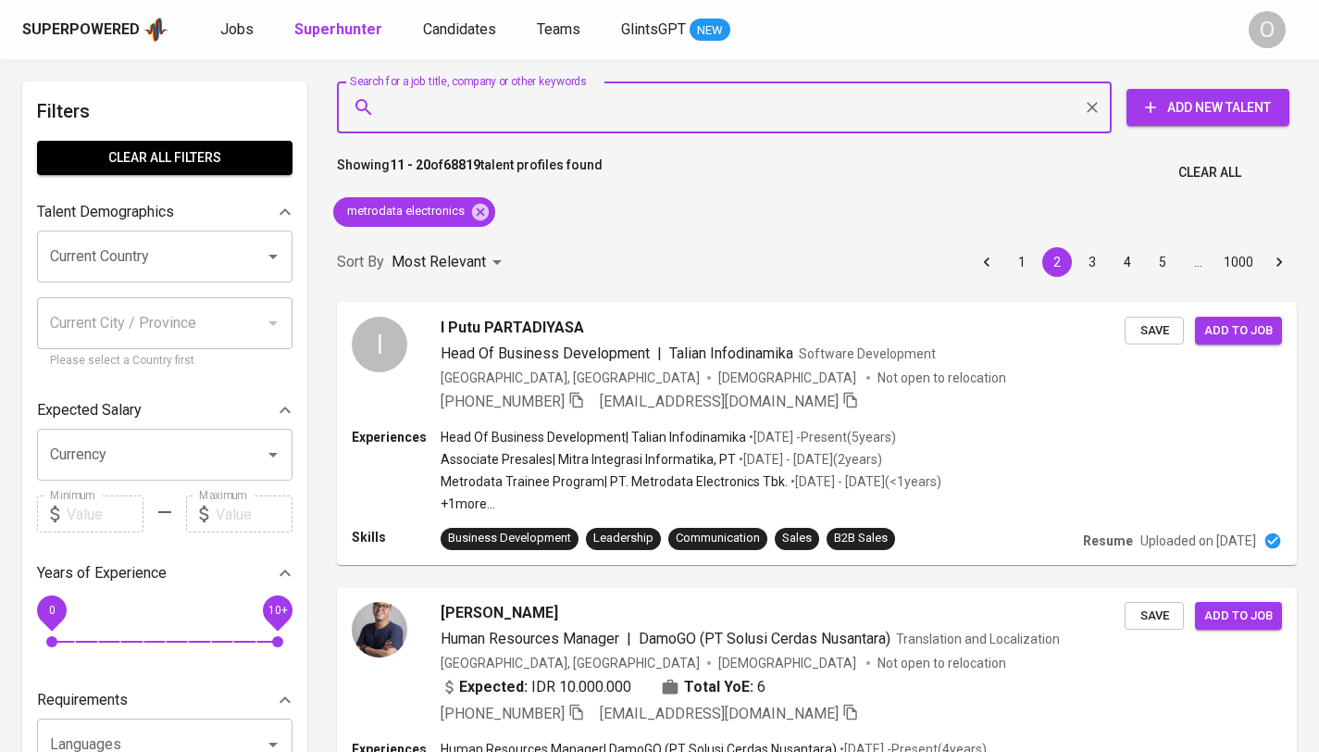
paste input "tinaisnaa@gmail.com"
type input "tinaisnaa@gmail.com"
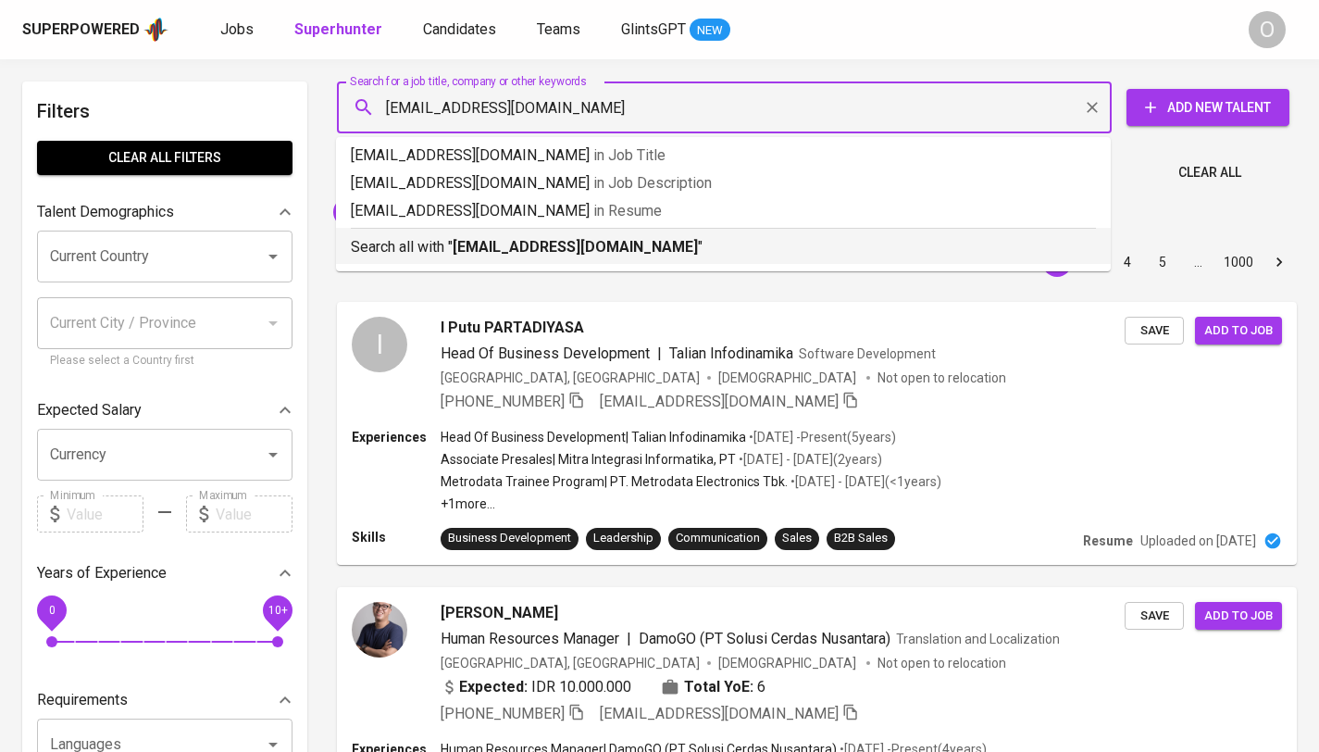
click at [606, 249] on p "Search all with " tinaisnaa@gmail.com "" at bounding box center [723, 247] width 745 height 22
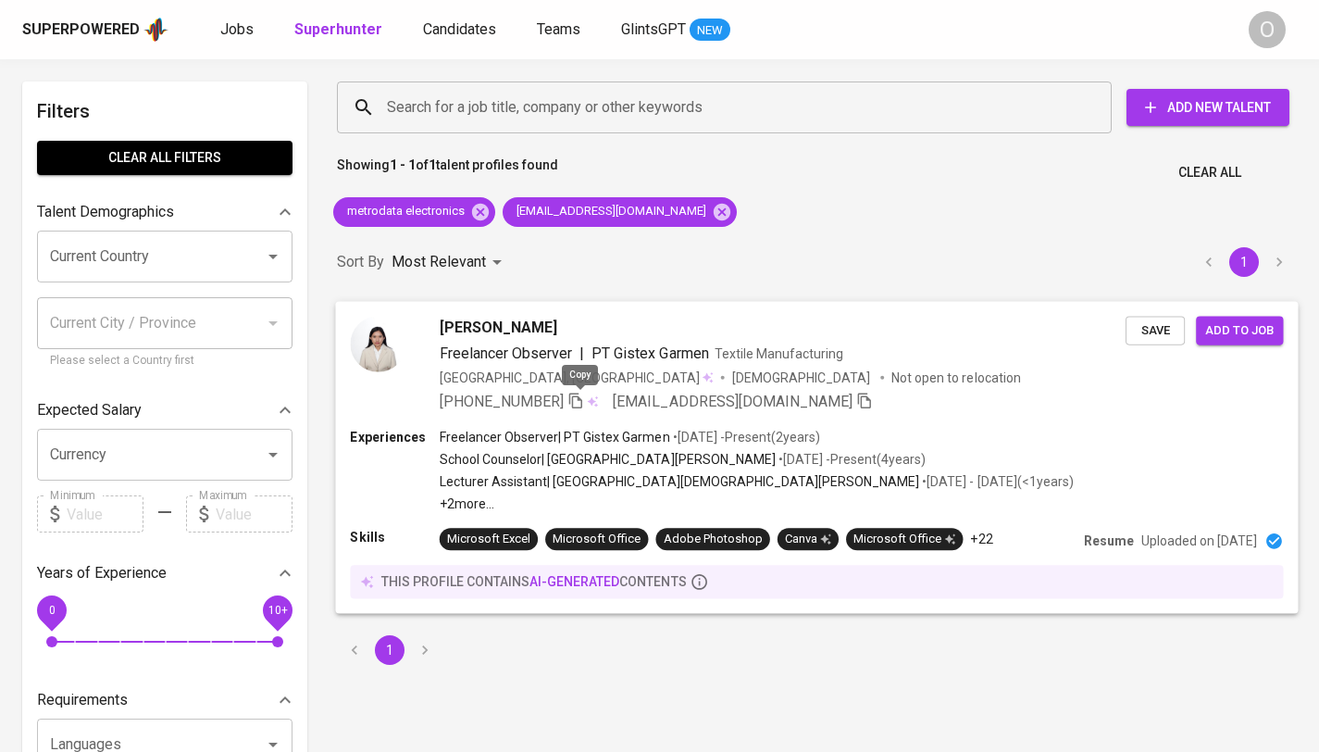
click at [578, 408] on span at bounding box center [575, 401] width 17 height 18
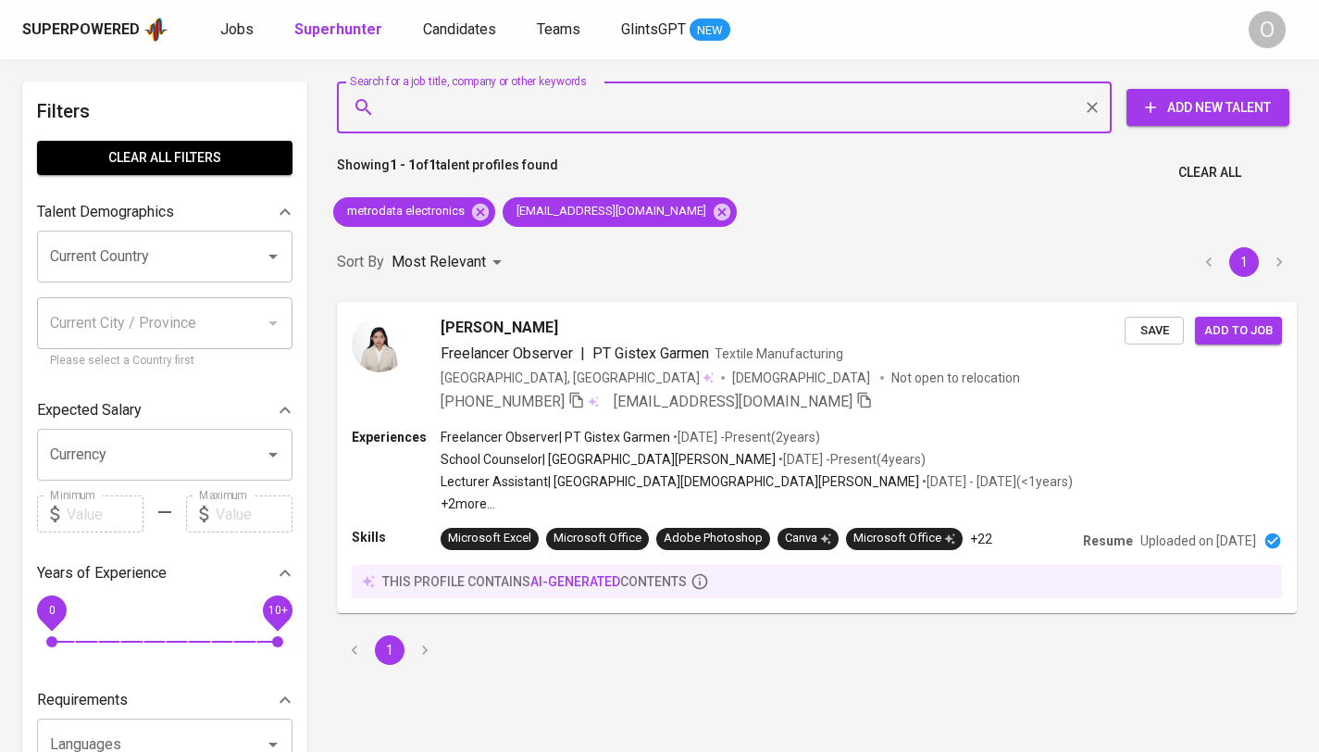
click at [568, 107] on input "Search for a job title, company or other keywords" at bounding box center [728, 107] width 693 height 35
paste input "[EMAIL_ADDRESS][DOMAIN_NAME]"
type input "[EMAIL_ADDRESS][DOMAIN_NAME]"
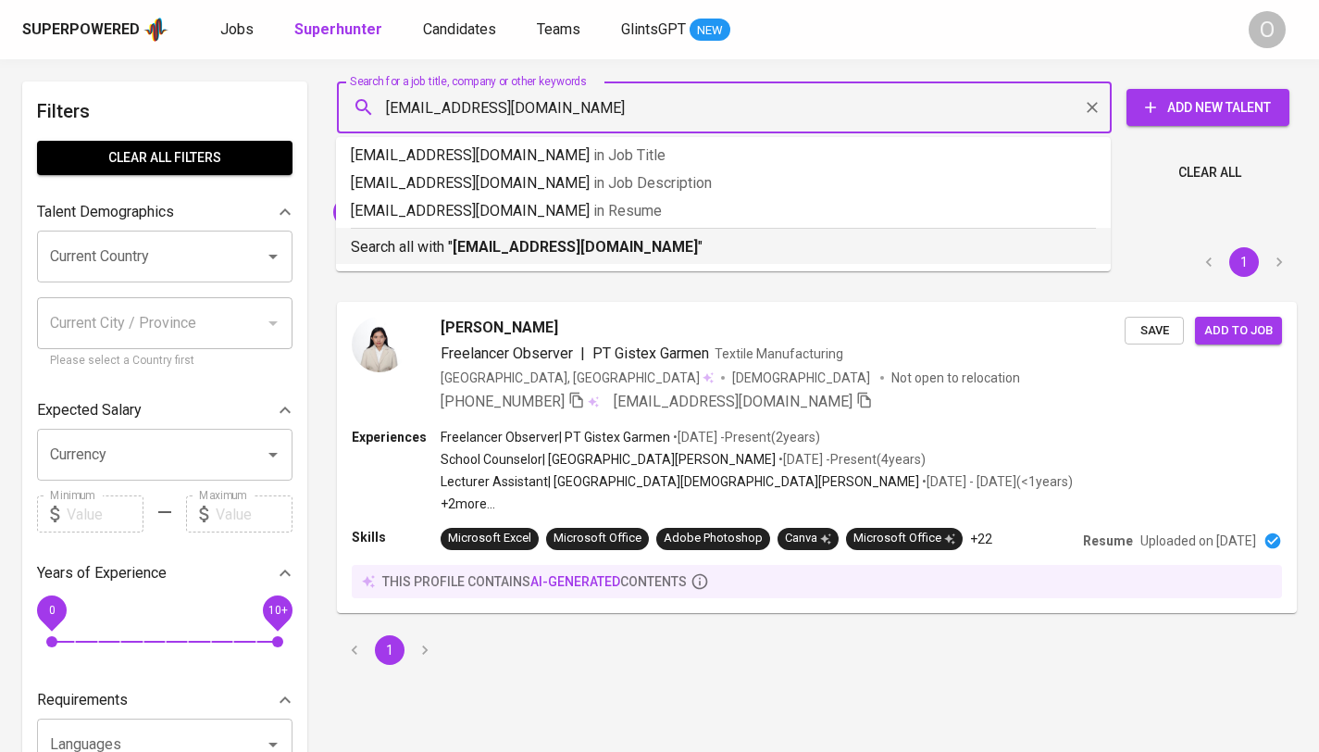
click at [473, 242] on b "[EMAIL_ADDRESS][DOMAIN_NAME]" at bounding box center [575, 247] width 245 height 18
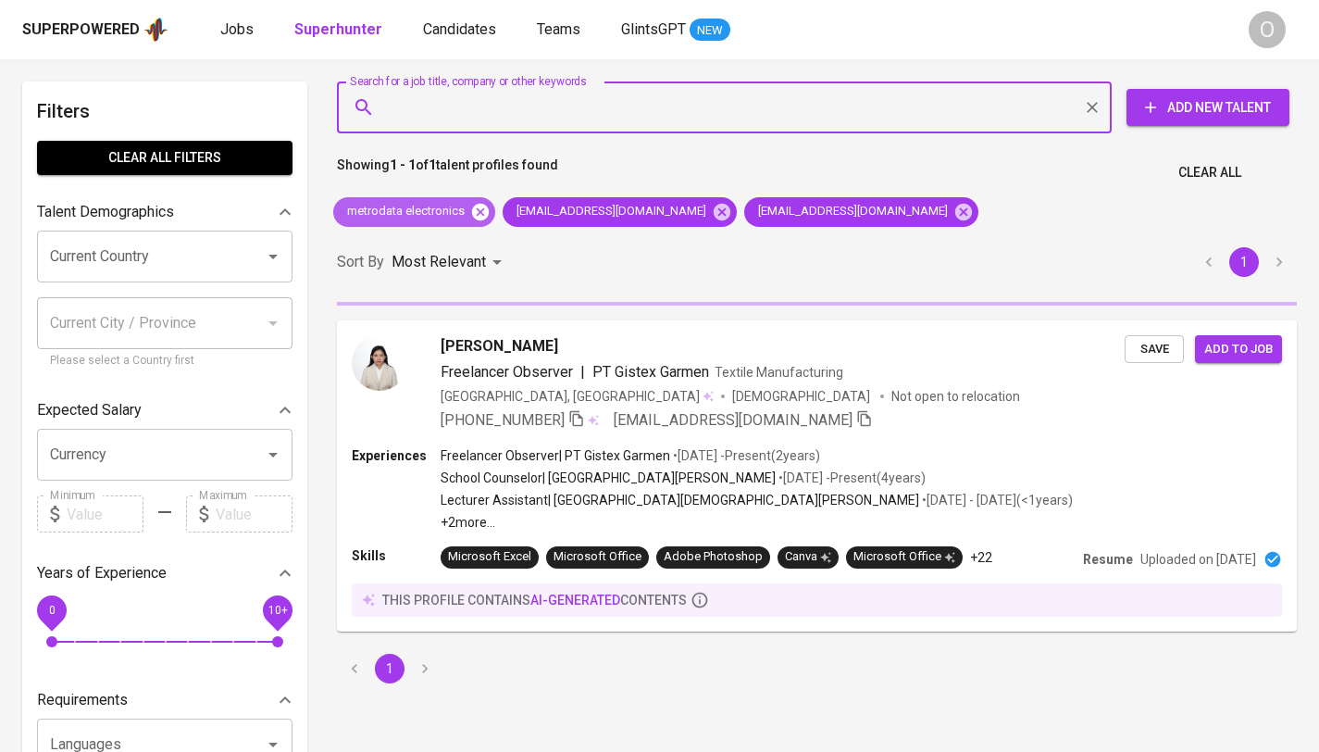
click at [479, 217] on icon at bounding box center [480, 211] width 17 height 17
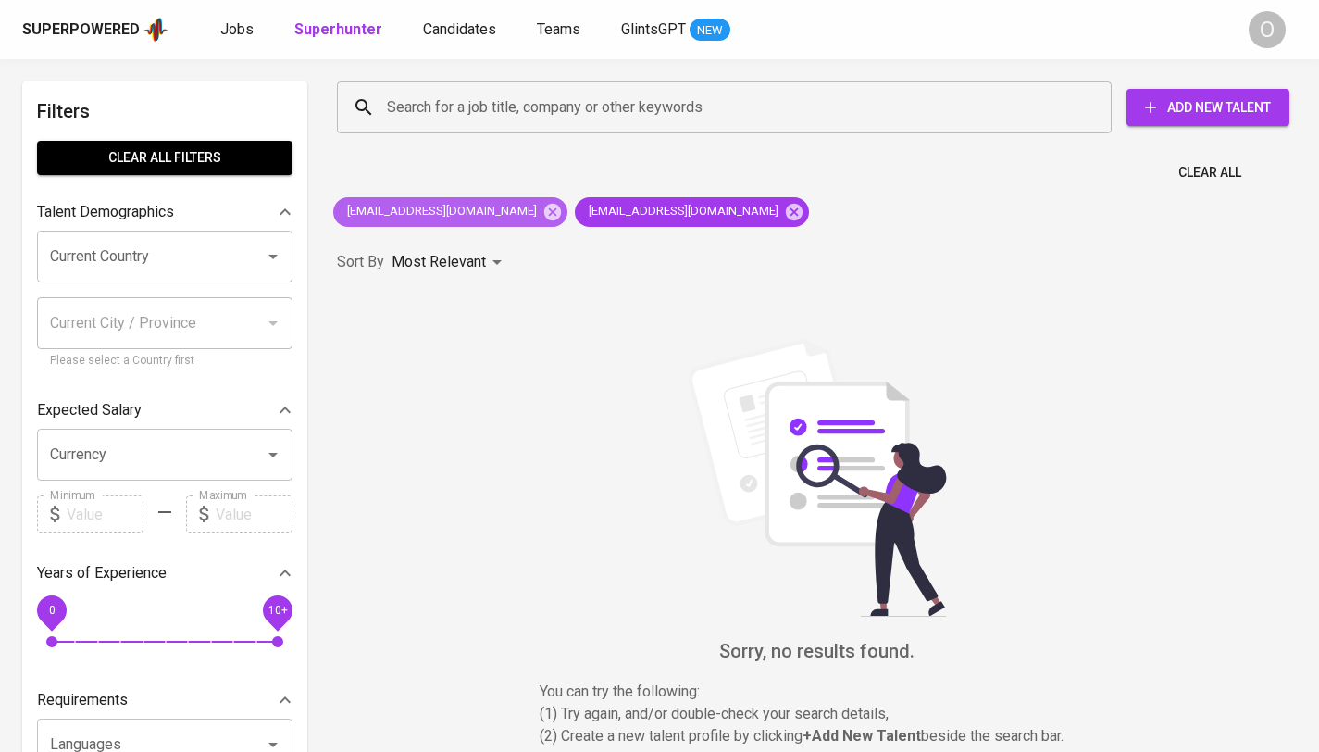
click at [544, 217] on icon at bounding box center [552, 211] width 17 height 17
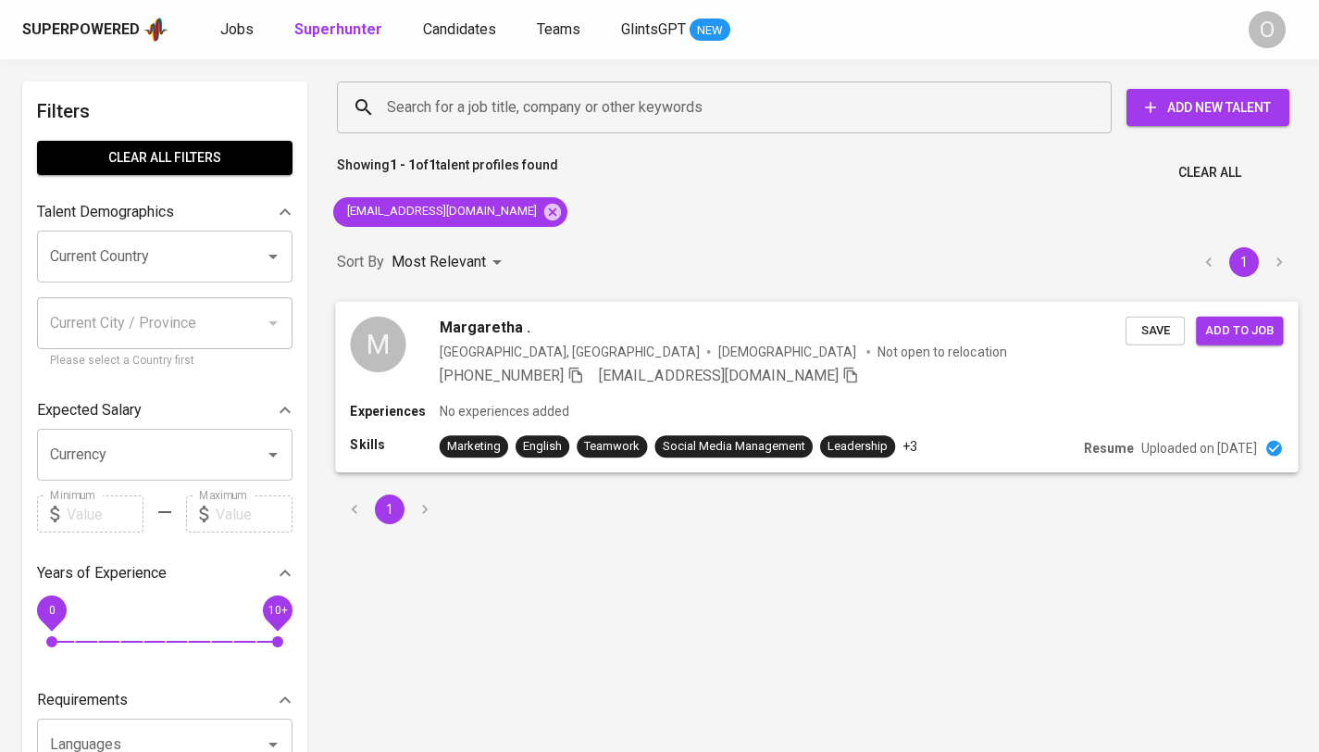
click at [580, 377] on icon "button" at bounding box center [575, 374] width 17 height 17
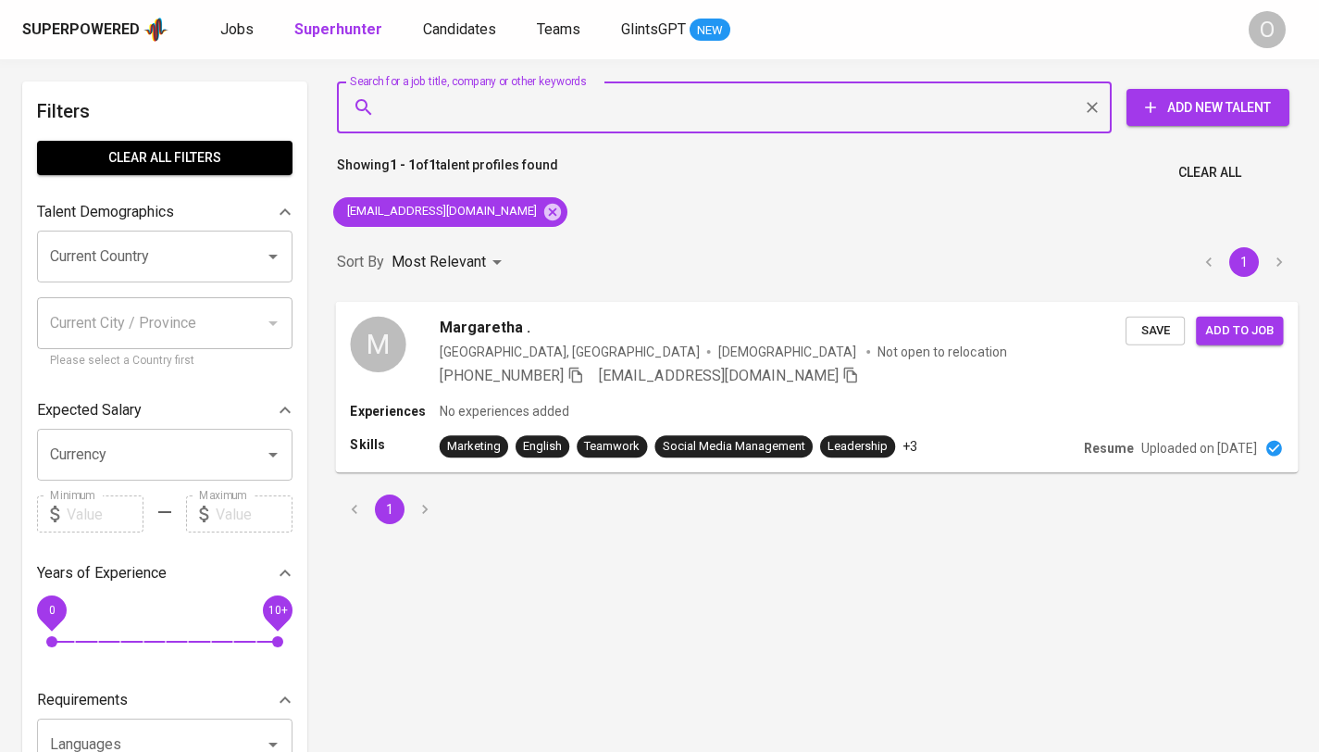
click at [678, 99] on input "Search for a job title, company or other keywords" at bounding box center [728, 107] width 693 height 35
paste input "tinaisnaa@gmail.com"
type input "tinaisnaa@gmail.com"
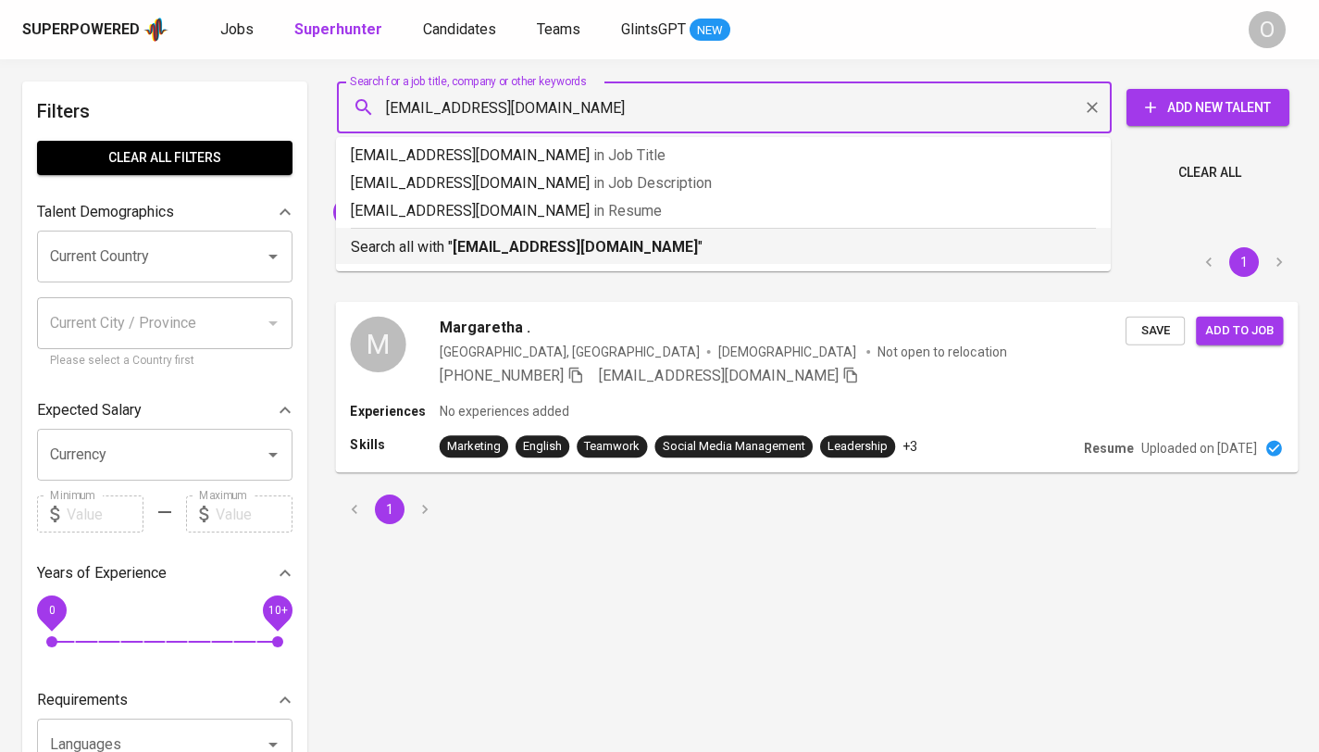
click at [510, 254] on b "tinaisnaa@gmail.com" at bounding box center [575, 247] width 245 height 18
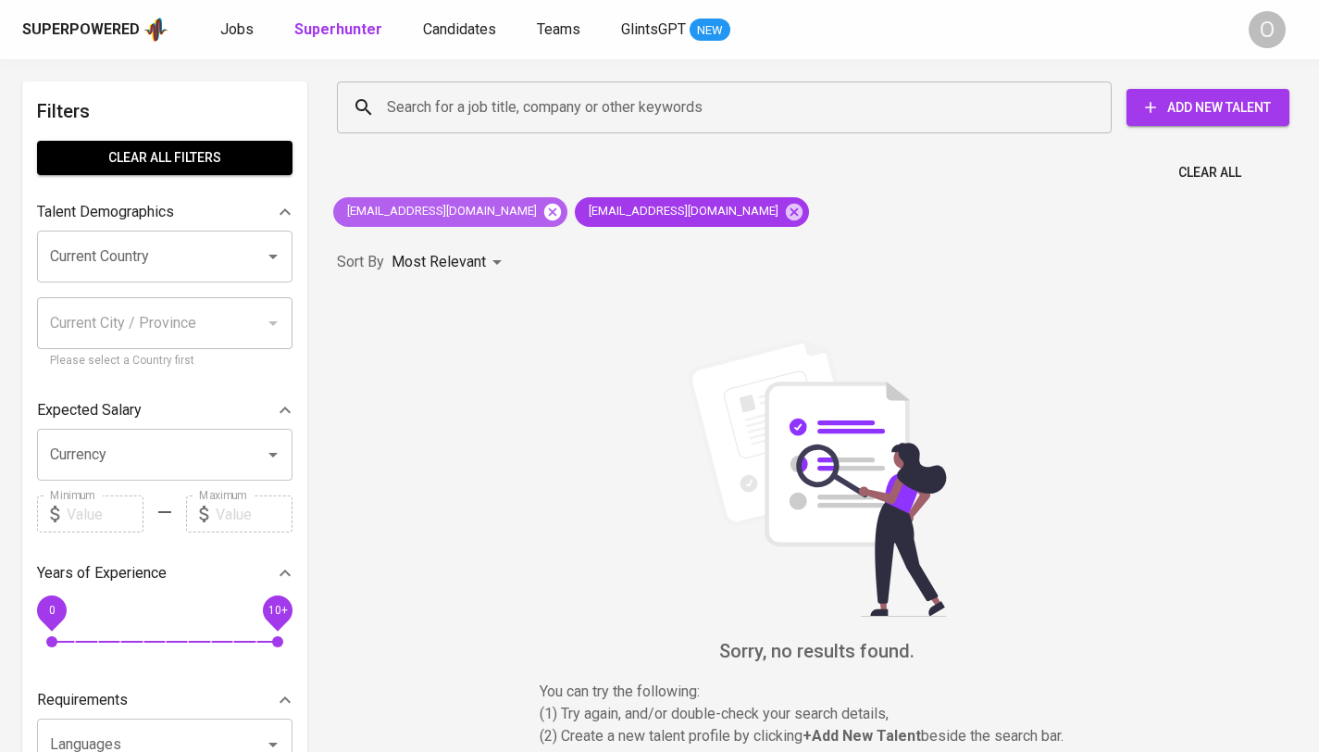
click at [544, 210] on icon at bounding box center [552, 211] width 17 height 17
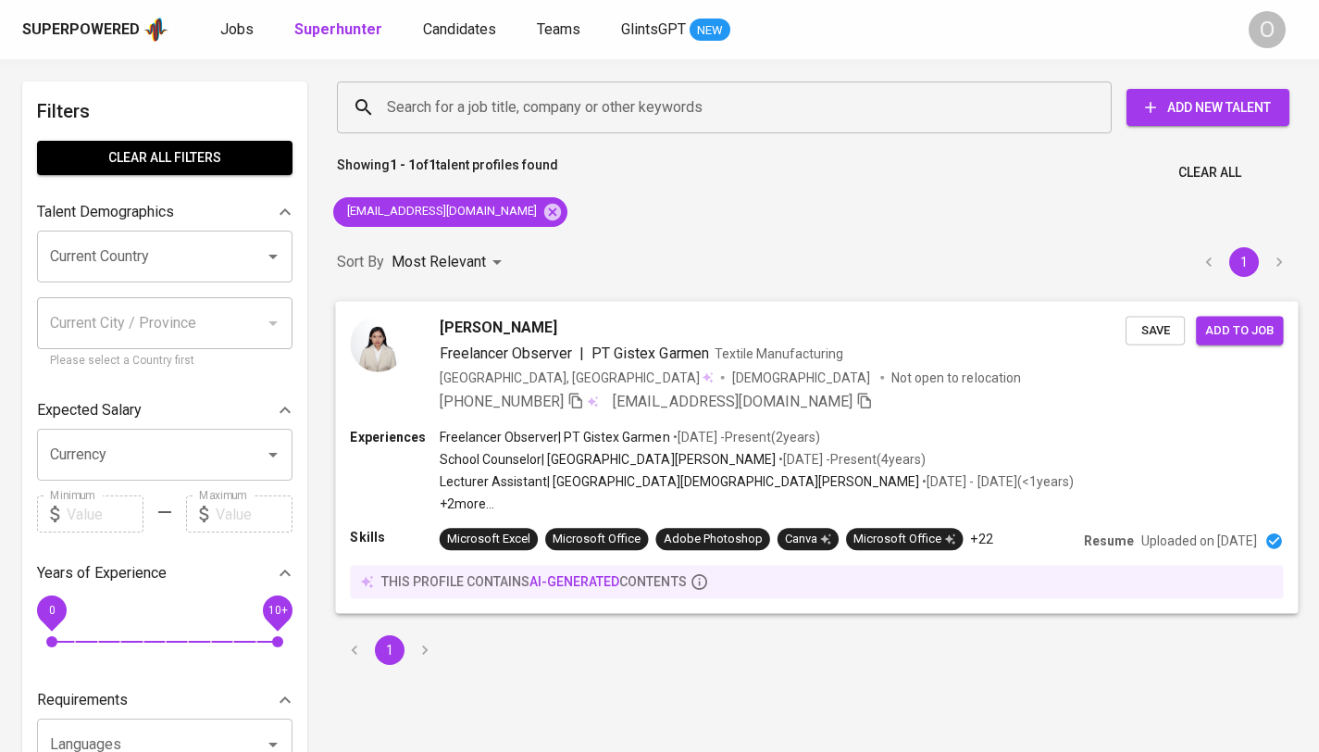
click at [583, 405] on icon "button" at bounding box center [575, 400] width 17 height 17
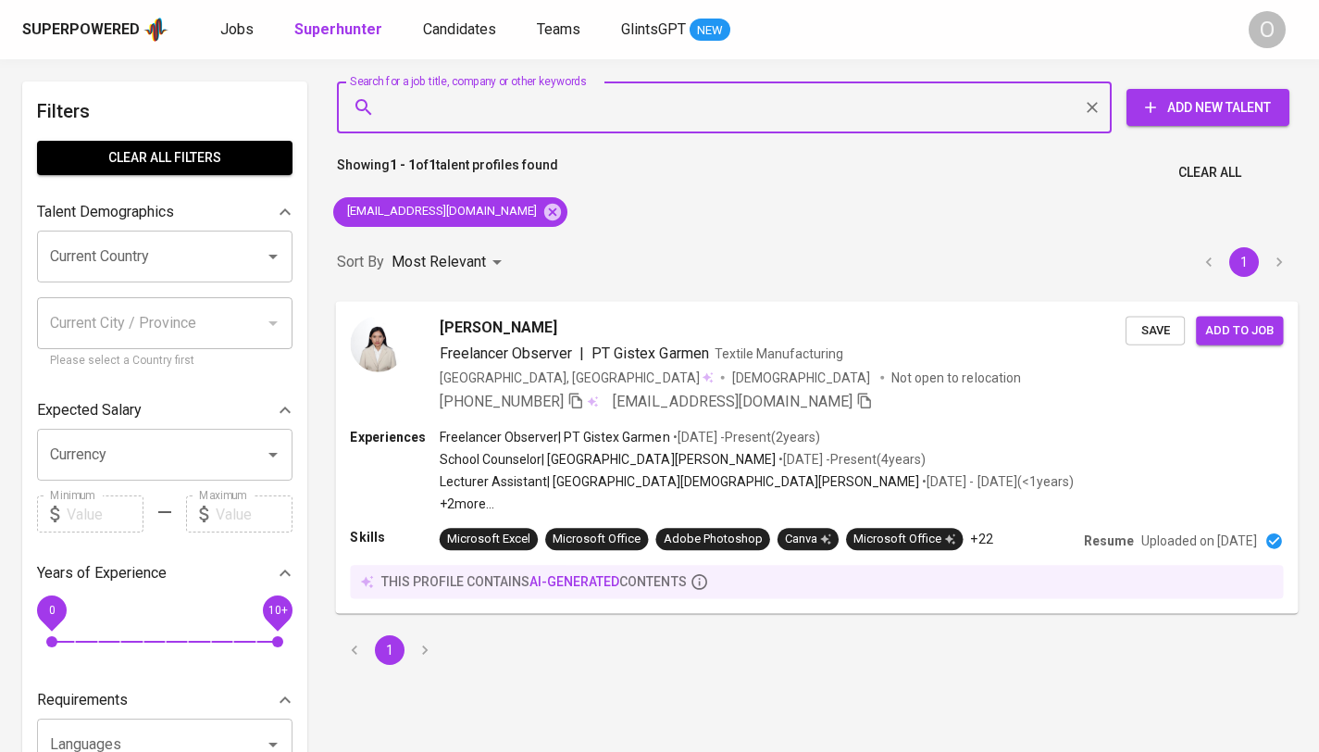
click at [521, 106] on input "Search for a job title, company or other keywords" at bounding box center [728, 107] width 693 height 35
paste input "alpian71208@yahoo.com"
type input "alpian71208@yahoo.com"
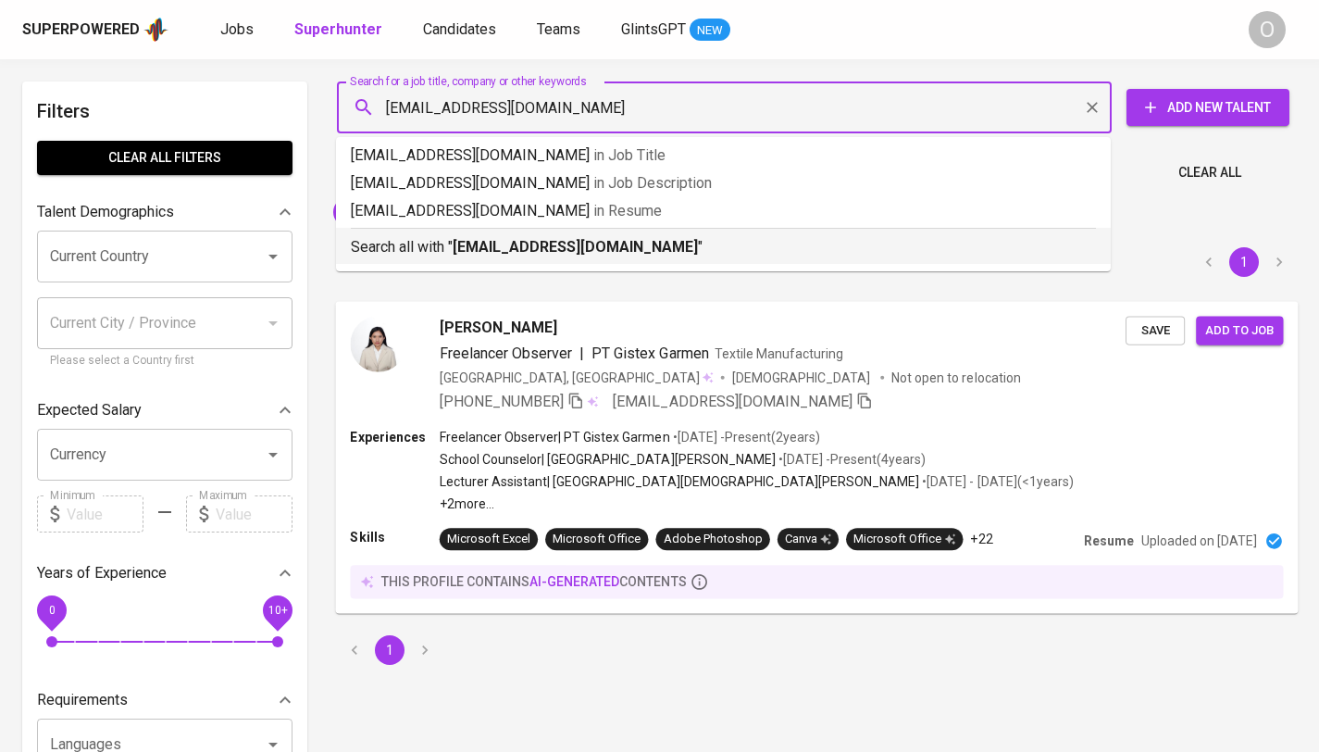
click at [457, 243] on b "alpian71208@yahoo.com" at bounding box center [575, 247] width 245 height 18
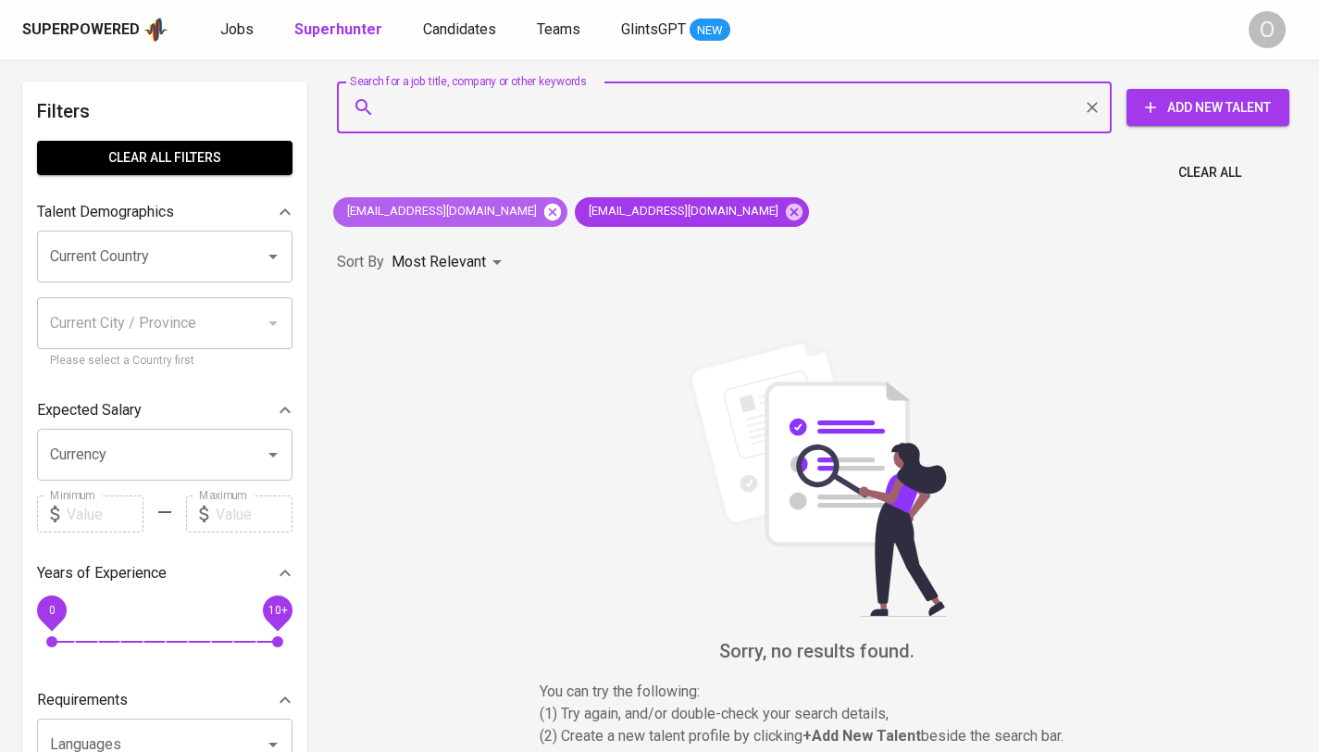
click at [544, 218] on icon at bounding box center [552, 211] width 17 height 17
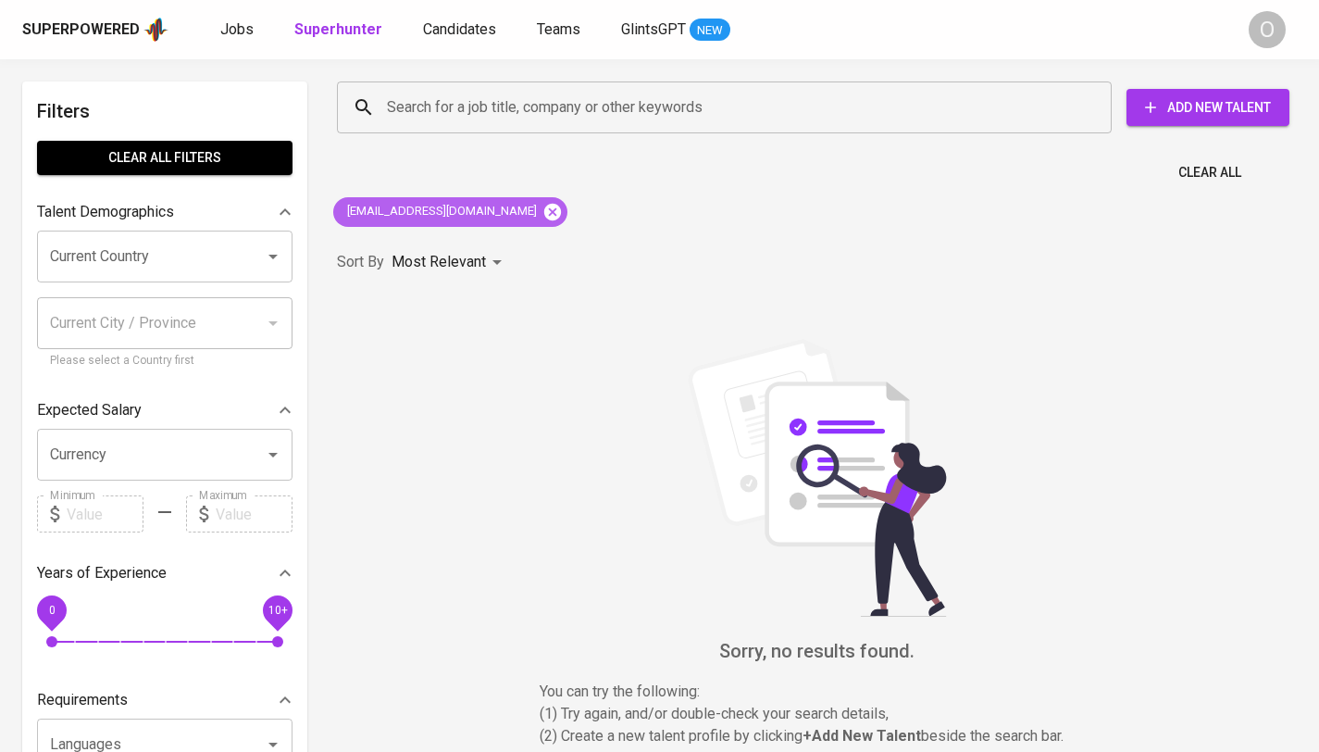
click at [544, 216] on icon at bounding box center [552, 211] width 17 height 17
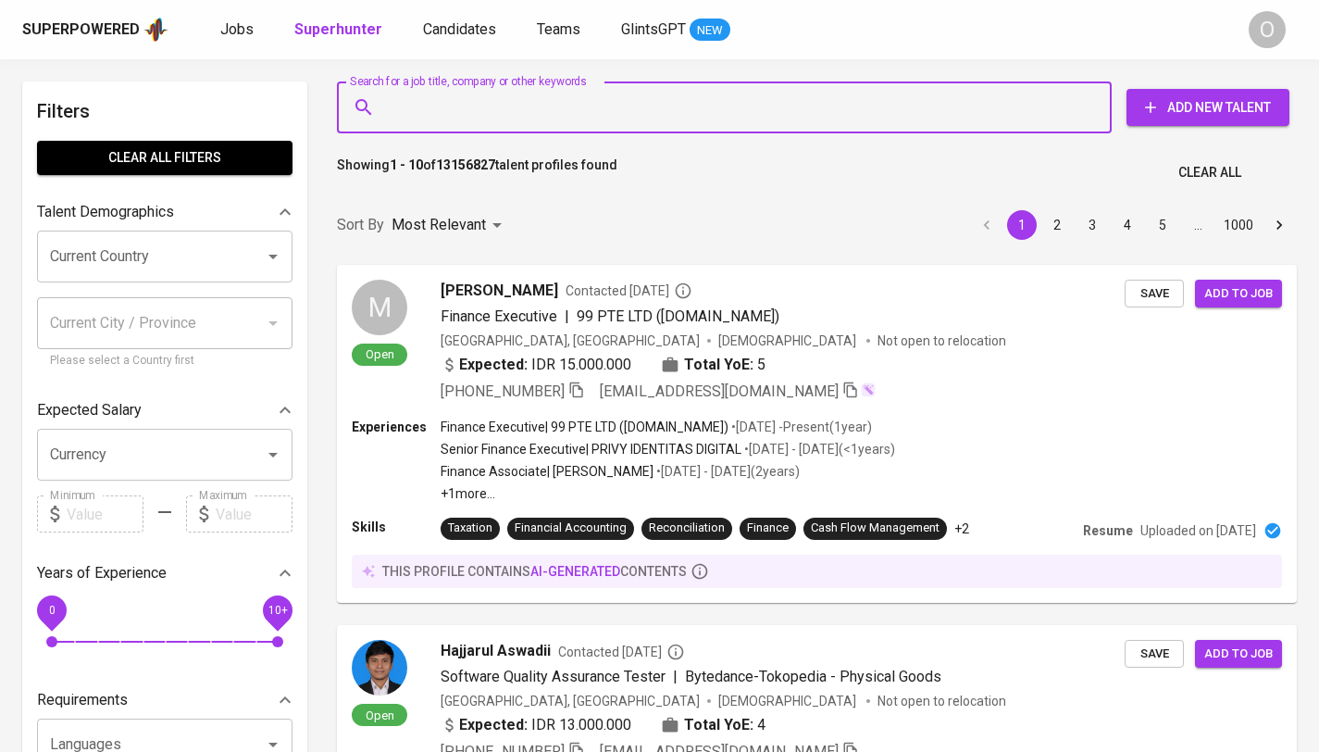
click at [503, 110] on input "Search for a job title, company or other keywords" at bounding box center [728, 107] width 693 height 35
paste input "PT Sukses Inti Solusindo"
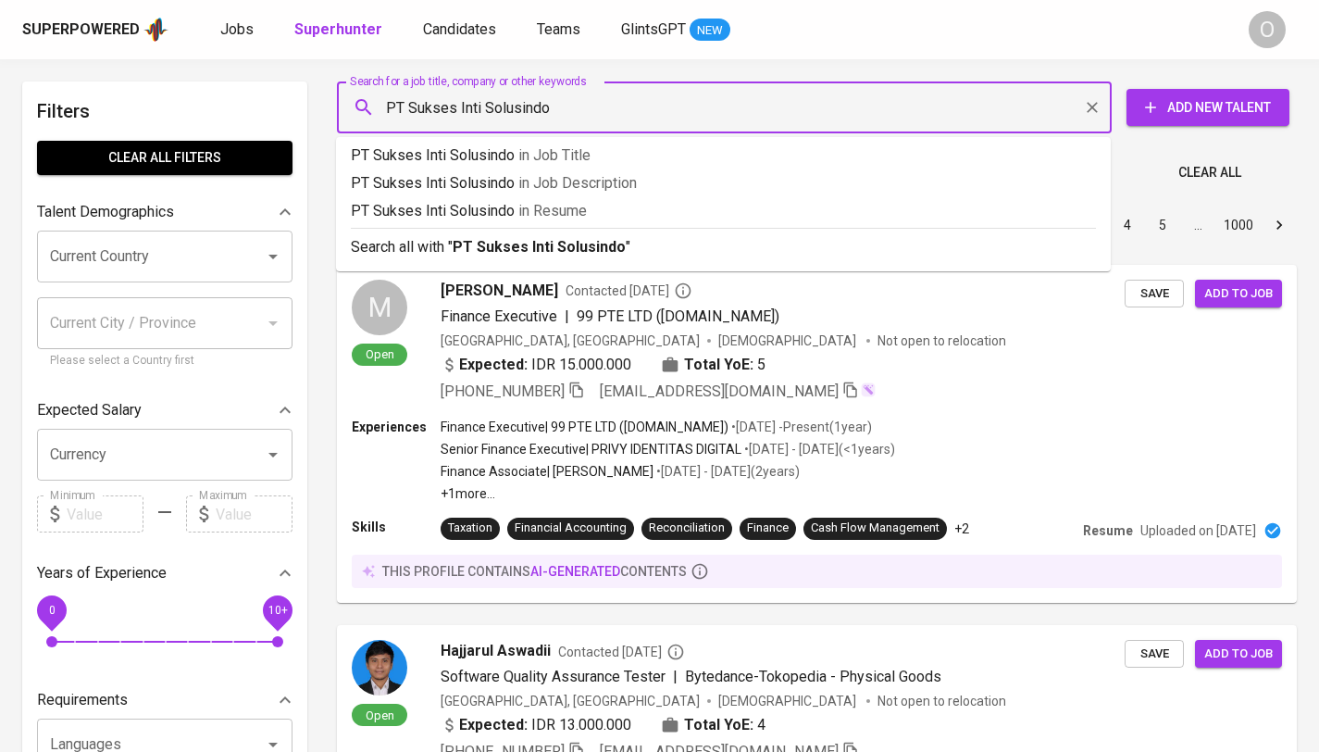
drag, startPoint x: 408, startPoint y: 110, endPoint x: 292, endPoint y: 100, distance: 116.2
type input "Sukses Inti Solusindo"
click at [465, 236] on p "Most Relevant" at bounding box center [439, 225] width 94 height 22
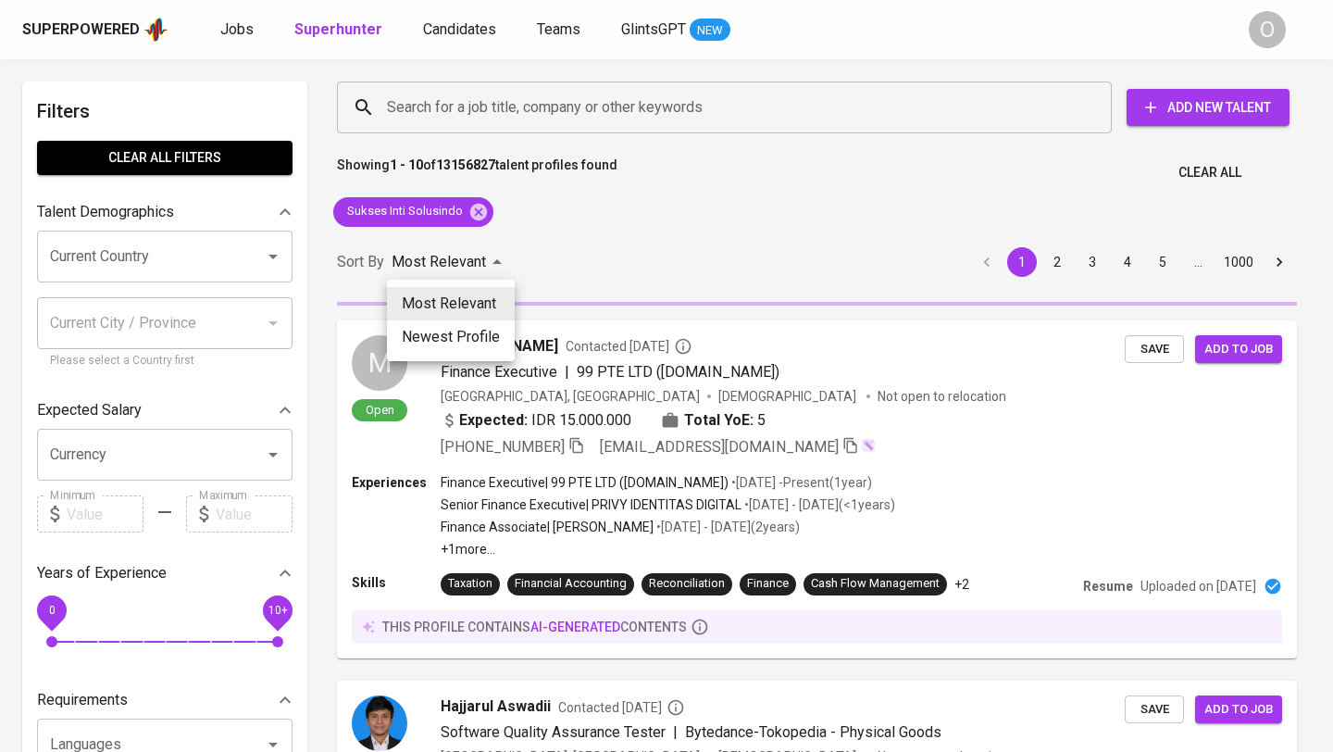
click at [666, 232] on div at bounding box center [666, 376] width 1333 height 752
click at [555, 246] on div "Most Relevant Newest Profile" at bounding box center [666, 376] width 1333 height 752
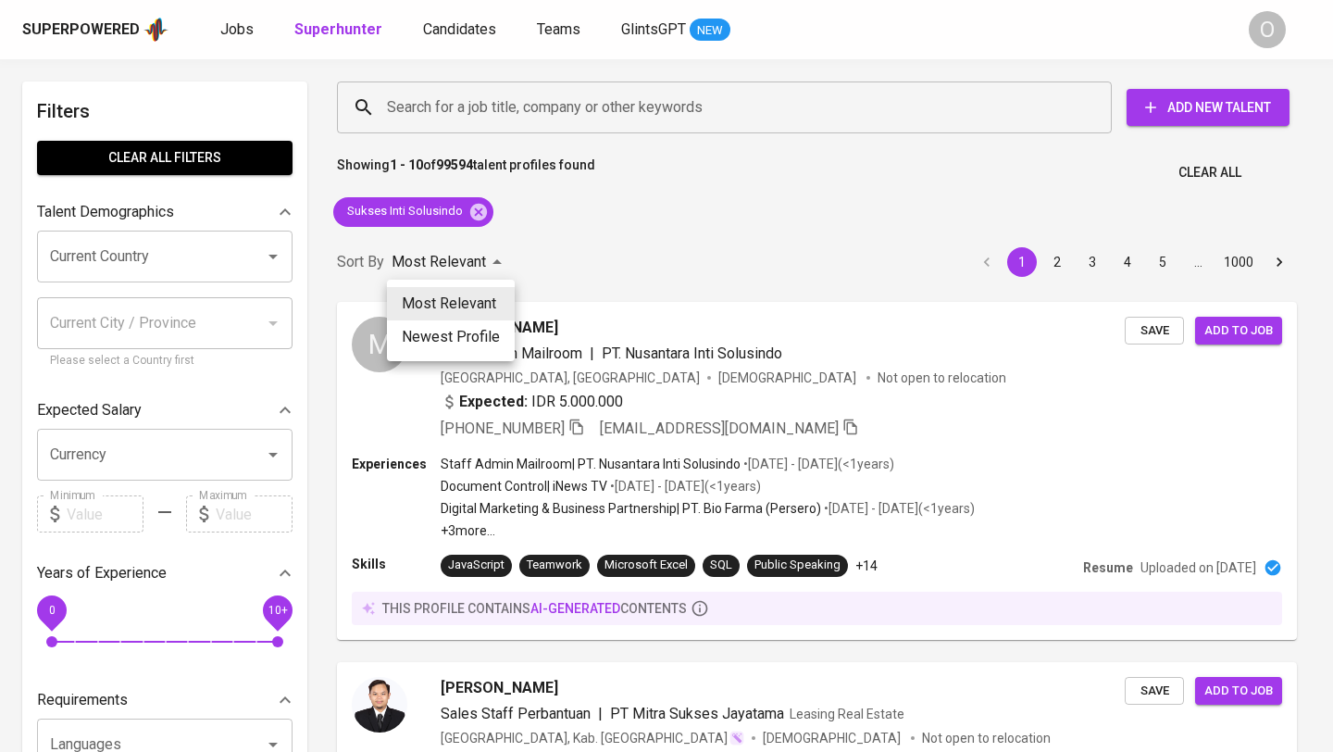
click at [672, 267] on div at bounding box center [666, 376] width 1333 height 752
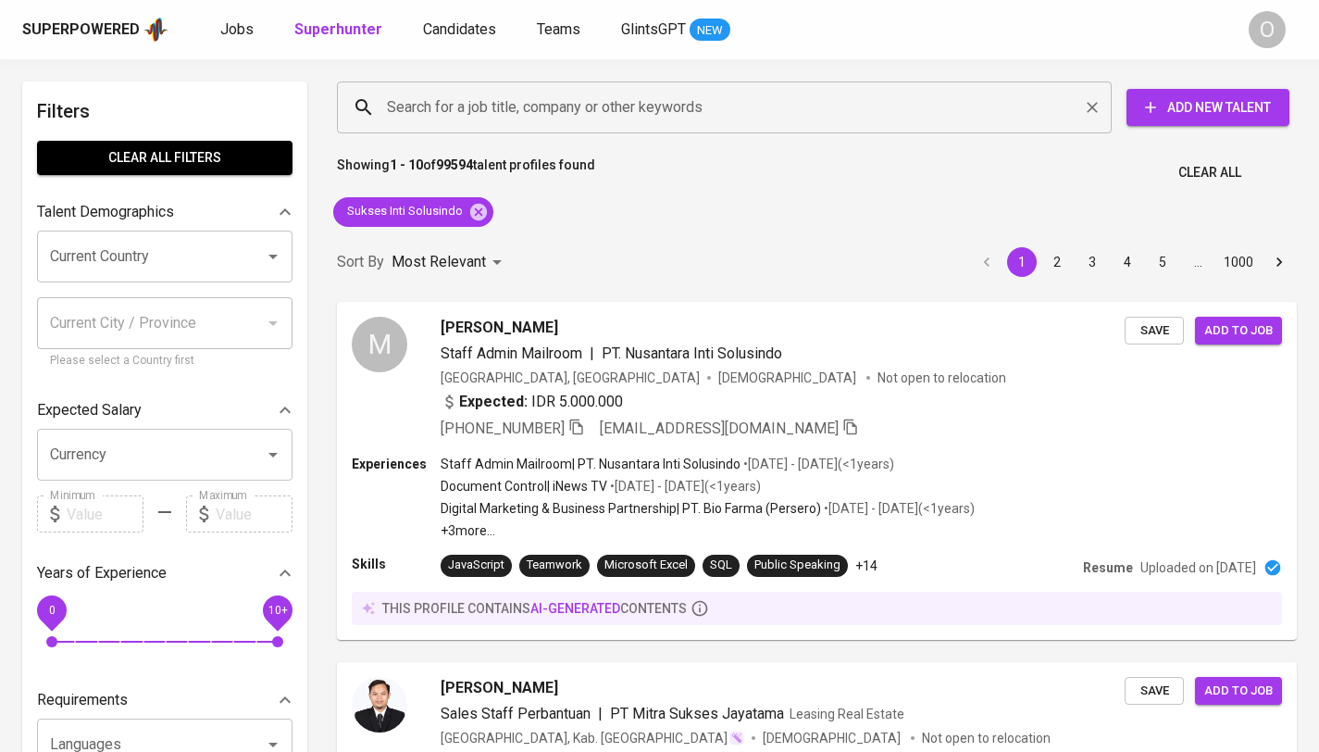
click at [602, 91] on input "Search for a job title, company or other keywords" at bounding box center [728, 107] width 693 height 35
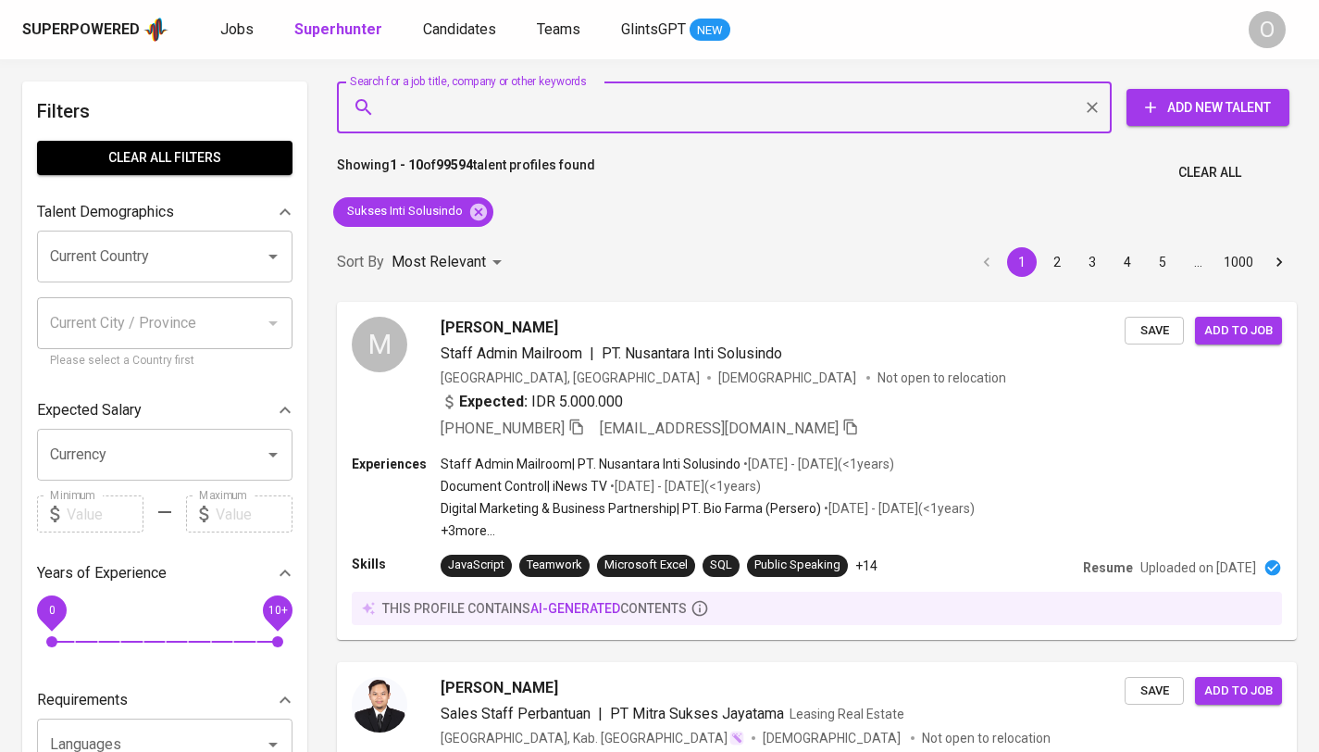
paste input "Linijati Arthaprima"
type input "Linijati Arthaprima"
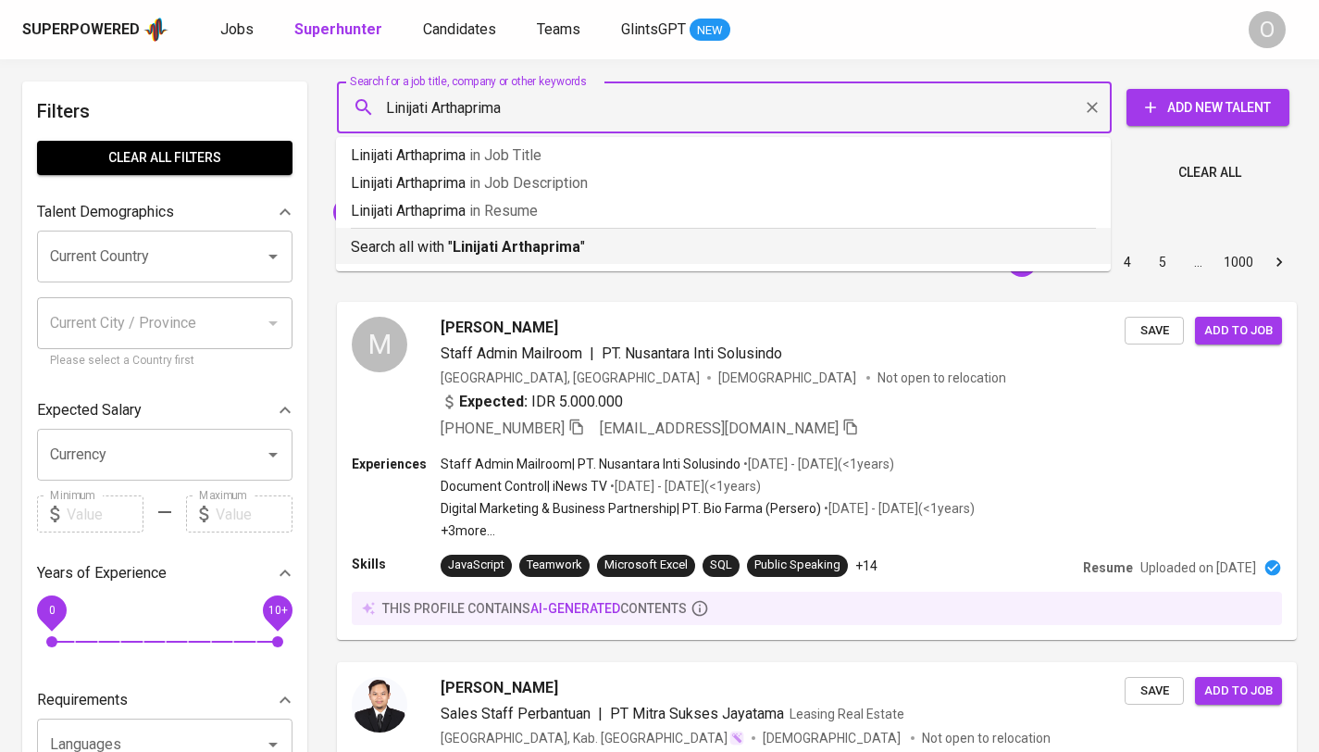
click at [478, 243] on b "Linijati Arthaprima" at bounding box center [517, 247] width 128 height 18
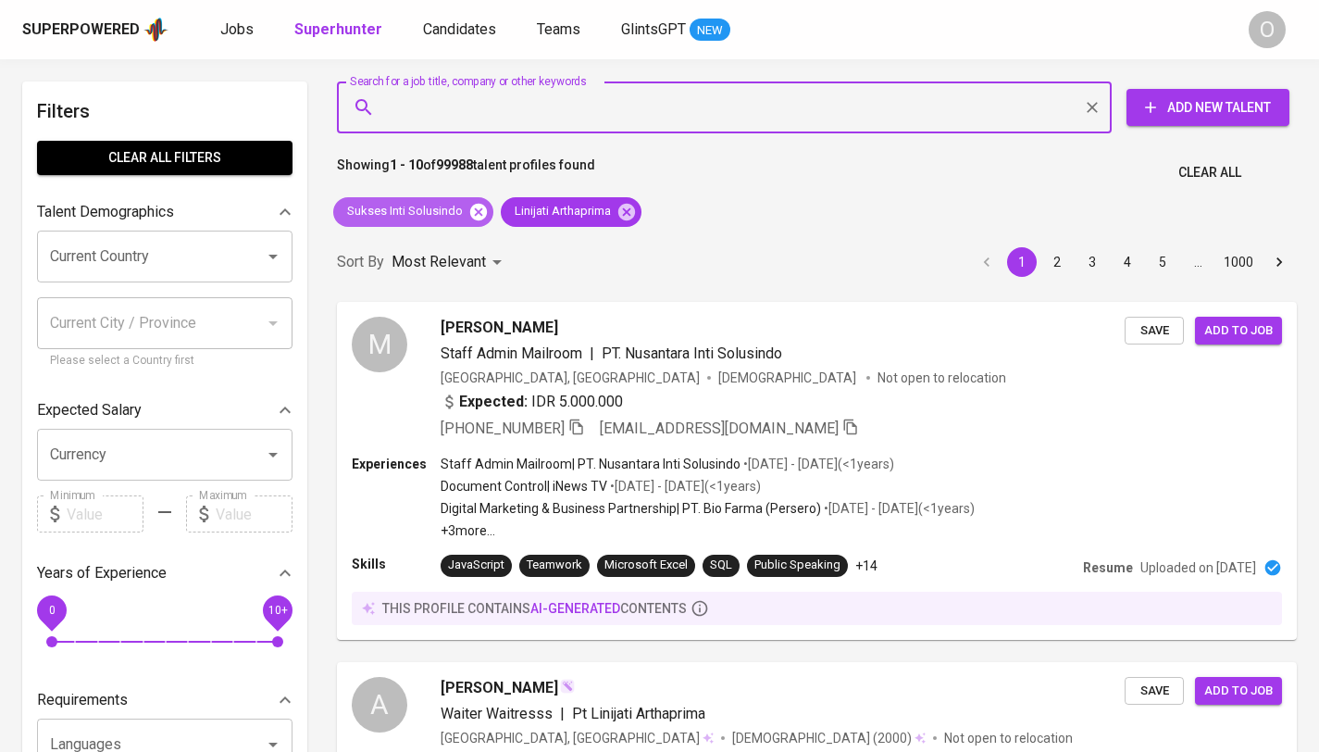
click at [473, 211] on icon at bounding box center [478, 211] width 17 height 17
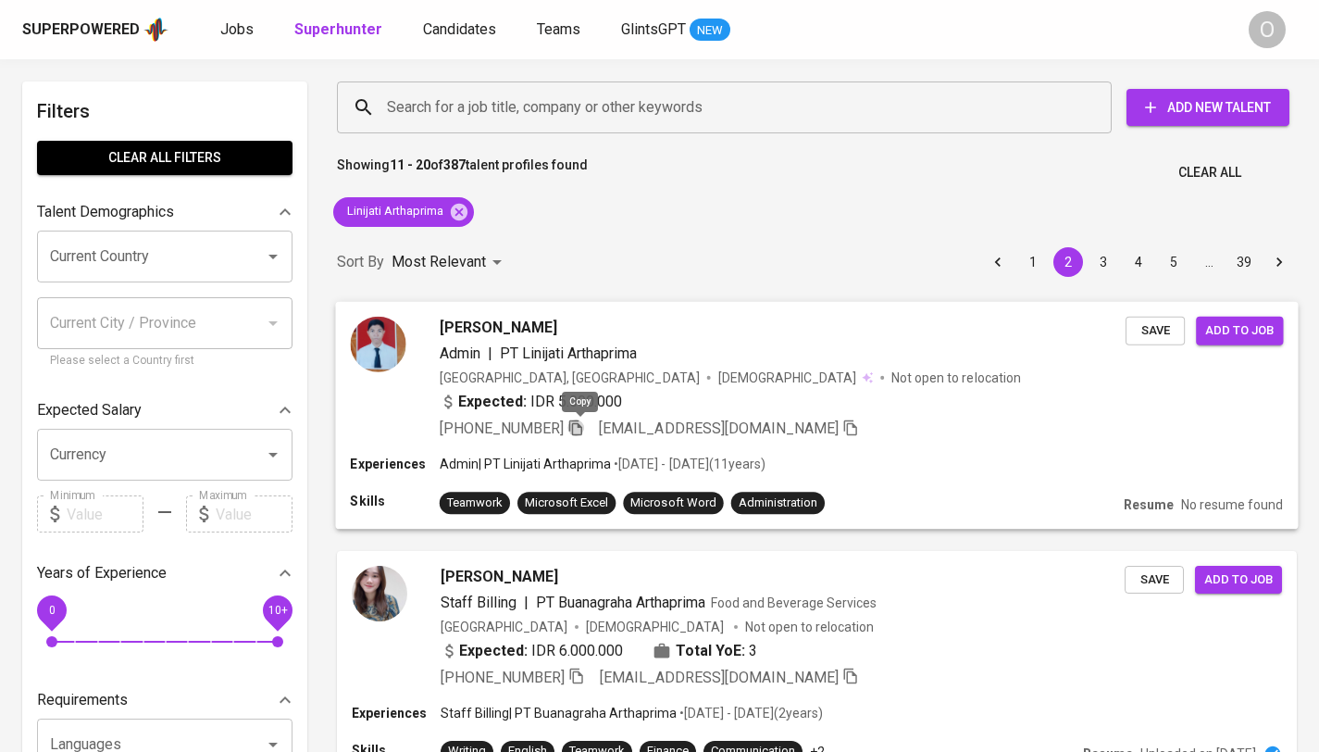
click at [580, 426] on icon "button" at bounding box center [575, 426] width 17 height 17
click at [741, 106] on input "Search for a job title, company or other keywords" at bounding box center [728, 107] width 693 height 35
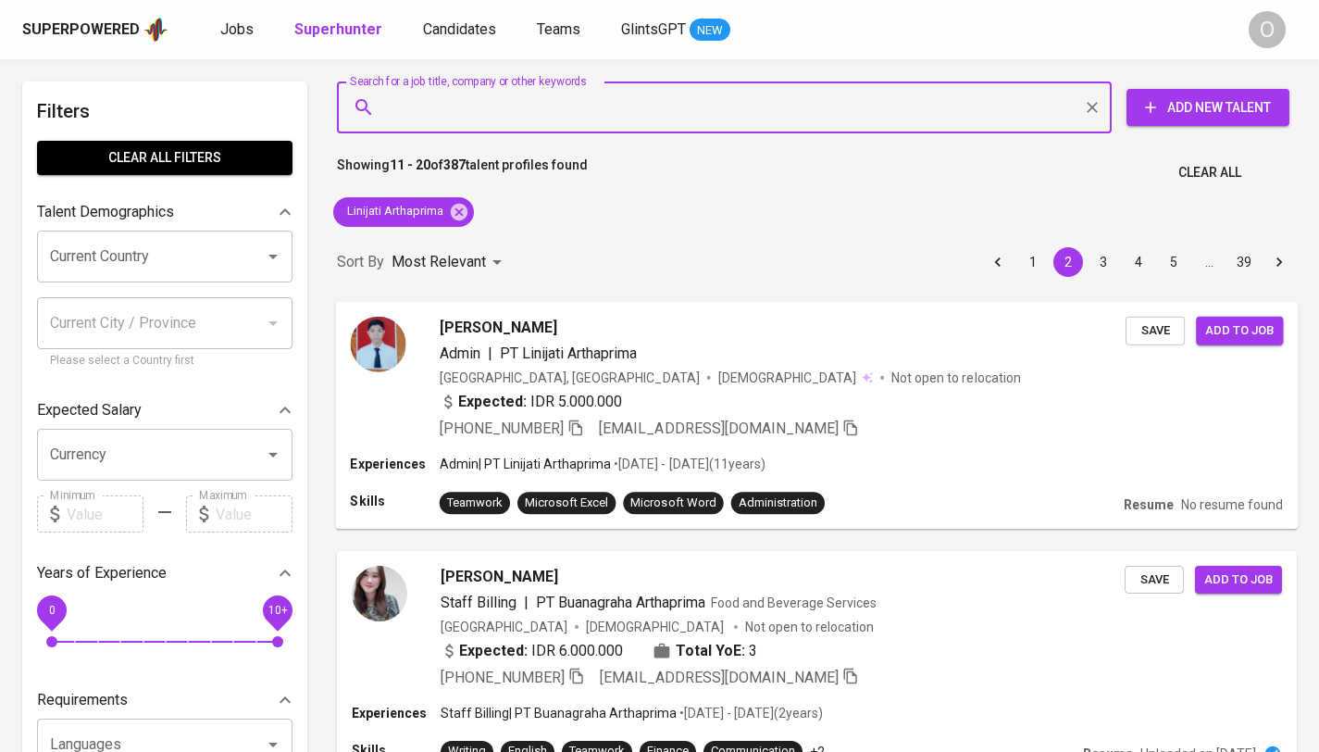
paste input "nugroho.antonius@yahoo.co.id"
type input "nugroho.antonius@yahoo.co.id"
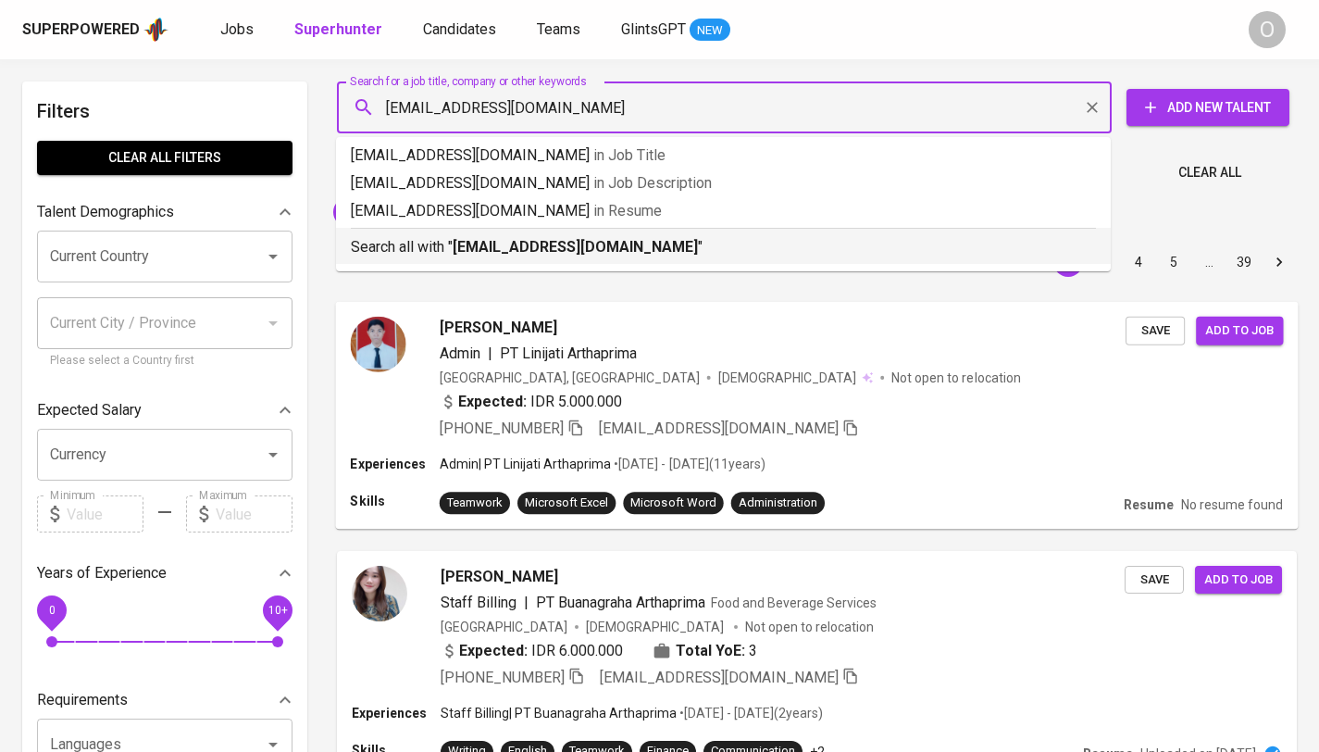
click at [618, 257] on p "Search all with " nugroho.antonius@yahoo.co.id "" at bounding box center [723, 247] width 745 height 22
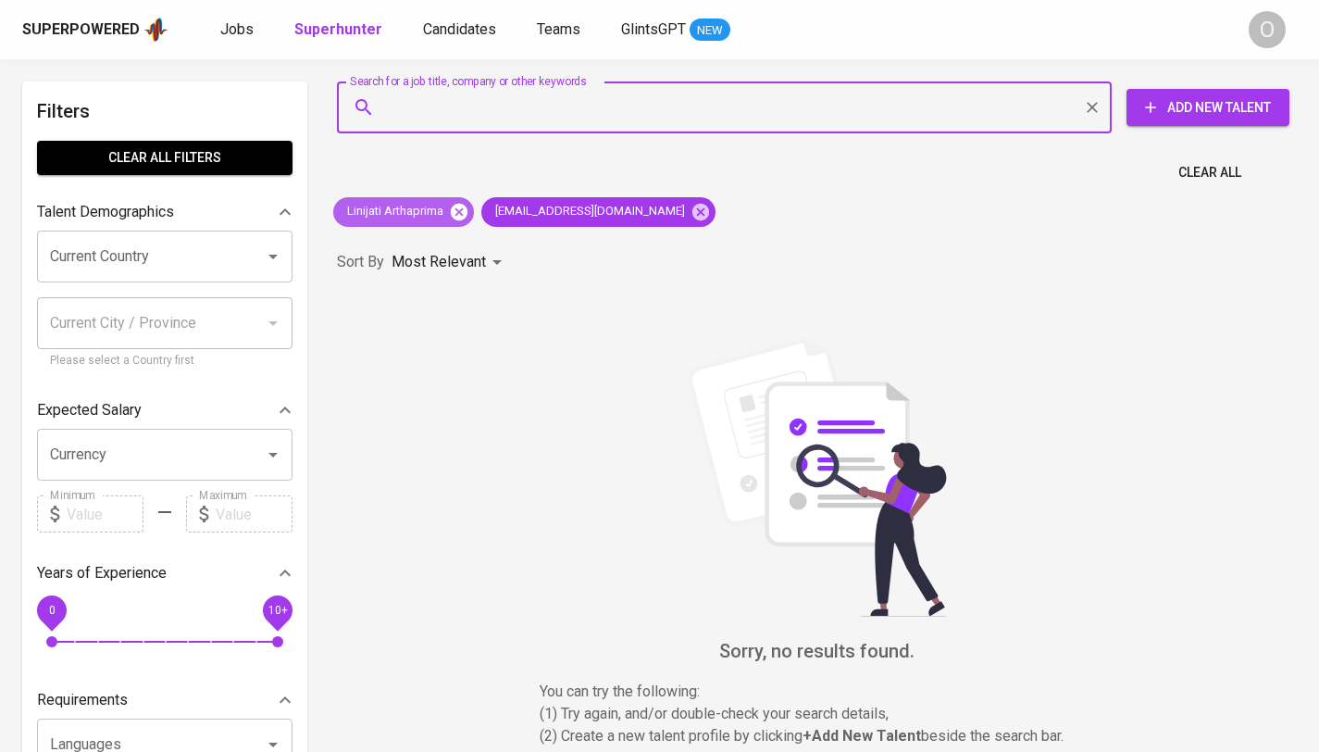
click at [457, 216] on icon at bounding box center [459, 211] width 17 height 17
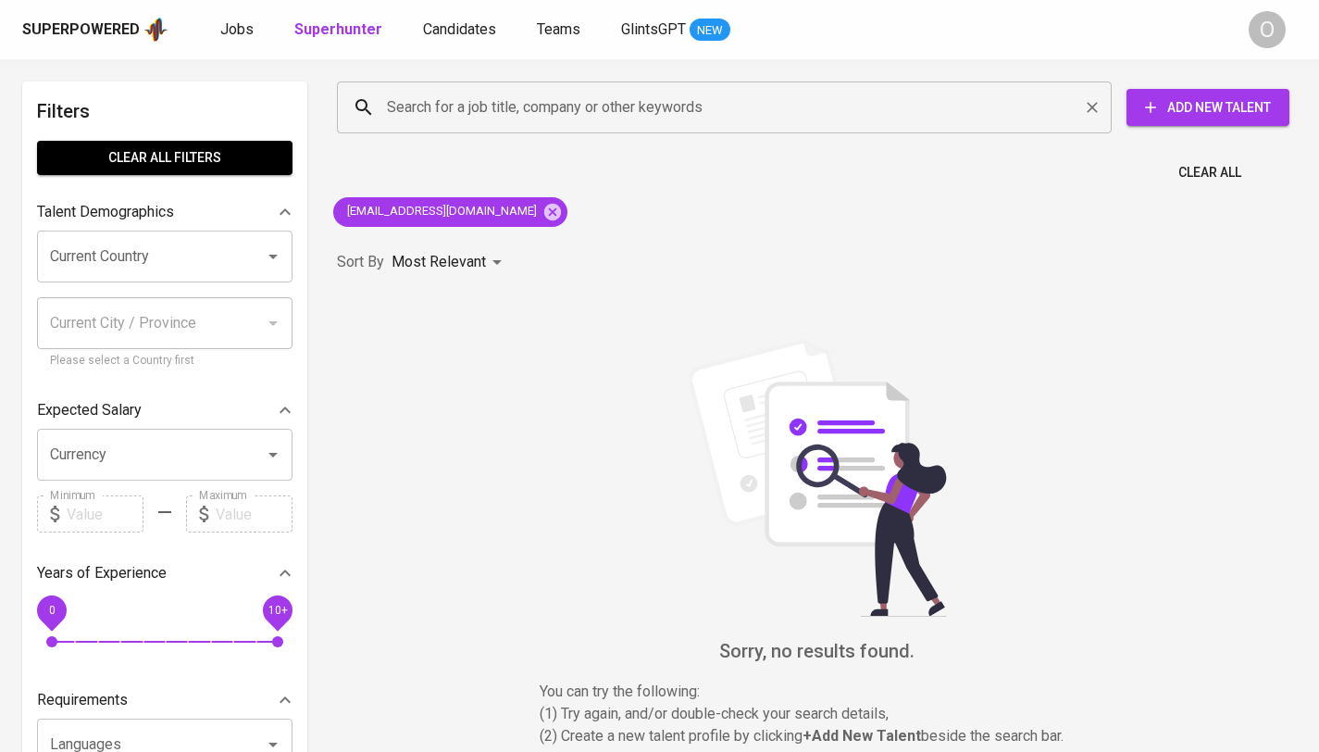
click at [490, 104] on input "Search for a job title, company or other keywords" at bounding box center [728, 107] width 693 height 35
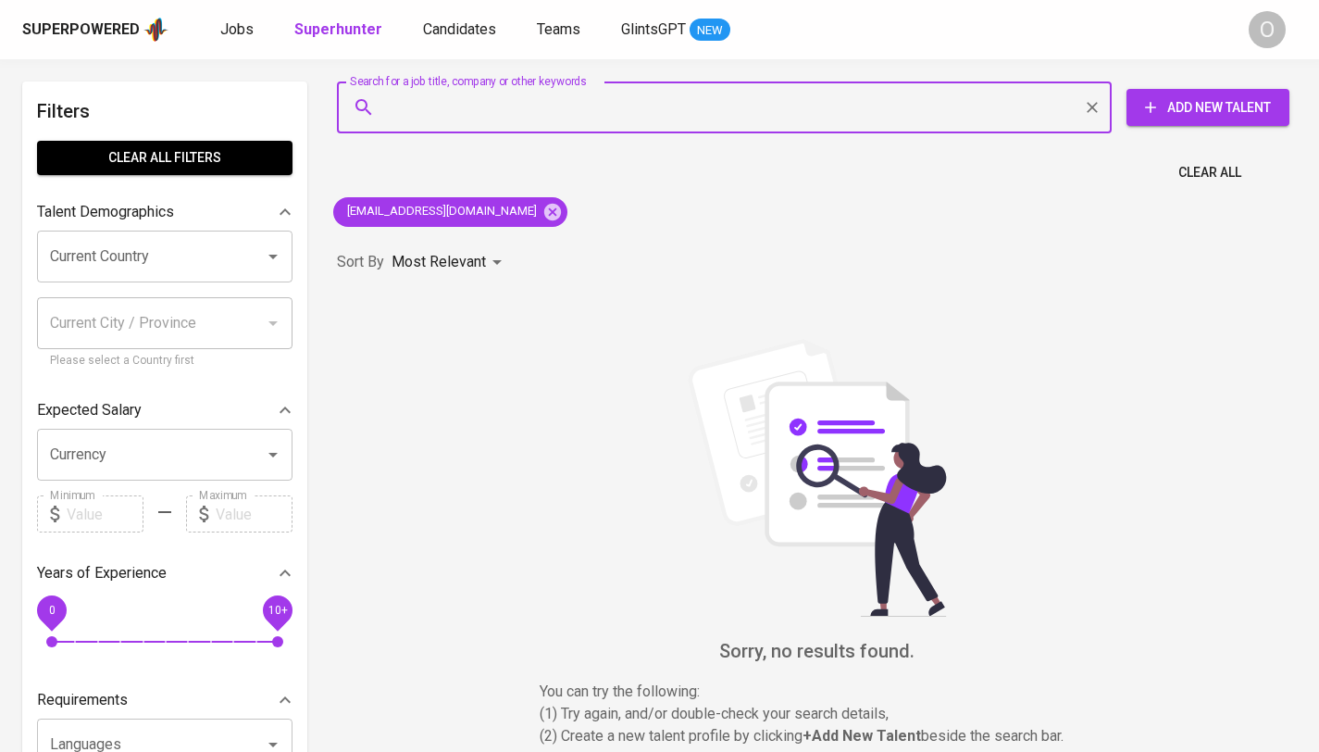
paste input "karenayukartini@gmail.com"
type input "karenayukartini@gmail.com"
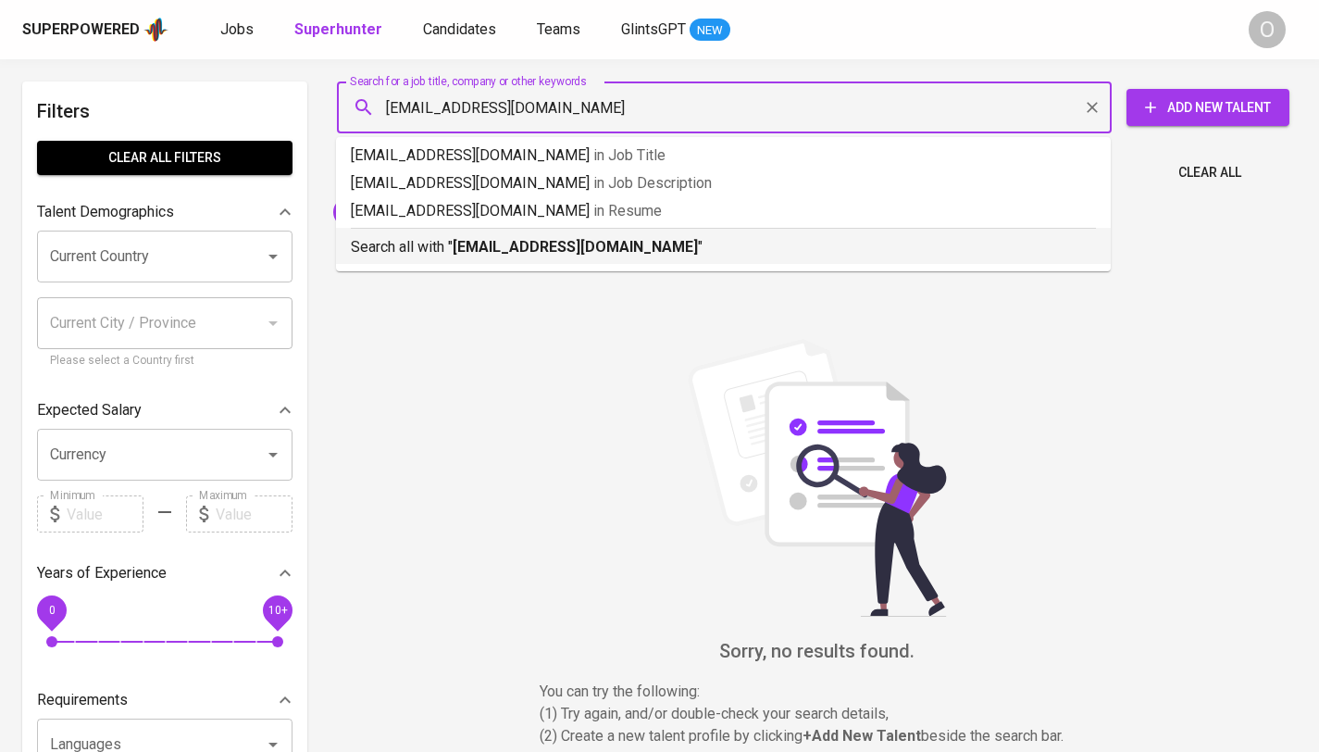
click at [459, 246] on b "karenayukartini@gmail.com" at bounding box center [575, 247] width 245 height 18
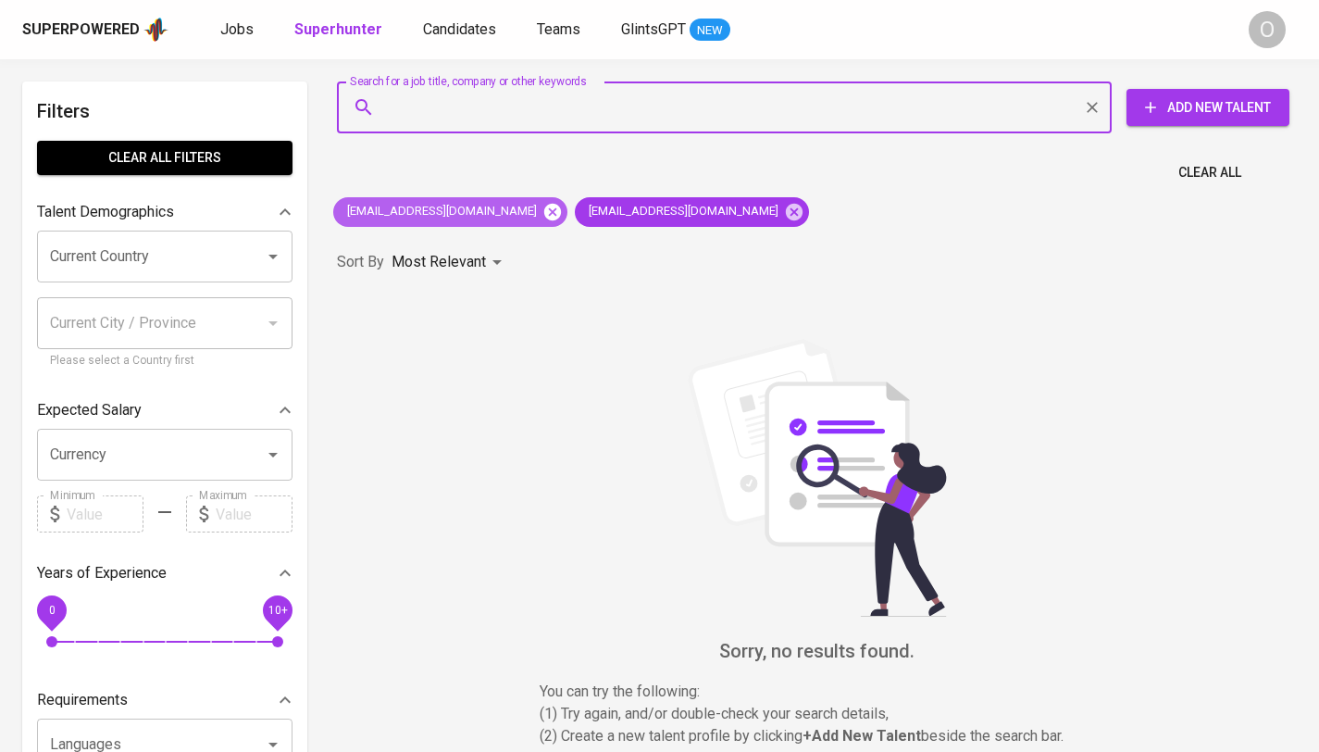
click at [544, 215] on icon at bounding box center [552, 211] width 17 height 17
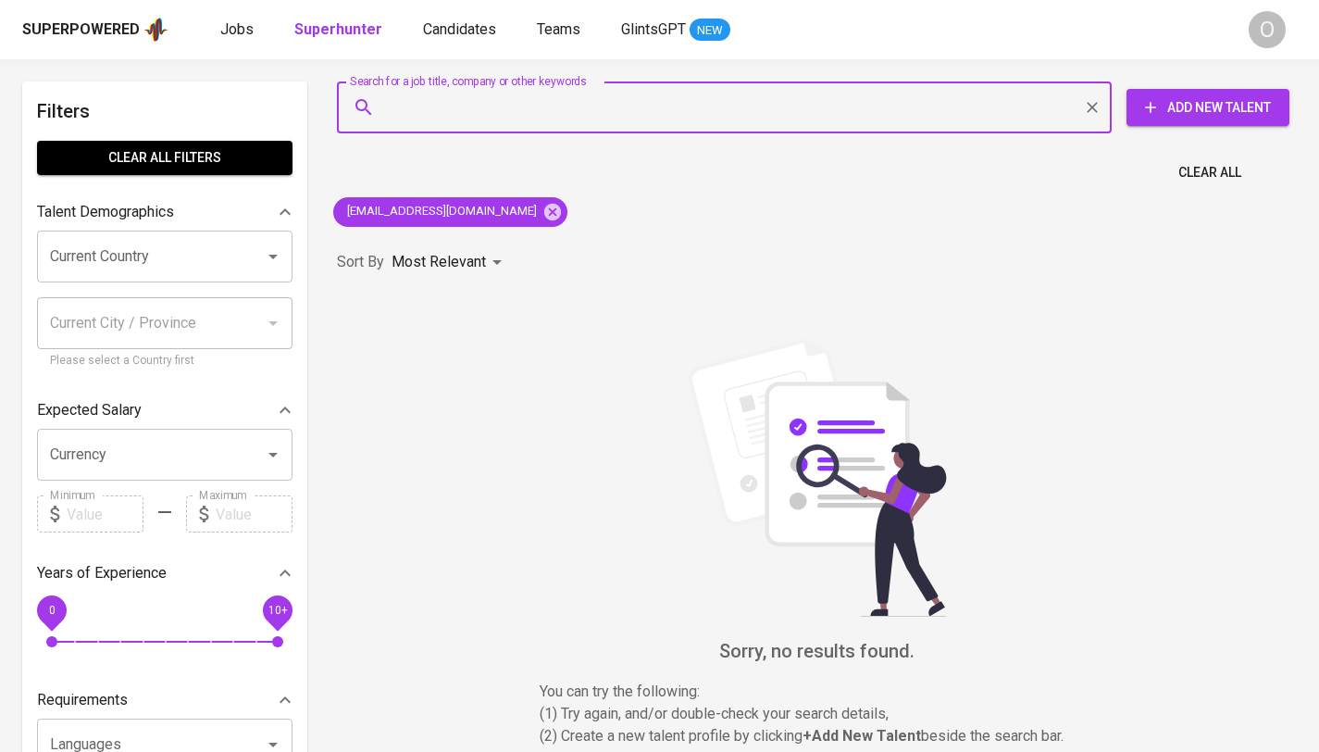
click at [590, 109] on input "Search for a job title, company or other keywords" at bounding box center [728, 107] width 693 height 35
paste input "smichellelydia@gmail.com"
type input "smichellelydia@gmail.com"
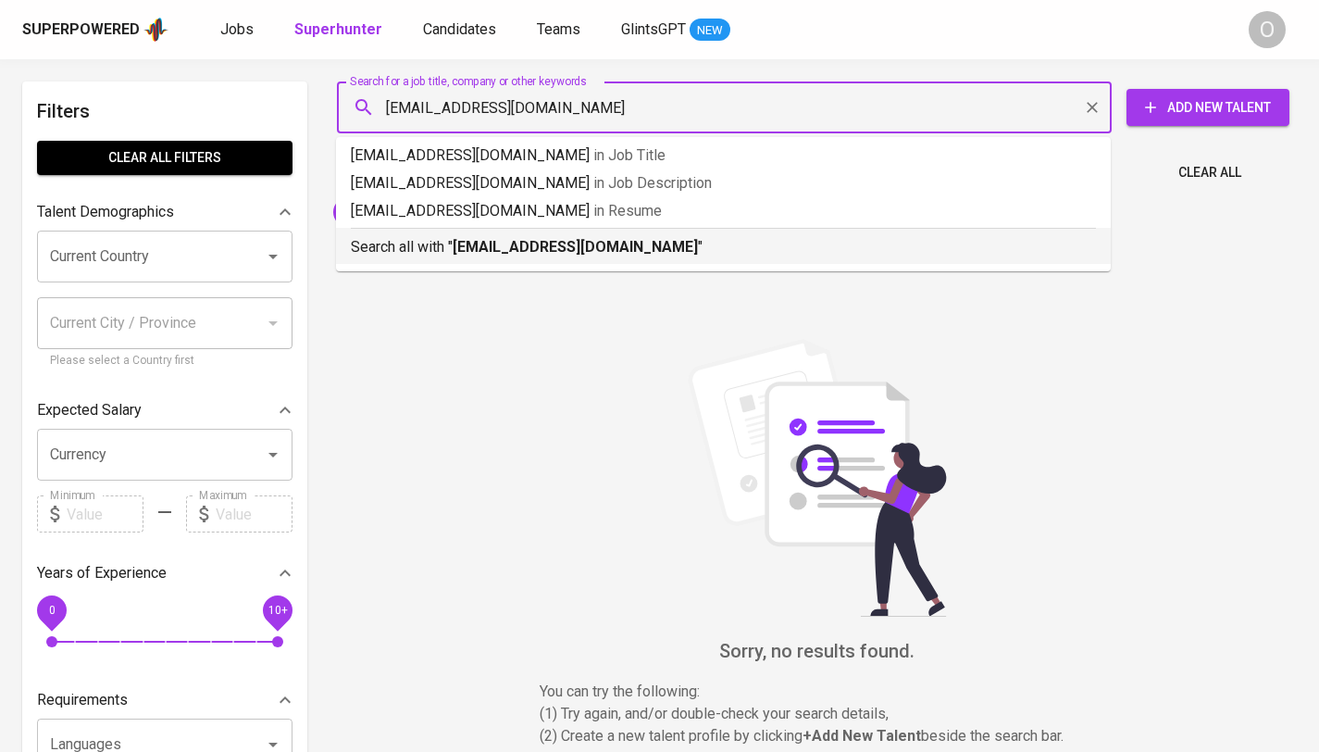
click at [483, 252] on b "smichellelydia@gmail.com" at bounding box center [575, 247] width 245 height 18
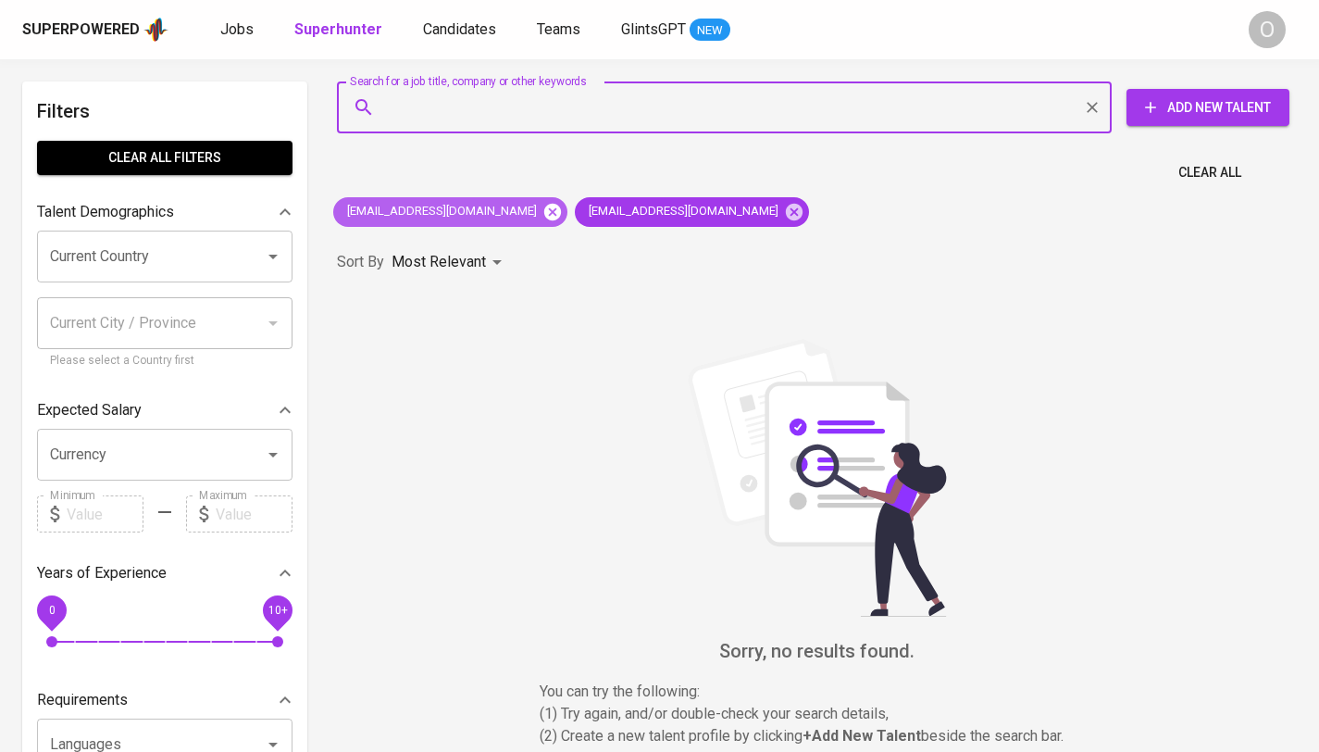
click at [544, 218] on icon at bounding box center [552, 211] width 17 height 17
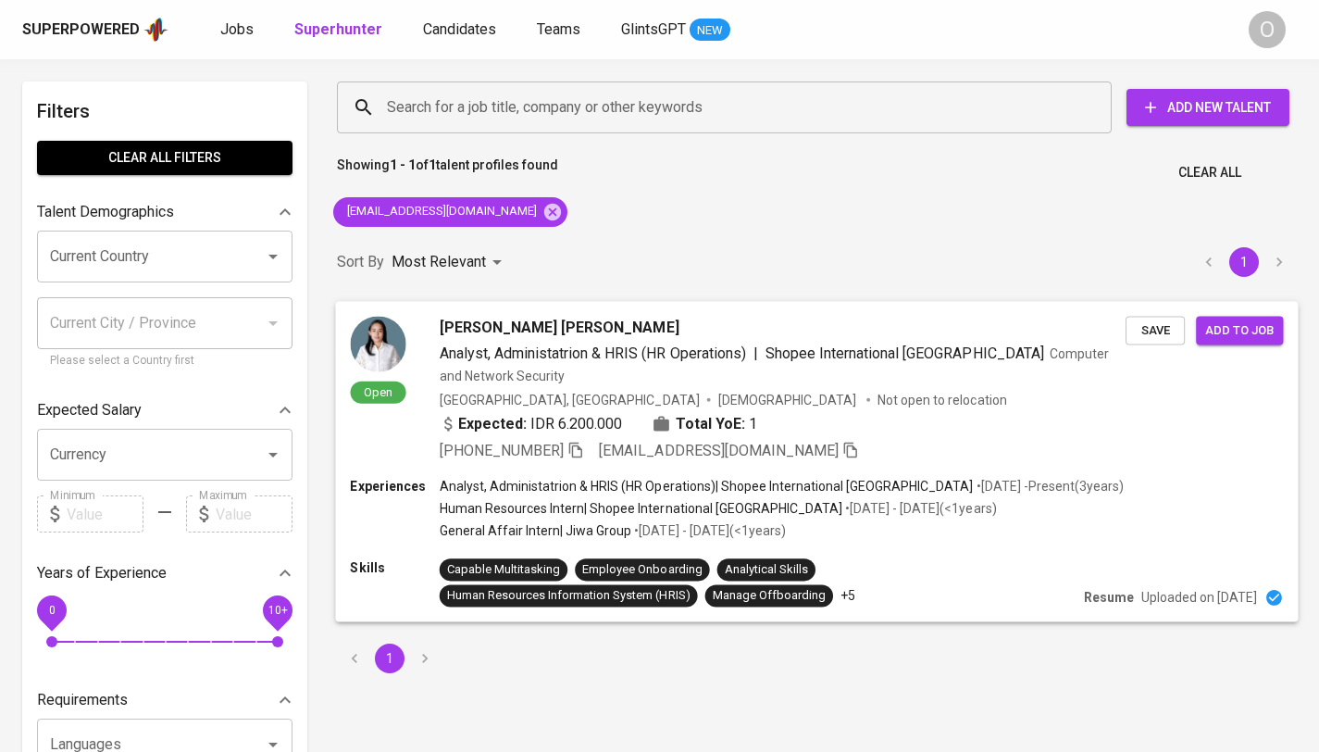
click at [582, 454] on icon "button" at bounding box center [575, 449] width 17 height 17
click at [454, 116] on input "Search for a job title, company or other keywords" at bounding box center [728, 107] width 693 height 35
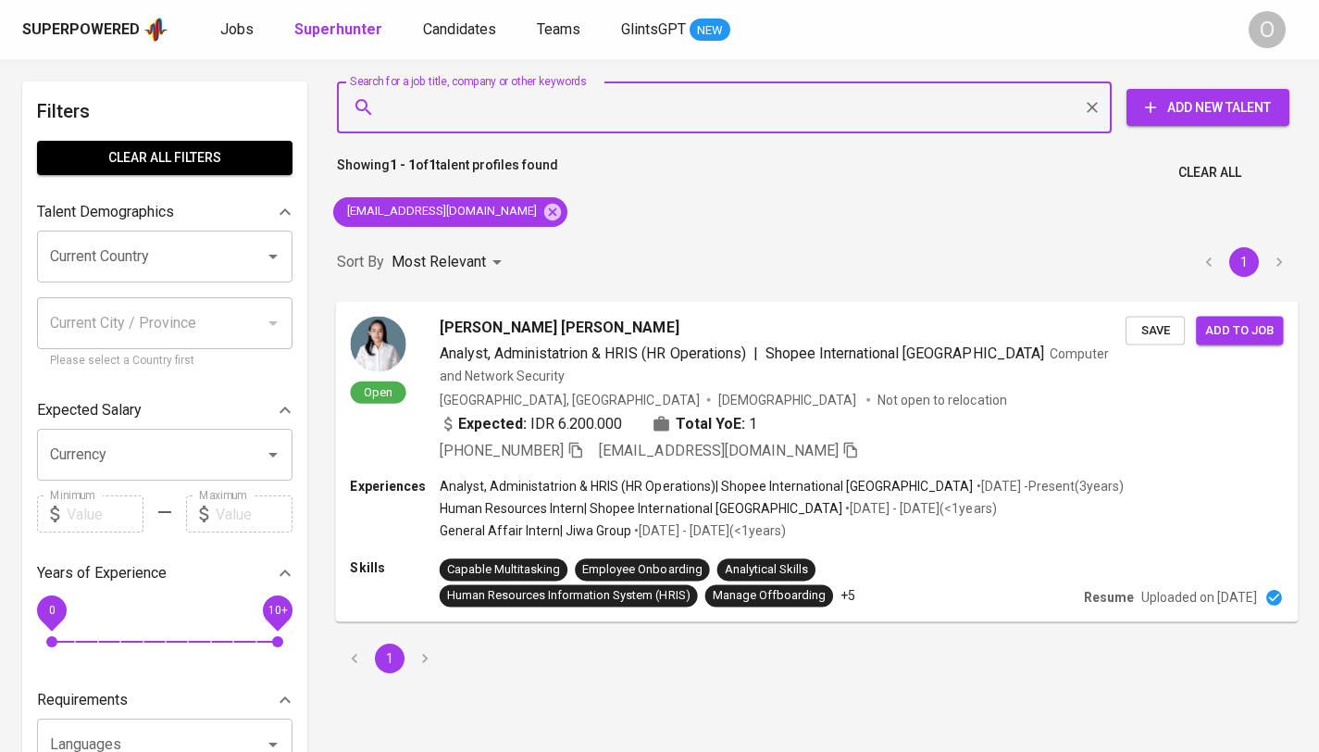
paste input "miryam.delarosa@gmail.com"
type input "miryam.delarosa@gmail.com"
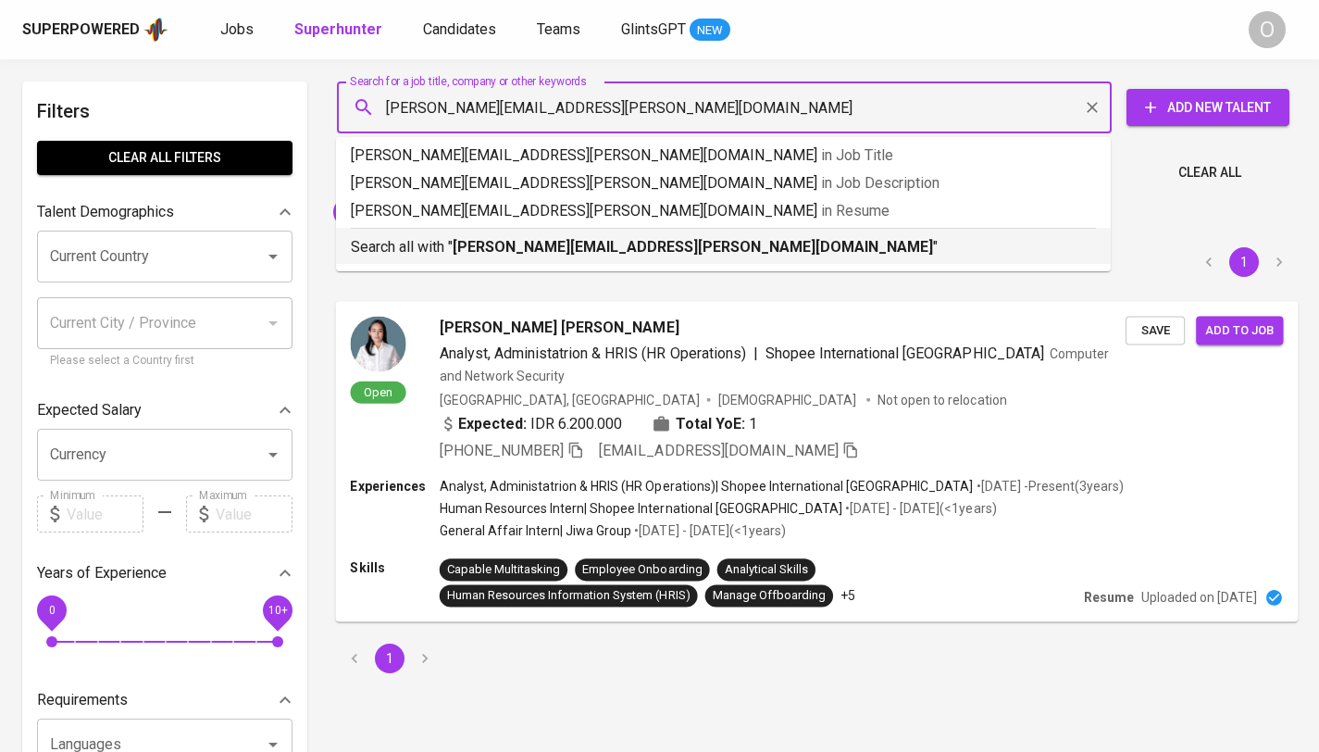
click at [415, 245] on p "Search all with " miryam.delarosa@gmail.com "" at bounding box center [723, 247] width 745 height 22
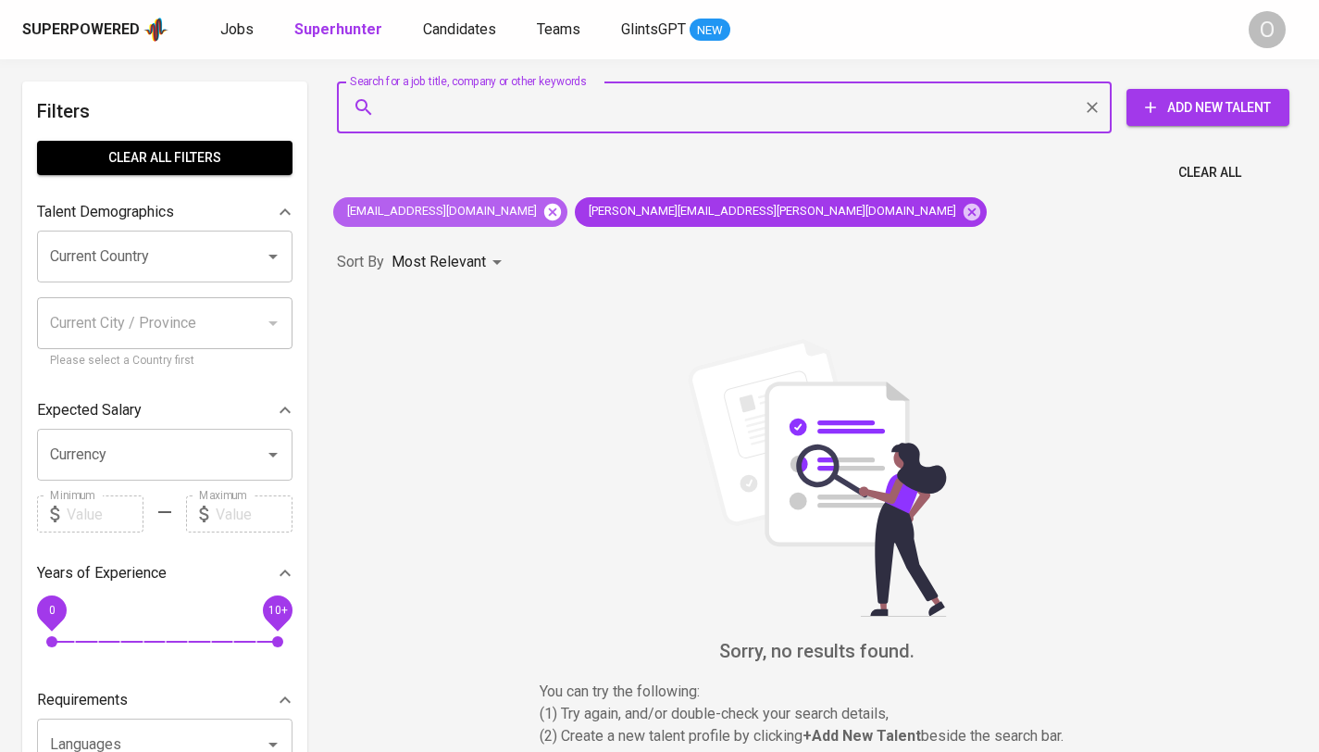
click at [544, 218] on icon at bounding box center [552, 211] width 17 height 17
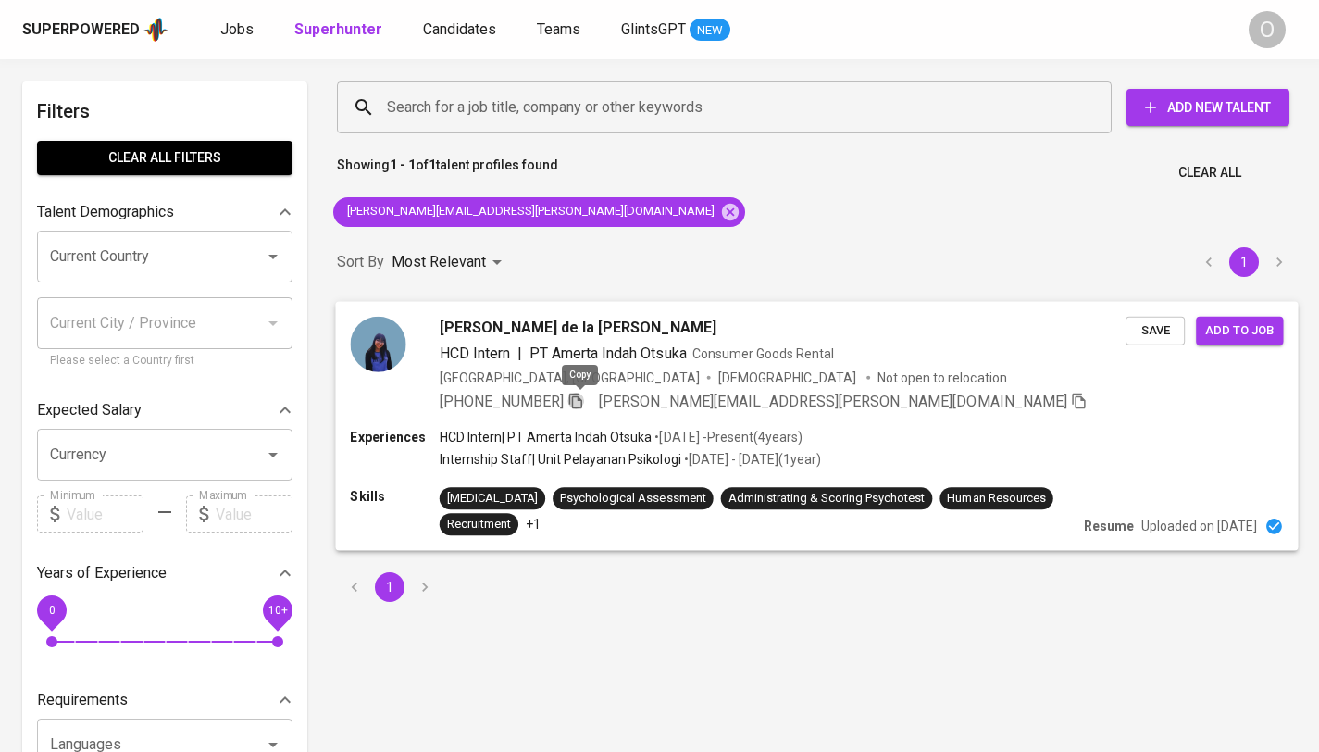
click at [578, 402] on icon "button" at bounding box center [575, 400] width 17 height 17
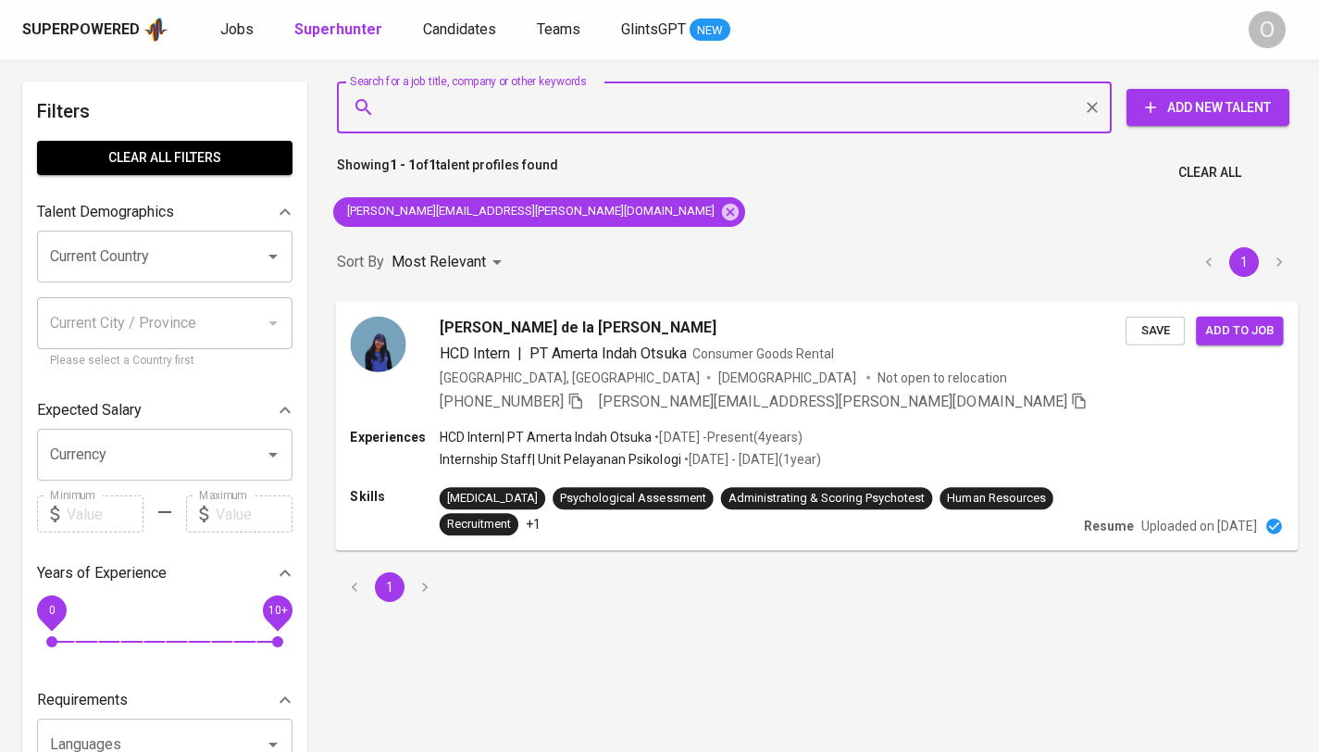
click at [587, 106] on input "Search for a job title, company or other keywords" at bounding box center [728, 107] width 693 height 35
paste input "PT Asuransi Kresna Mitra Tbk"
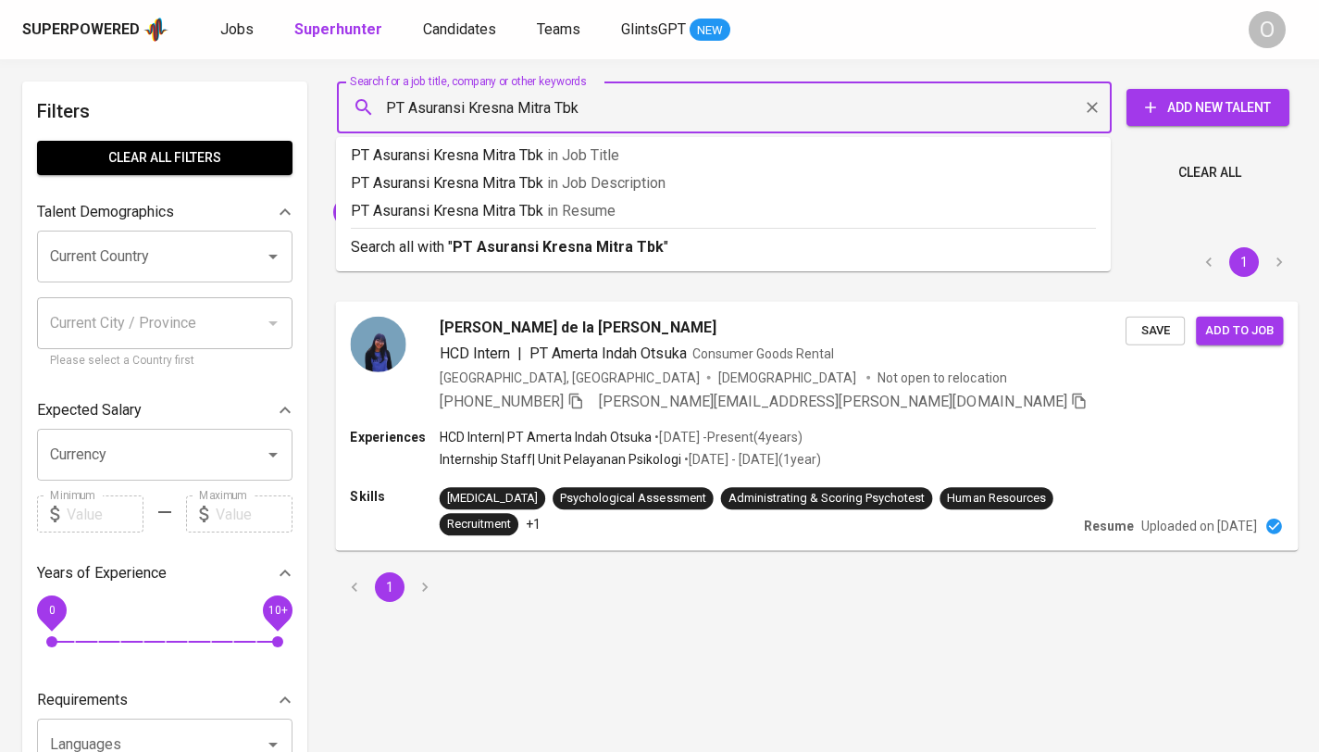
click at [566, 108] on input "PT Asuransi Kresna Mitra Tbk" at bounding box center [728, 107] width 693 height 35
drag, startPoint x: 408, startPoint y: 108, endPoint x: 319, endPoint y: 103, distance: 89.0
type input "Asuransi Kresna Mitra"
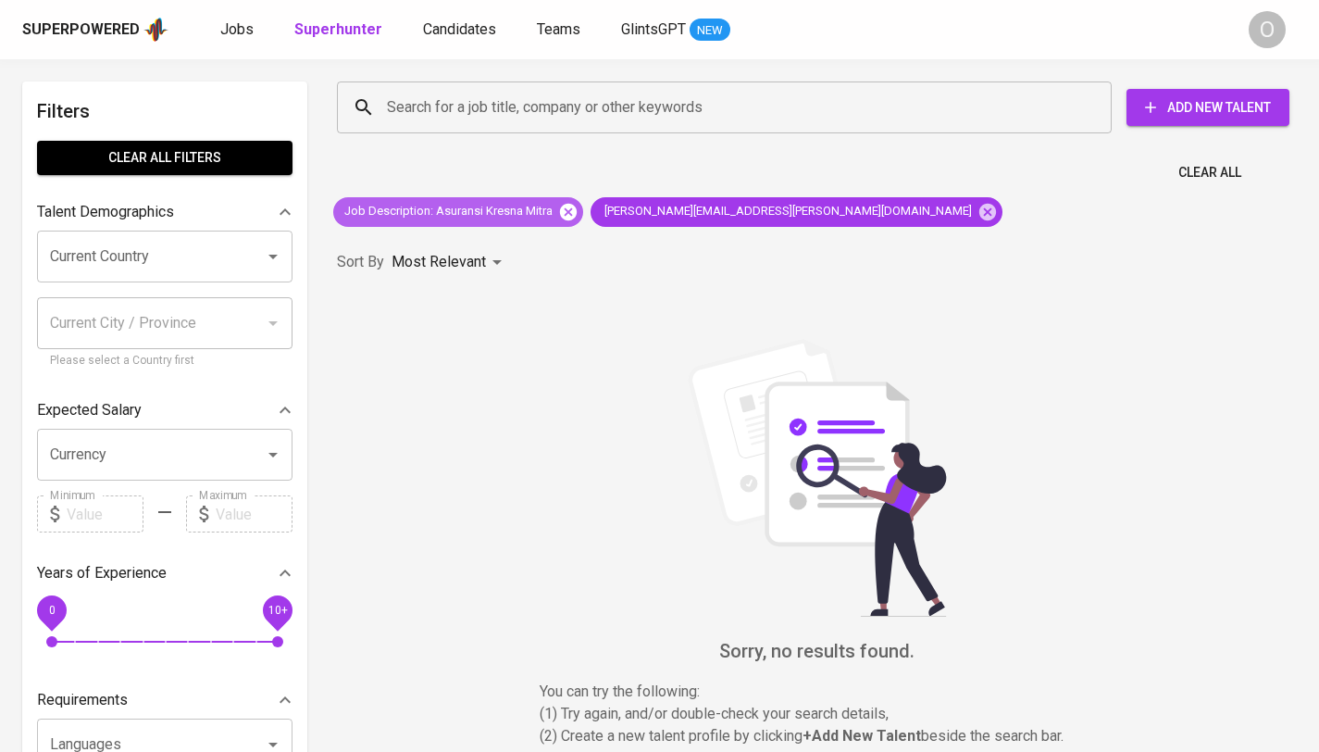
click at [564, 207] on icon at bounding box center [568, 212] width 20 height 20
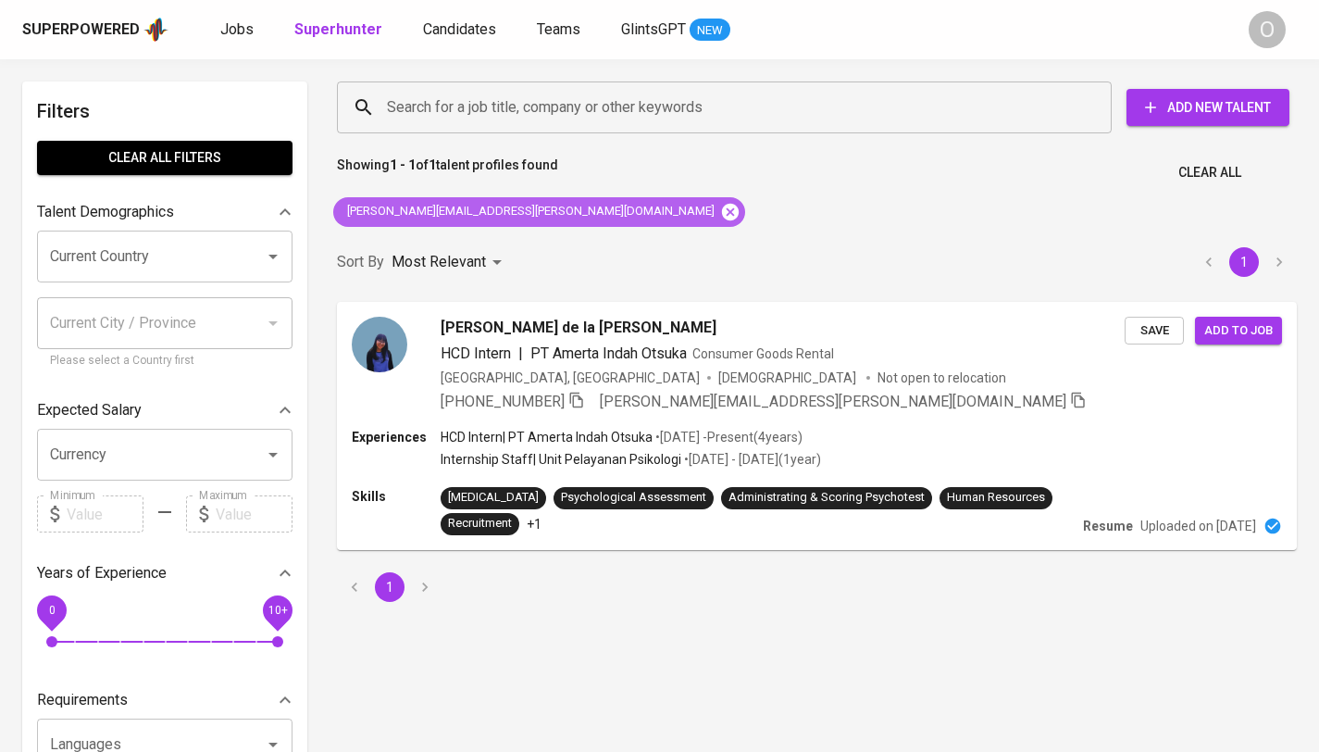
click at [720, 204] on icon at bounding box center [730, 212] width 20 height 20
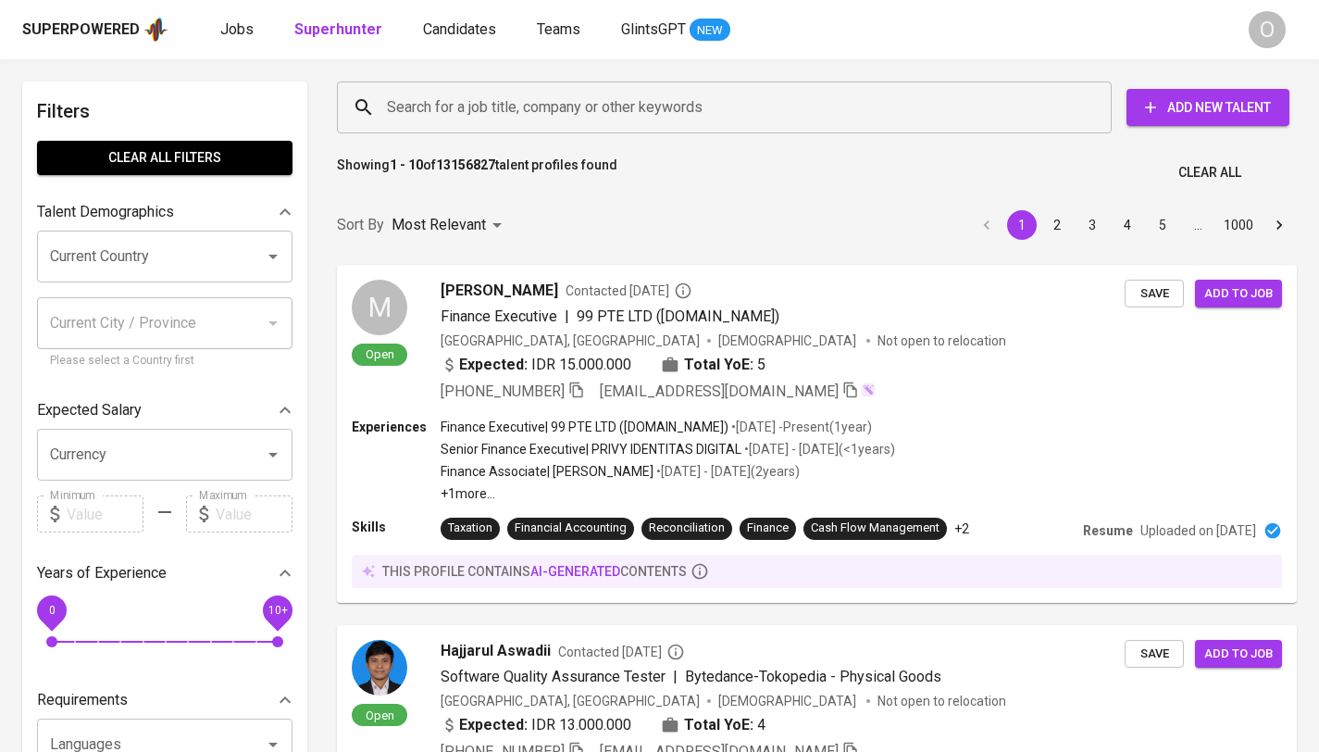
click at [505, 99] on input "Search for a job title, company or other keywords" at bounding box center [728, 107] width 693 height 35
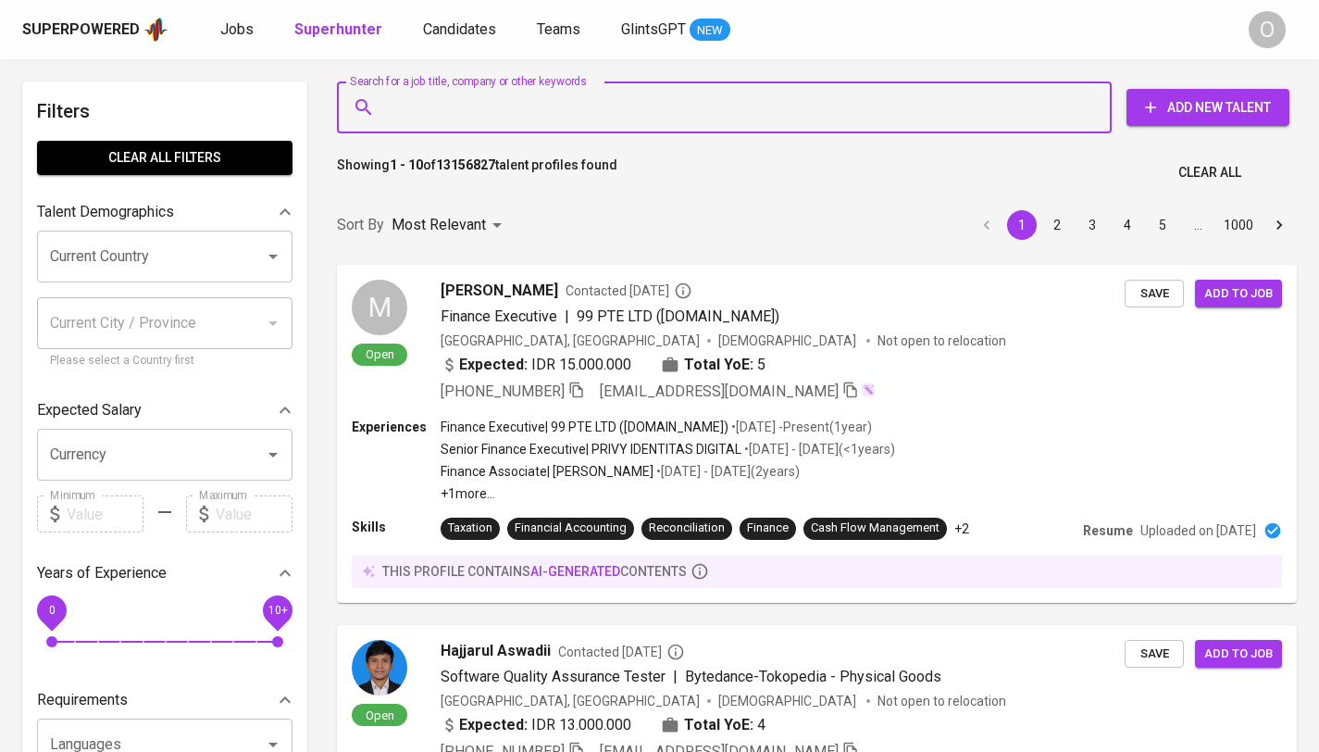
paste input "PT Asuransi Kresna Mitra Tbk"
type input "PT Asuransi Kresna Mitra Tbk"
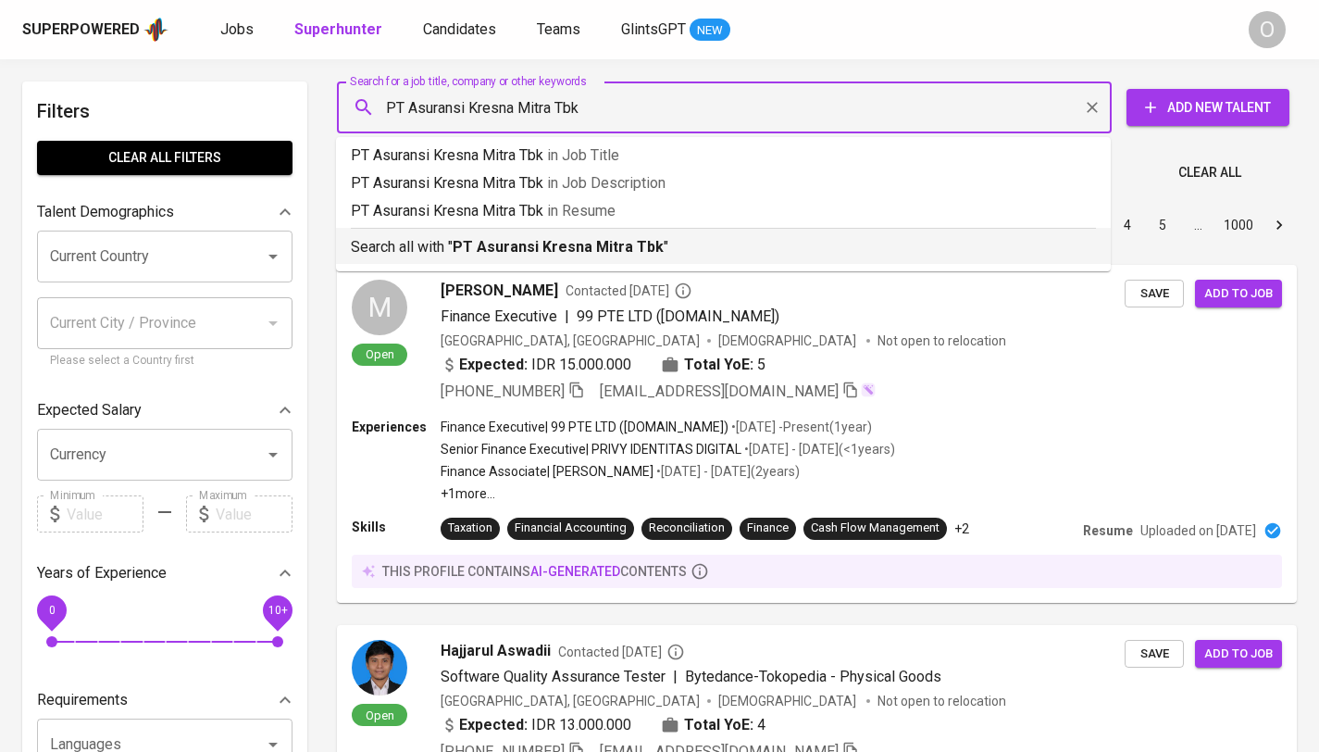
click at [492, 243] on b "PT Asuransi Kresna Mitra Tbk" at bounding box center [558, 247] width 211 height 18
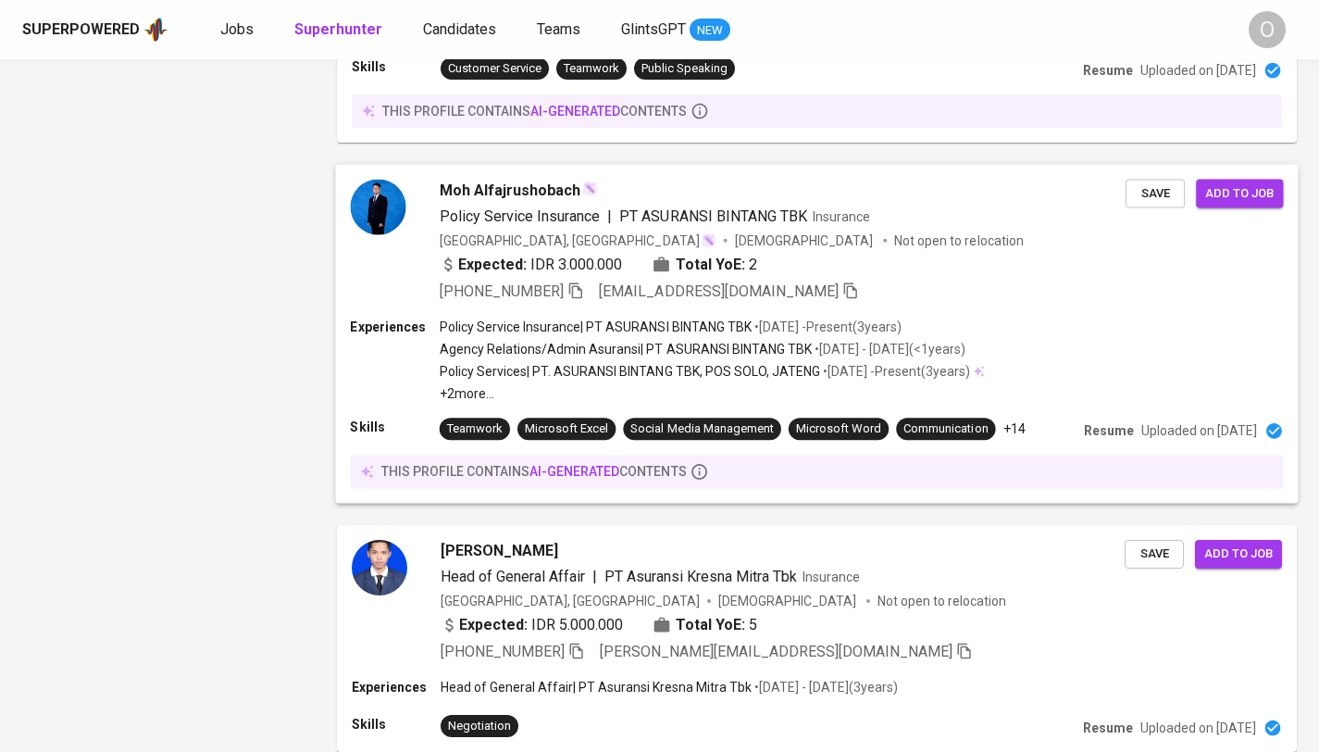
scroll to position [2446, 0]
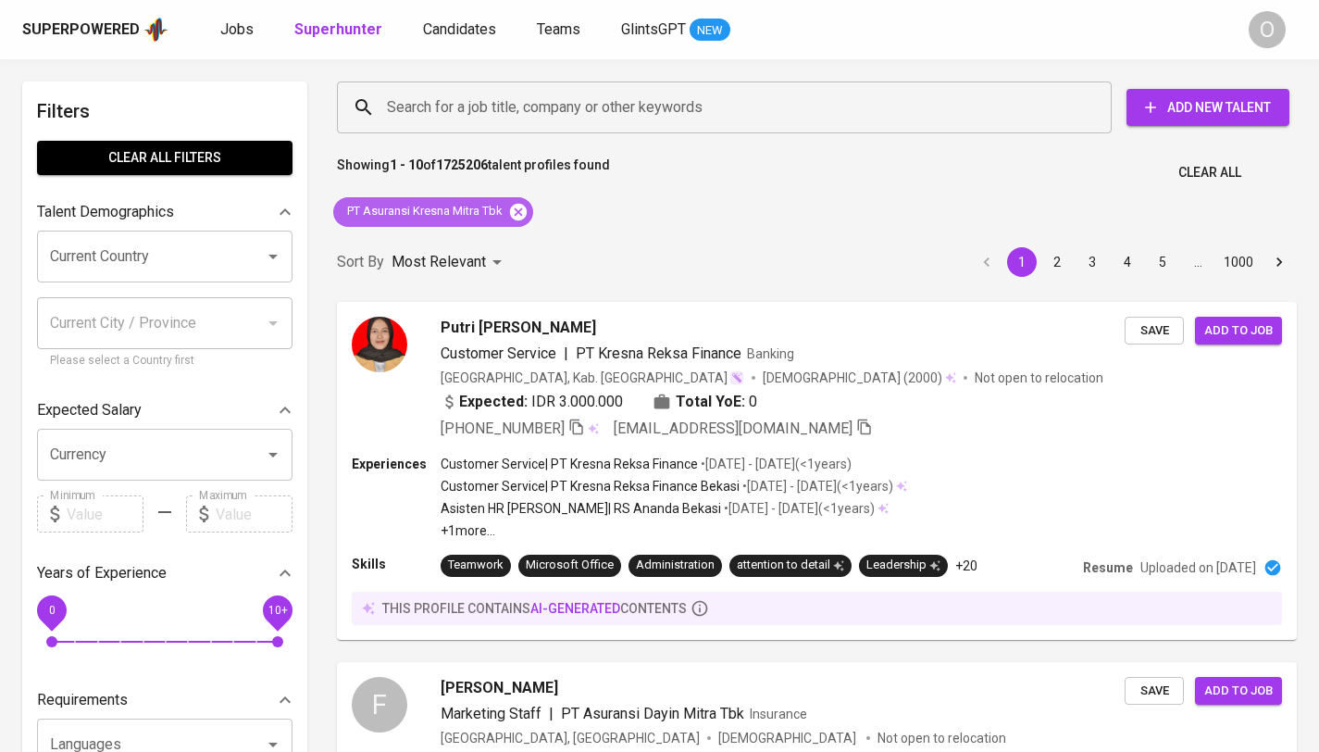
click at [519, 211] on icon at bounding box center [518, 211] width 17 height 17
